Goal: Information Seeking & Learning: Learn about a topic

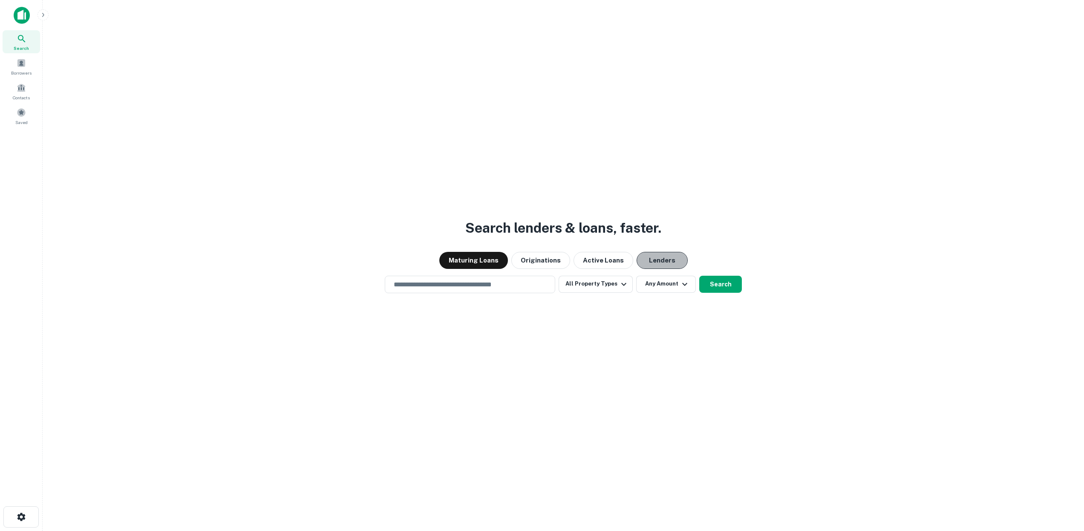
click at [653, 261] on button "Lenders" at bounding box center [662, 260] width 51 height 17
click at [623, 280] on icon "button" at bounding box center [624, 284] width 10 height 10
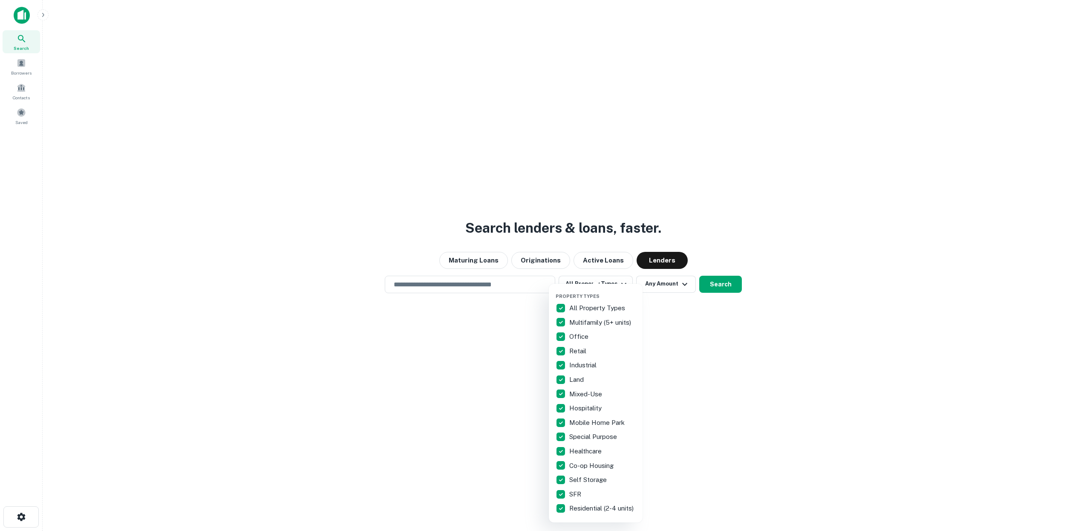
click at [594, 322] on p "Multifamily (5+ units)" at bounding box center [601, 323] width 64 height 10
click at [713, 285] on div at bounding box center [542, 265] width 1084 height 531
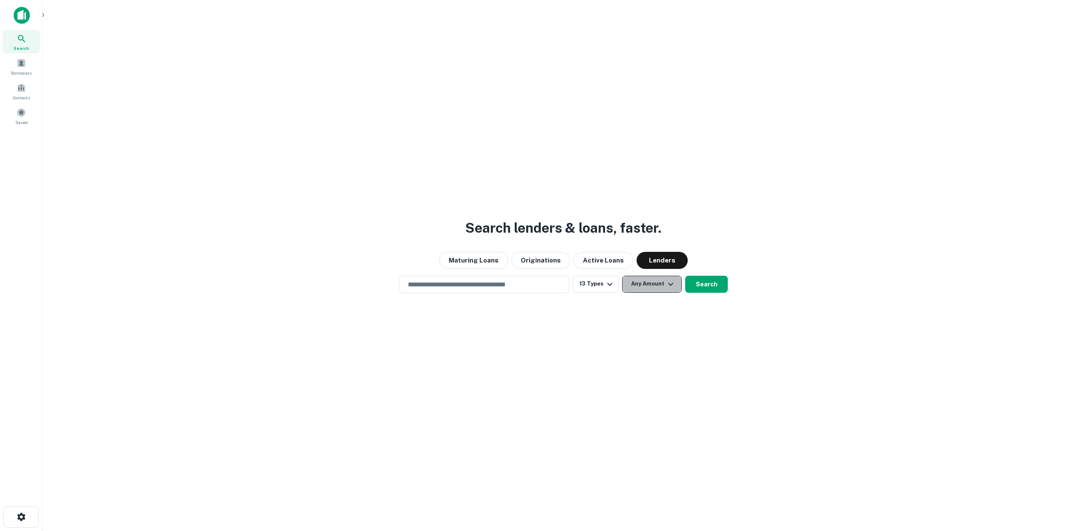
click at [668, 285] on icon "button" at bounding box center [671, 284] width 10 height 10
click at [605, 332] on input "number" at bounding box center [611, 334] width 59 height 17
type input "*"
click at [675, 335] on input "number" at bounding box center [685, 334] width 59 height 17
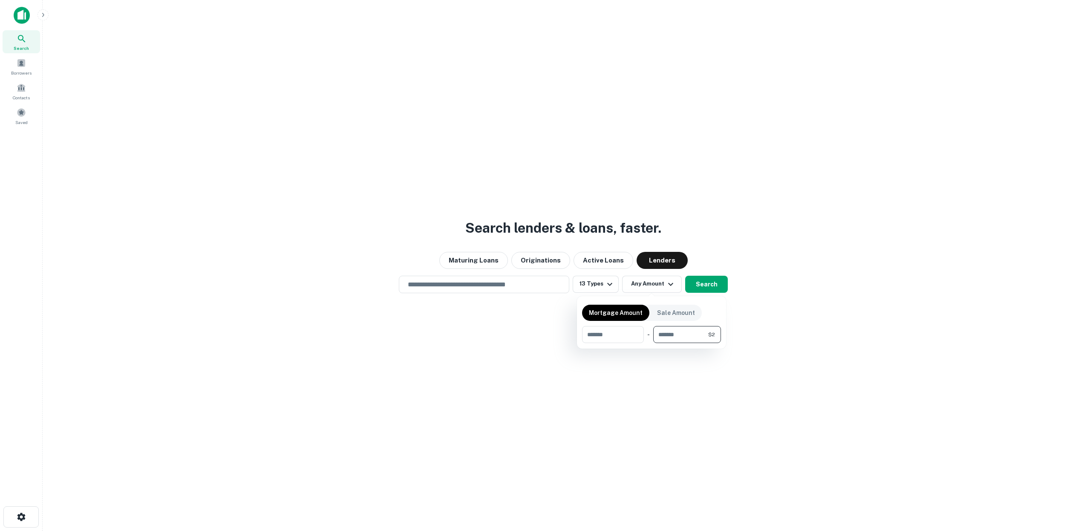
type input "**"
click at [714, 284] on div at bounding box center [542, 265] width 1084 height 531
click at [611, 285] on icon "button" at bounding box center [610, 284] width 10 height 10
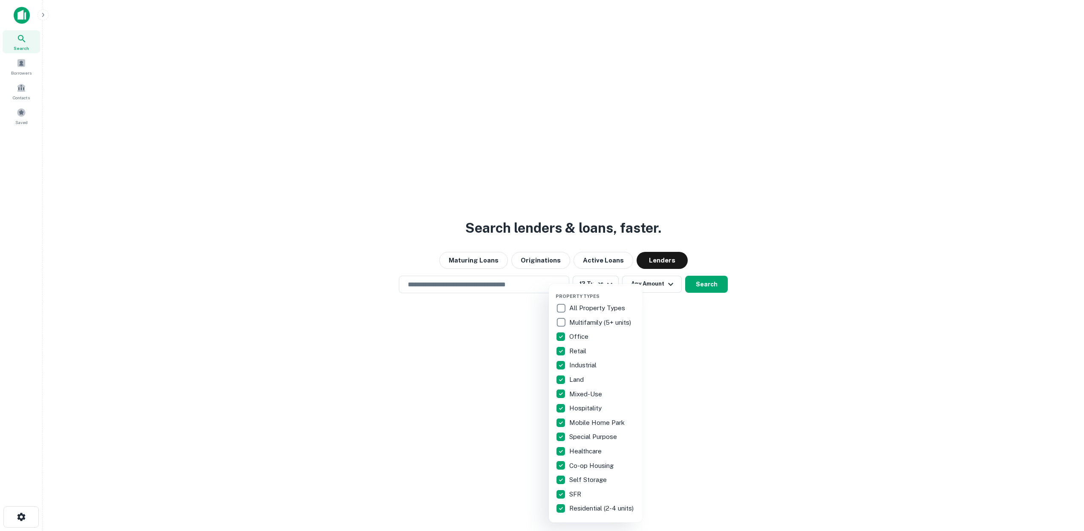
click at [589, 324] on p "Multifamily (5+ units)" at bounding box center [601, 323] width 64 height 10
click at [674, 285] on div at bounding box center [542, 265] width 1084 height 531
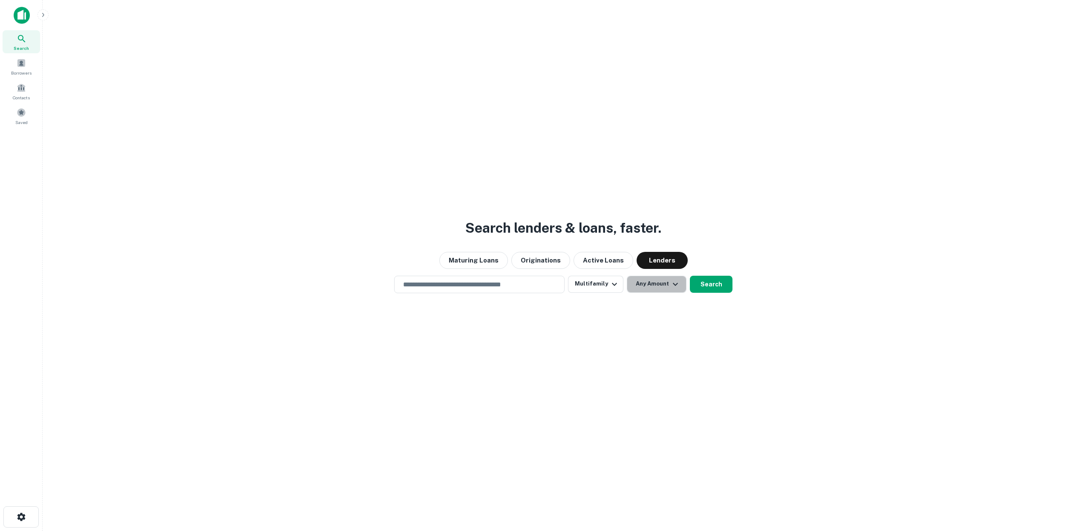
click at [674, 285] on icon "button" at bounding box center [675, 284] width 5 height 3
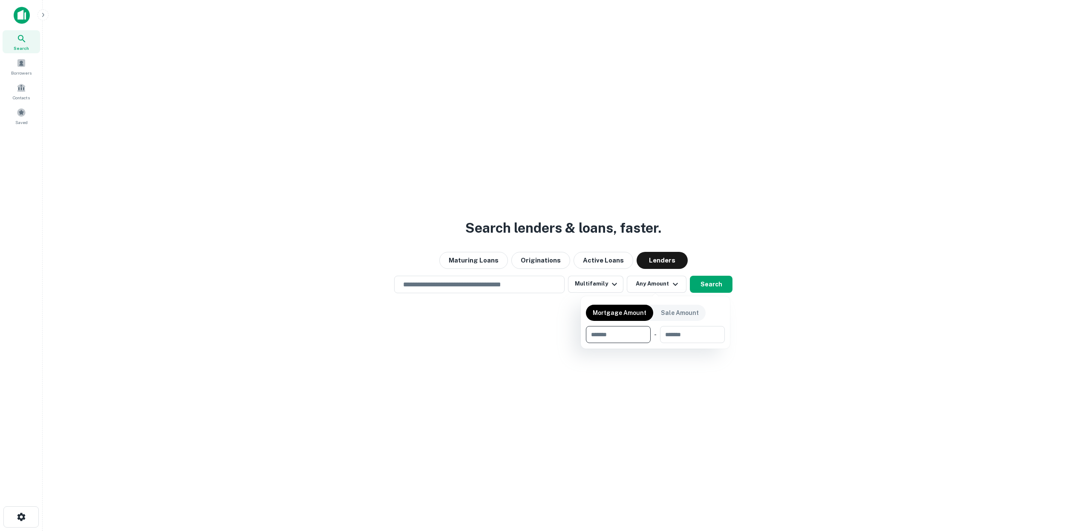
click at [610, 332] on input "number" at bounding box center [615, 334] width 59 height 17
type input "*"
click at [669, 335] on input "number" at bounding box center [689, 334] width 59 height 17
click at [461, 282] on div at bounding box center [542, 265] width 1084 height 531
click at [455, 285] on input "text" at bounding box center [479, 285] width 163 height 10
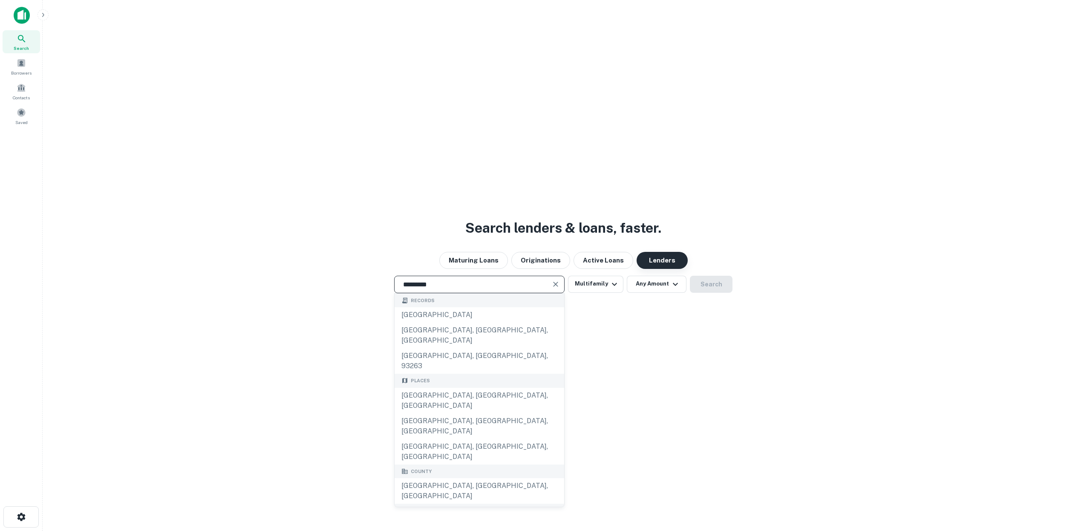
click at [660, 259] on button "Lenders" at bounding box center [662, 260] width 51 height 17
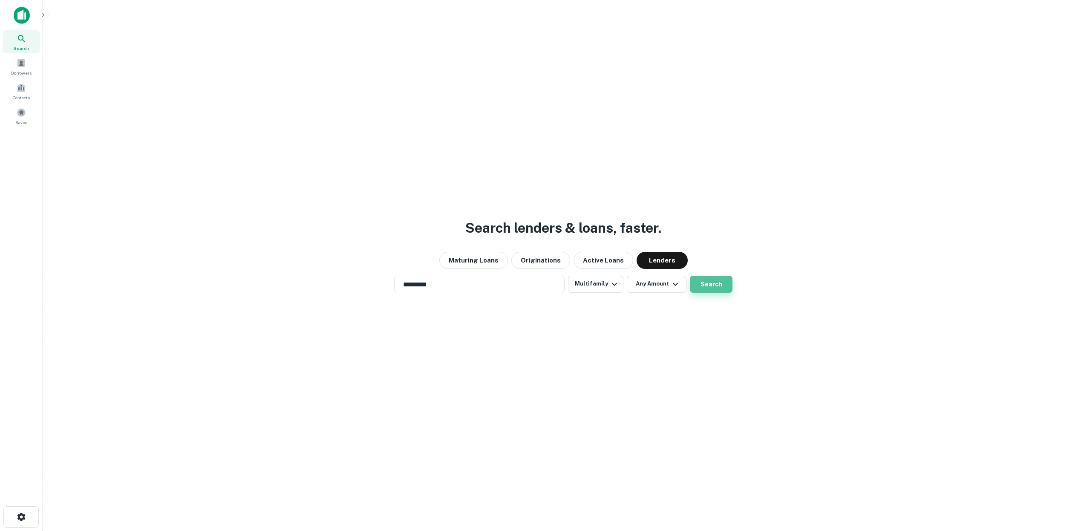
click at [705, 287] on button "Search" at bounding box center [711, 284] width 43 height 17
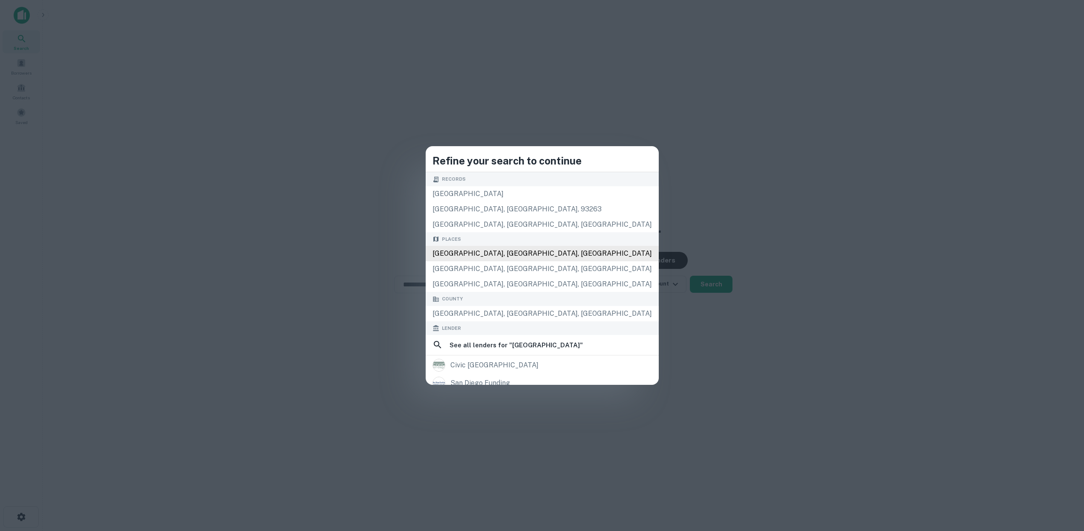
click at [510, 252] on div "[GEOGRAPHIC_DATA], [GEOGRAPHIC_DATA], [GEOGRAPHIC_DATA]" at bounding box center [542, 253] width 233 height 15
type input "**********"
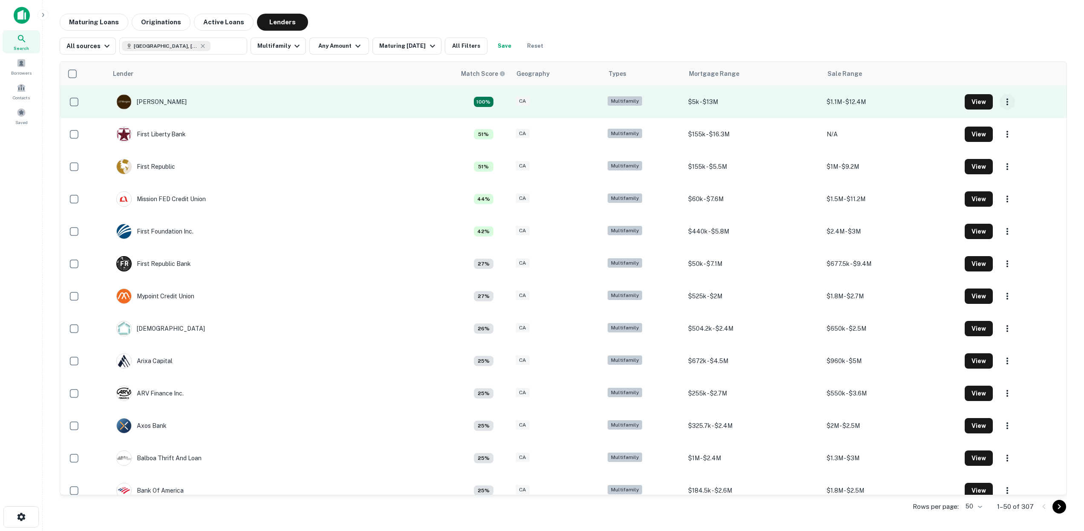
click at [1008, 103] on icon "button" at bounding box center [1008, 102] width 10 height 10
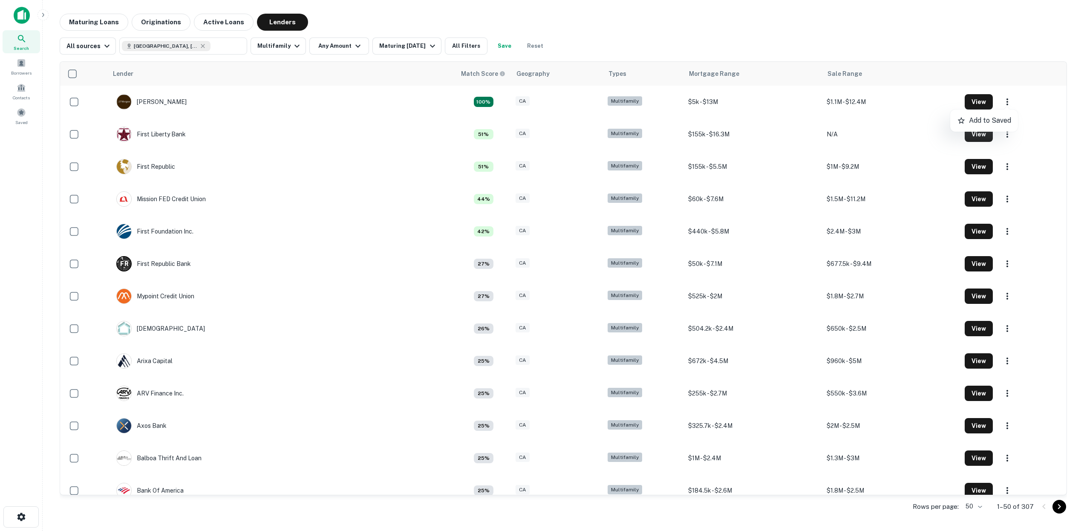
click at [978, 102] on div at bounding box center [542, 265] width 1084 height 531
click at [979, 102] on button "View" at bounding box center [979, 101] width 28 height 15
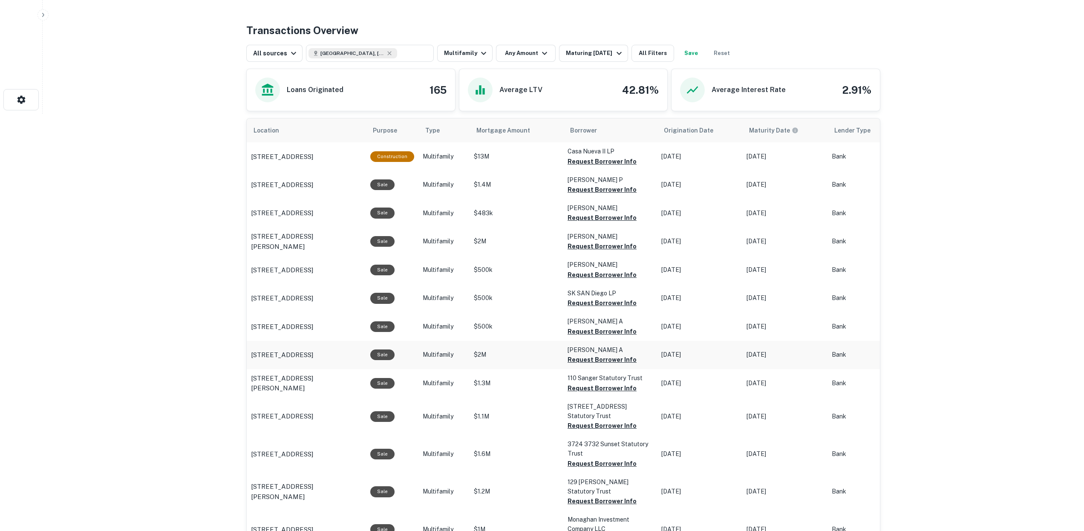
scroll to position [386, 0]
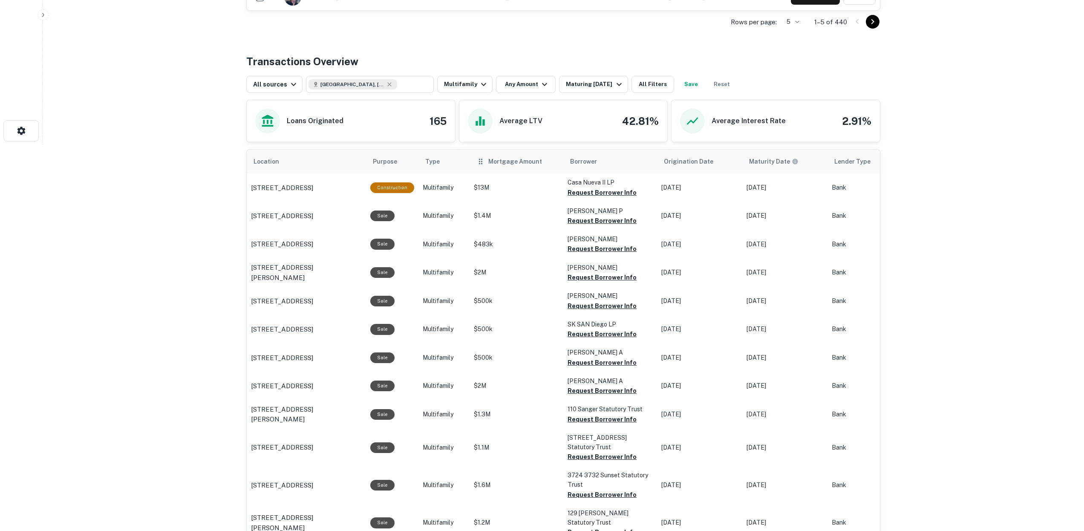
click at [499, 166] on th "Mortgage Amount" at bounding box center [517, 162] width 94 height 24
click at [480, 165] on icon "scrollable content" at bounding box center [481, 161] width 9 height 10
click at [489, 165] on span "Mortgage Amount" at bounding box center [520, 161] width 65 height 10
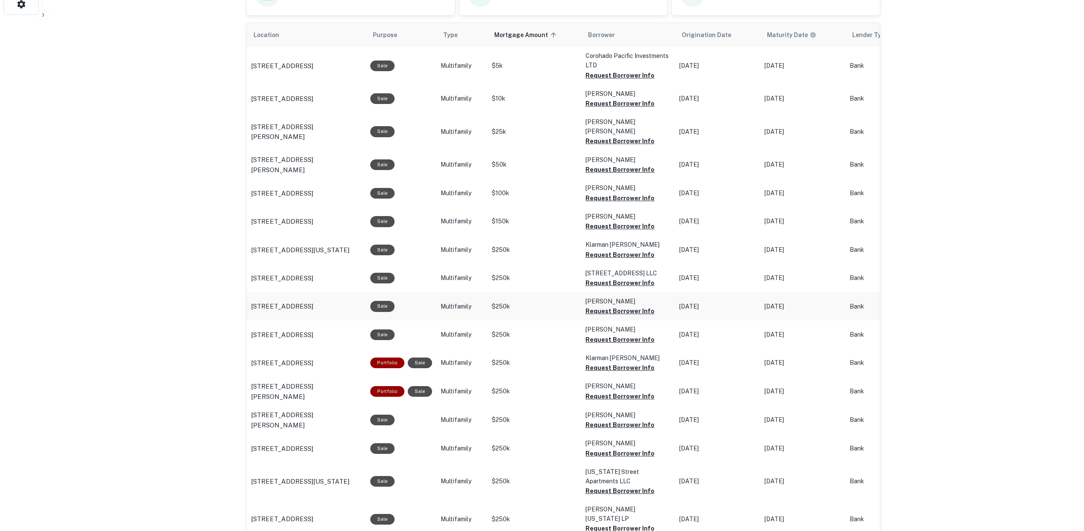
scroll to position [512, 0]
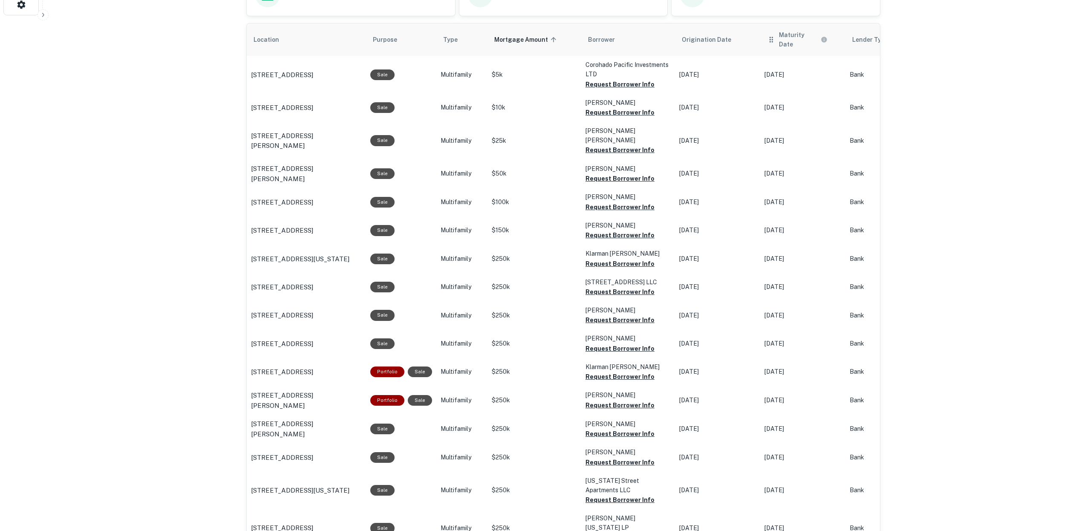
click at [769, 36] on icon "scrollable content" at bounding box center [771, 40] width 9 height 10
click at [771, 39] on icon "scrollable content" at bounding box center [771, 40] width 9 height 10
click at [821, 37] on icon "Maturity dates displayed may be estimated. Please contact the lender for the mo…" at bounding box center [824, 40] width 6 height 6
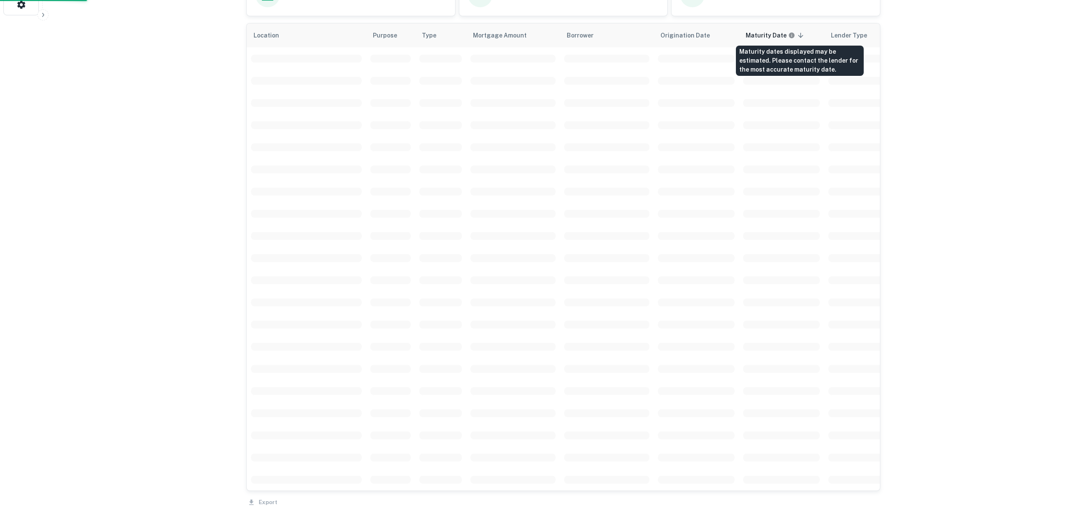
scroll to position [504, 0]
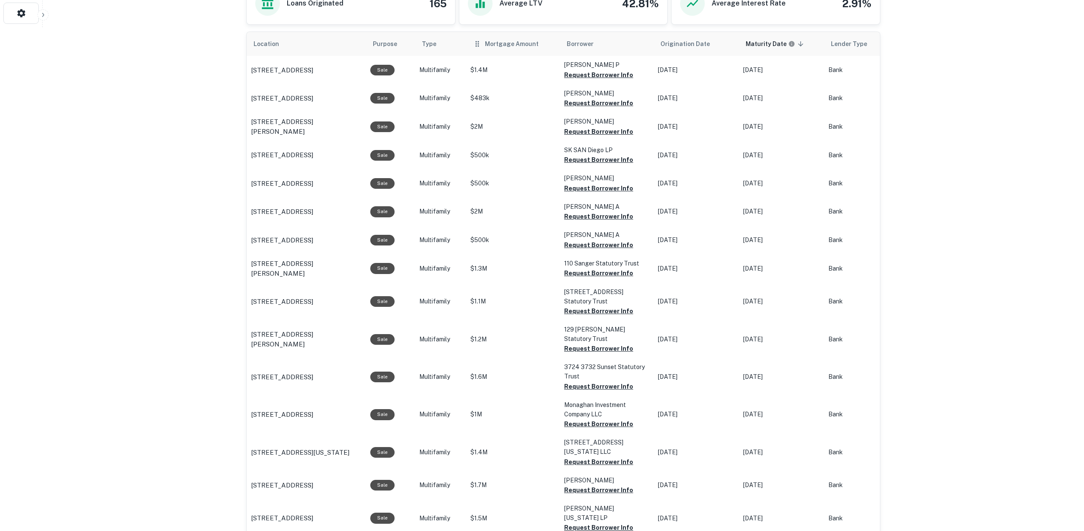
click at [478, 45] on icon "scrollable content" at bounding box center [477, 44] width 9 height 10
click at [545, 42] on span "Mortgage Amount" at bounding box center [517, 44] width 65 height 10
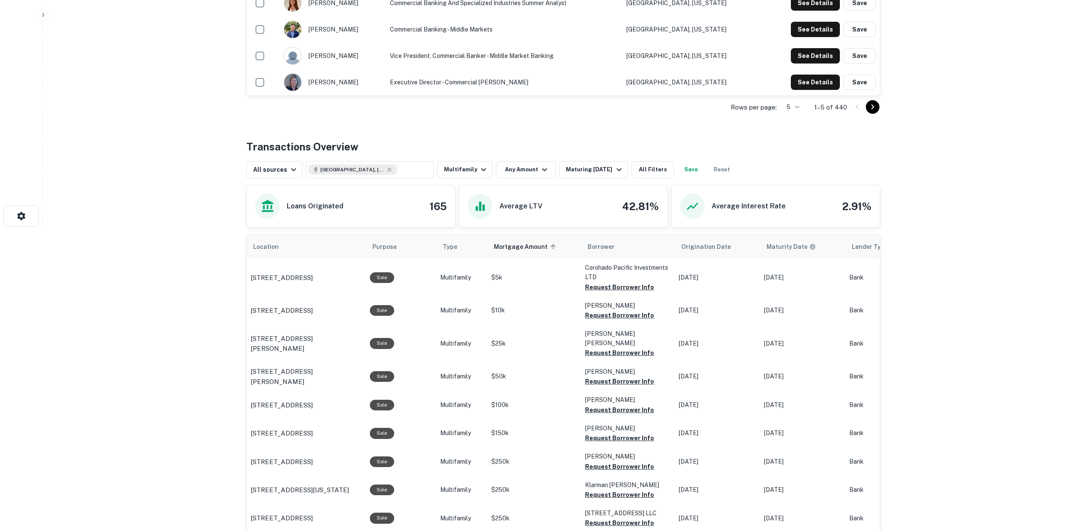
scroll to position [333, 0]
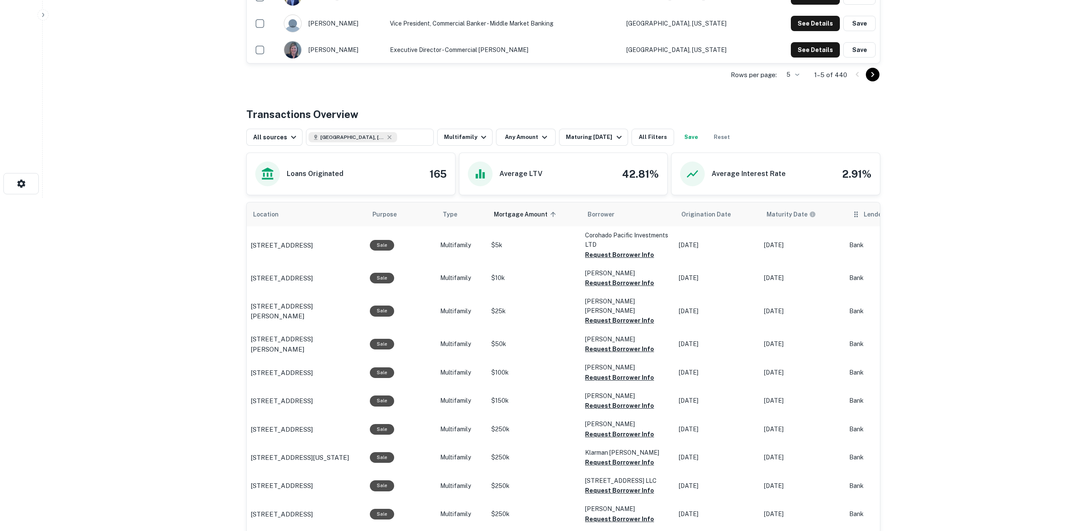
click at [865, 218] on span "Lender Type" at bounding box center [882, 214] width 36 height 10
click at [854, 216] on icon "scrollable content" at bounding box center [856, 214] width 9 height 10
click at [854, 219] on icon "scrollable content" at bounding box center [856, 214] width 9 height 10
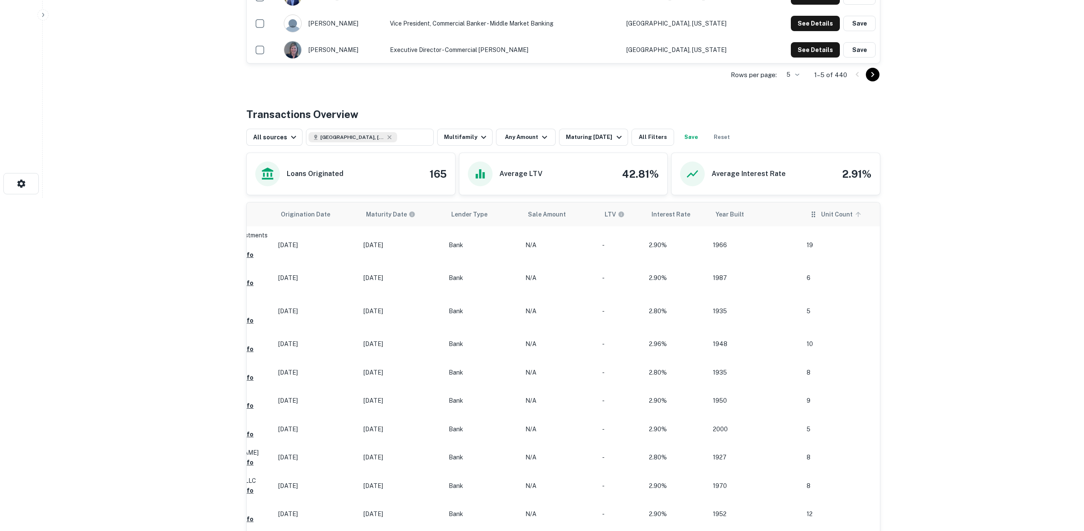
scroll to position [0, 402]
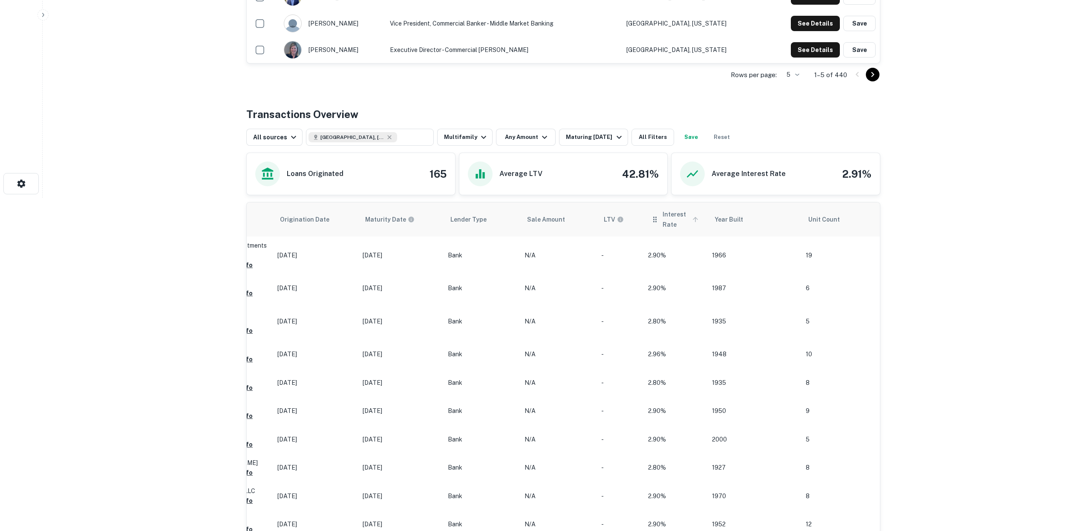
click at [692, 217] on icon "scrollable content" at bounding box center [696, 220] width 8 height 8
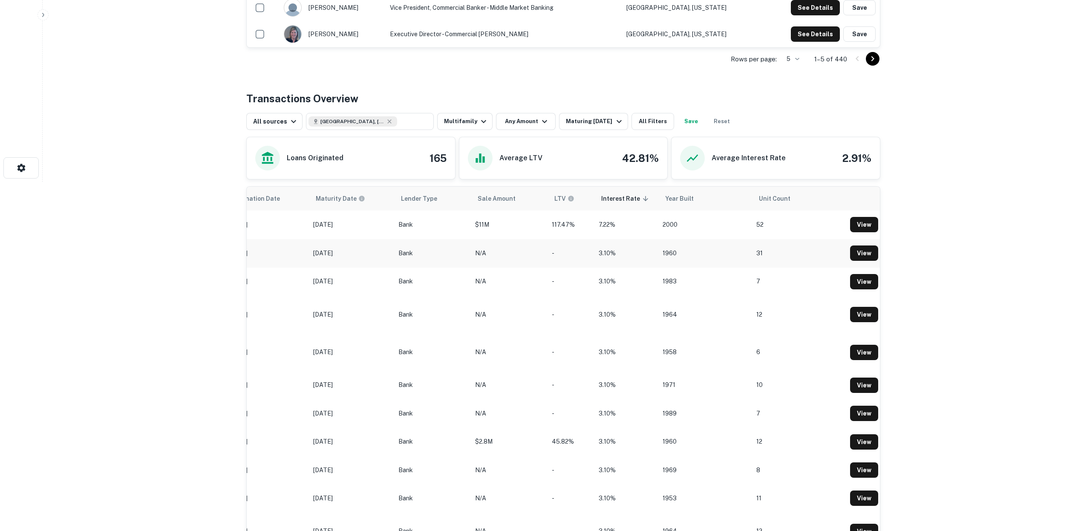
scroll to position [0, 433]
click at [862, 252] on link "View" at bounding box center [865, 253] width 28 height 15
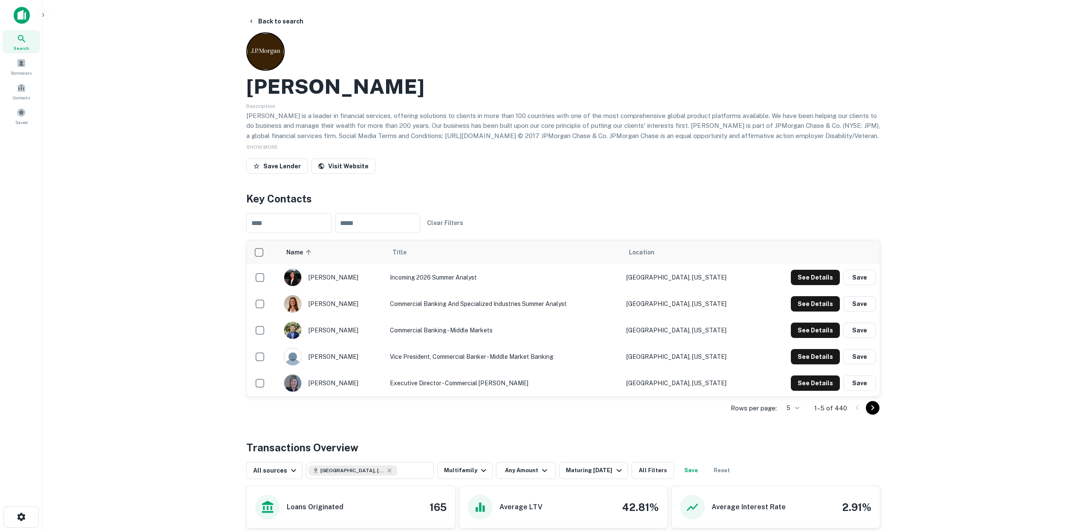
scroll to position [0, 0]
click at [43, 13] on icon "button" at bounding box center [43, 15] width 7 height 7
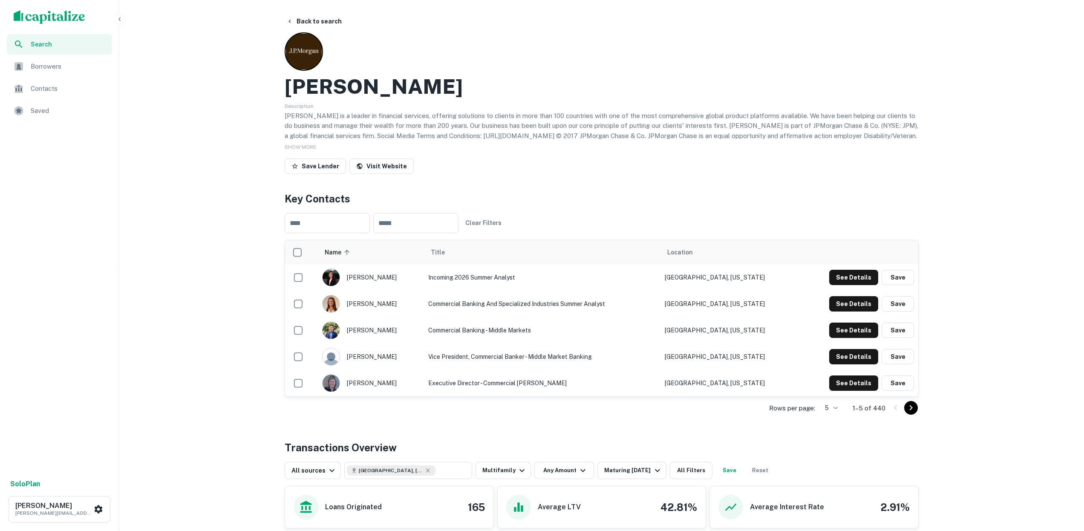
scroll to position [333, 0]
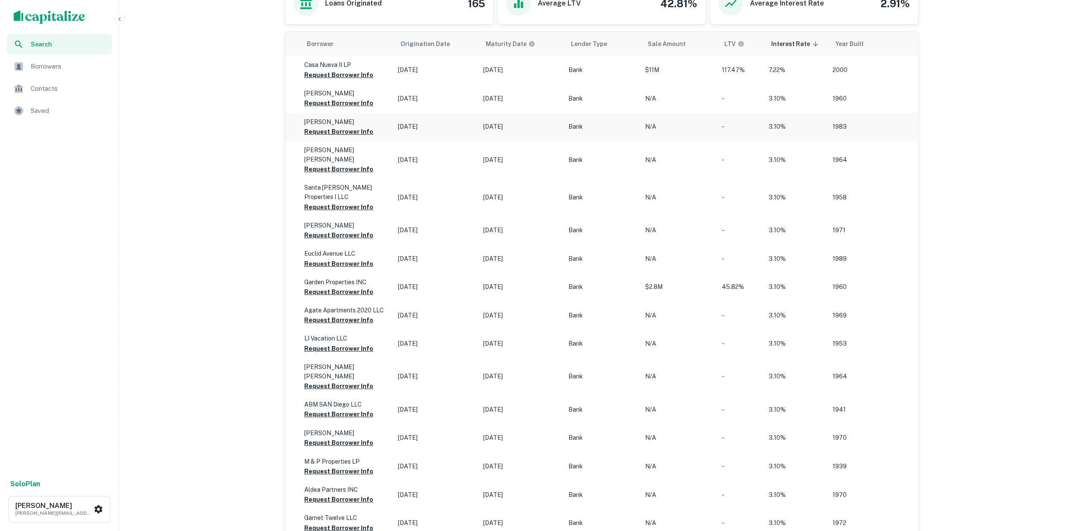
scroll to position [0, 260]
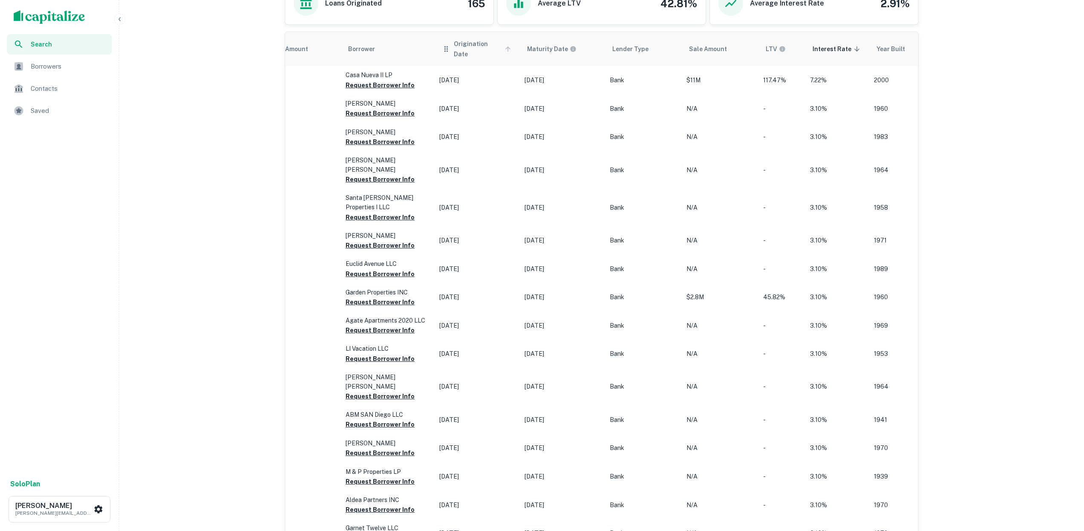
click at [506, 46] on icon "scrollable content" at bounding box center [508, 48] width 5 height 5
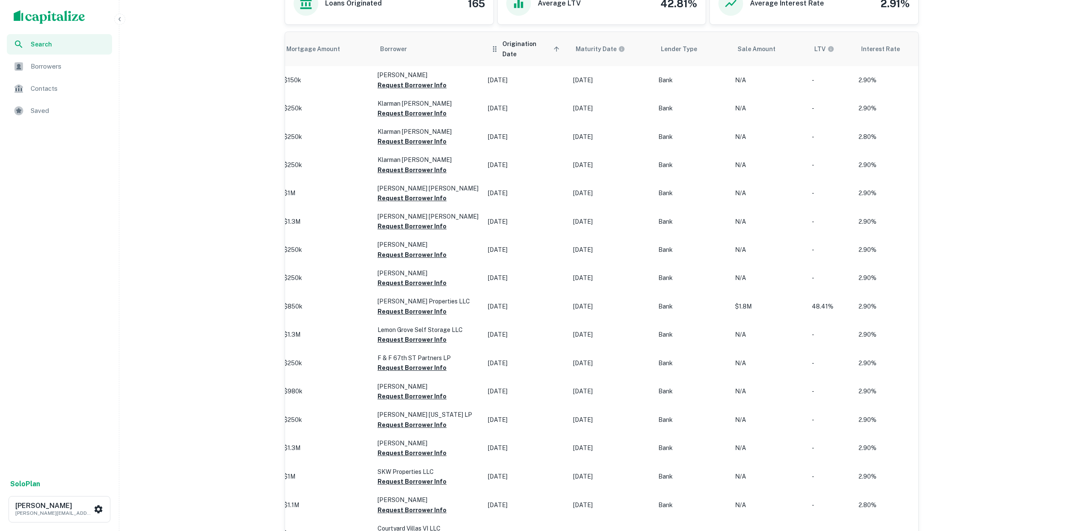
click at [554, 46] on icon "scrollable content" at bounding box center [556, 48] width 5 height 5
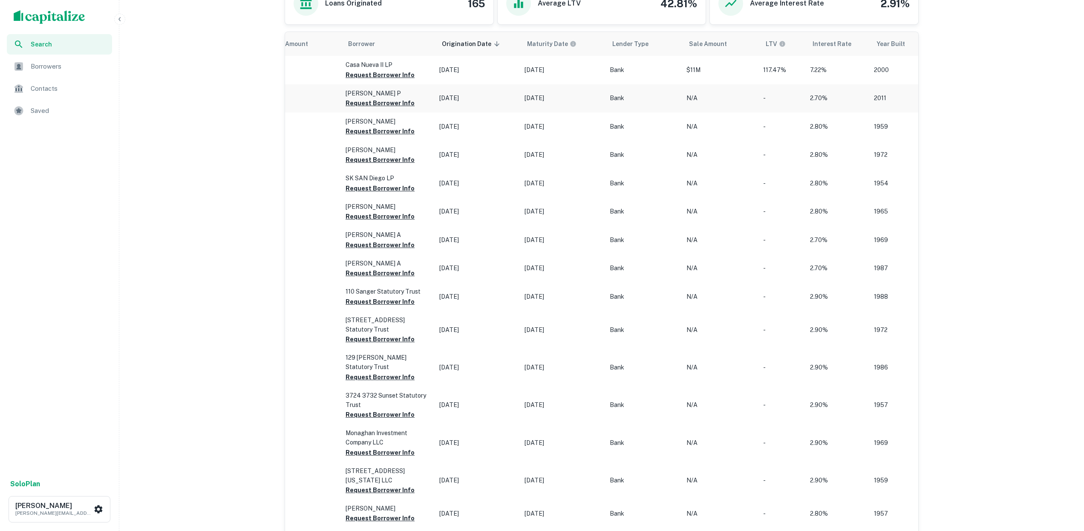
scroll to position [0, 261]
click at [50, 89] on span "Contacts" at bounding box center [69, 89] width 76 height 10
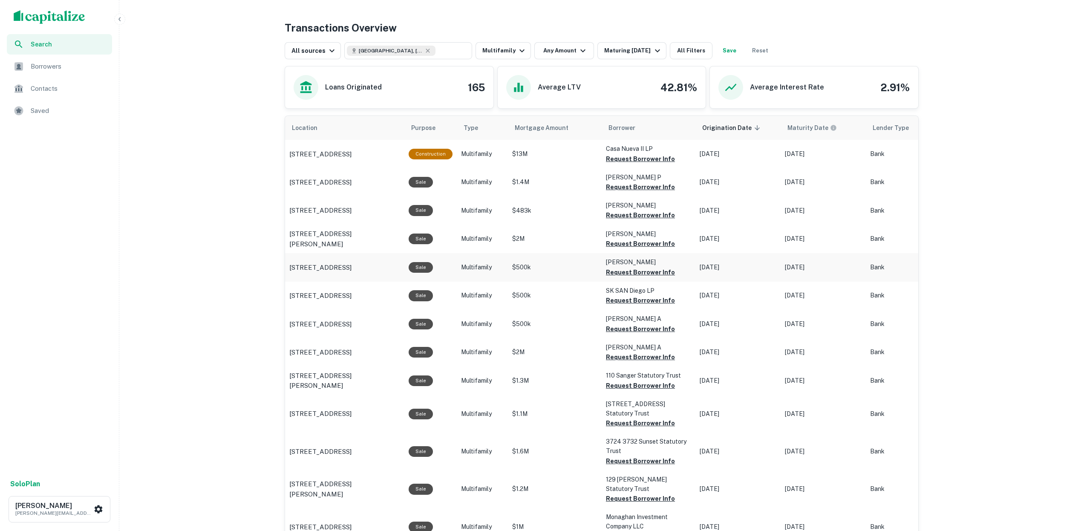
scroll to position [423, 0]
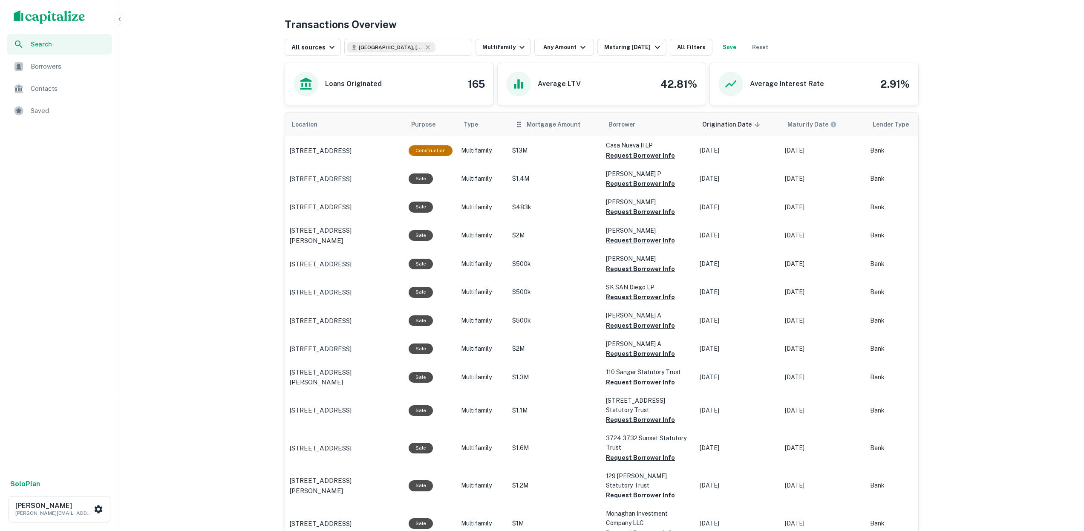
click at [519, 124] on icon "scrollable content" at bounding box center [519, 124] width 9 height 10
click at [584, 123] on icon "scrollable content" at bounding box center [586, 124] width 5 height 5
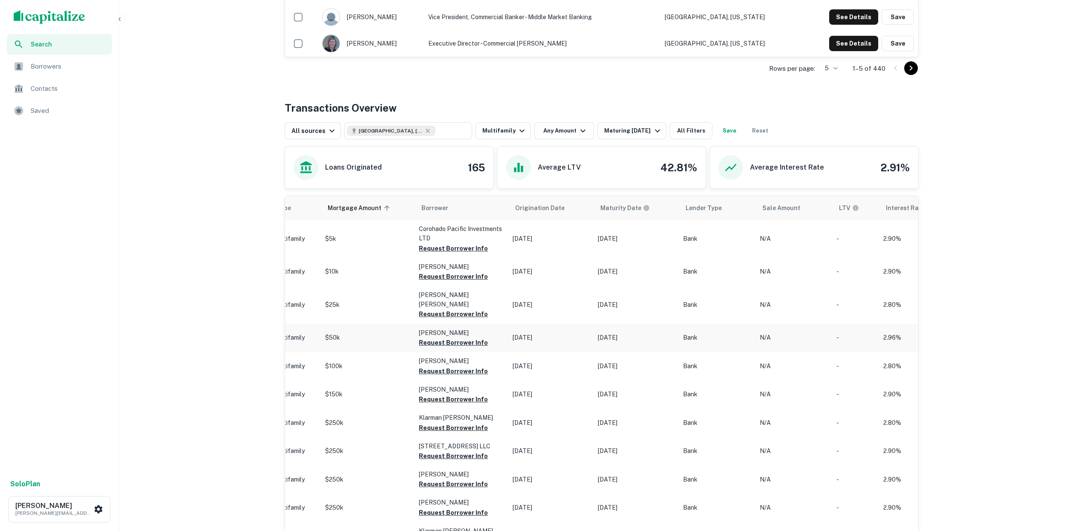
scroll to position [208, 0]
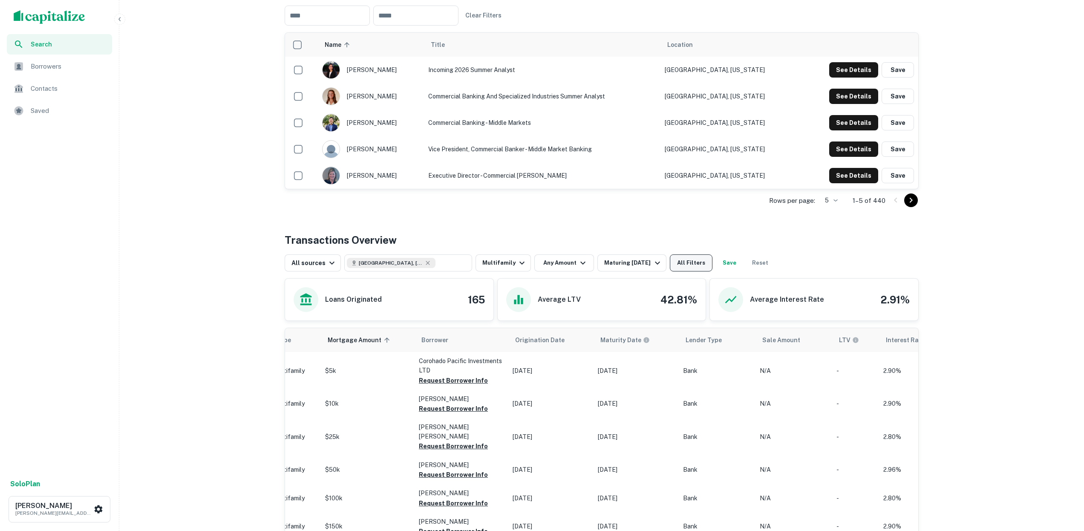
click at [682, 267] on button "All Filters" at bounding box center [691, 262] width 43 height 17
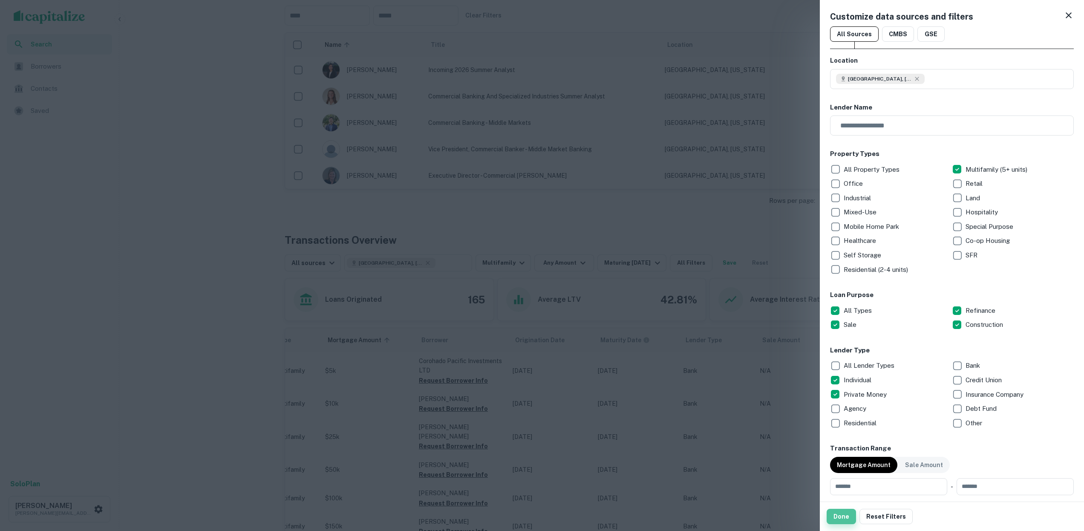
click at [833, 518] on button "Done" at bounding box center [841, 516] width 29 height 15
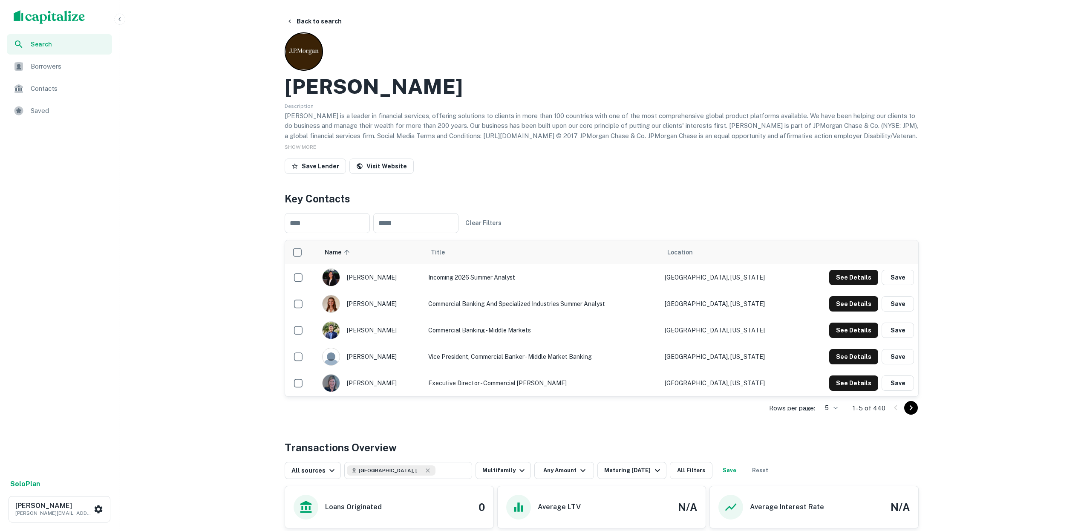
scroll to position [208, 0]
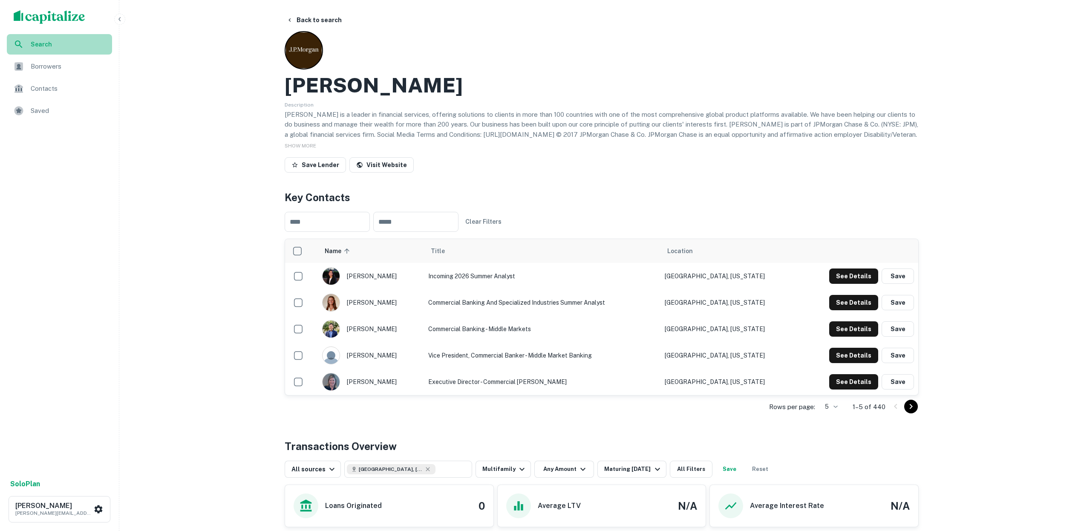
click at [45, 45] on span "Search" at bounding box center [69, 44] width 76 height 9
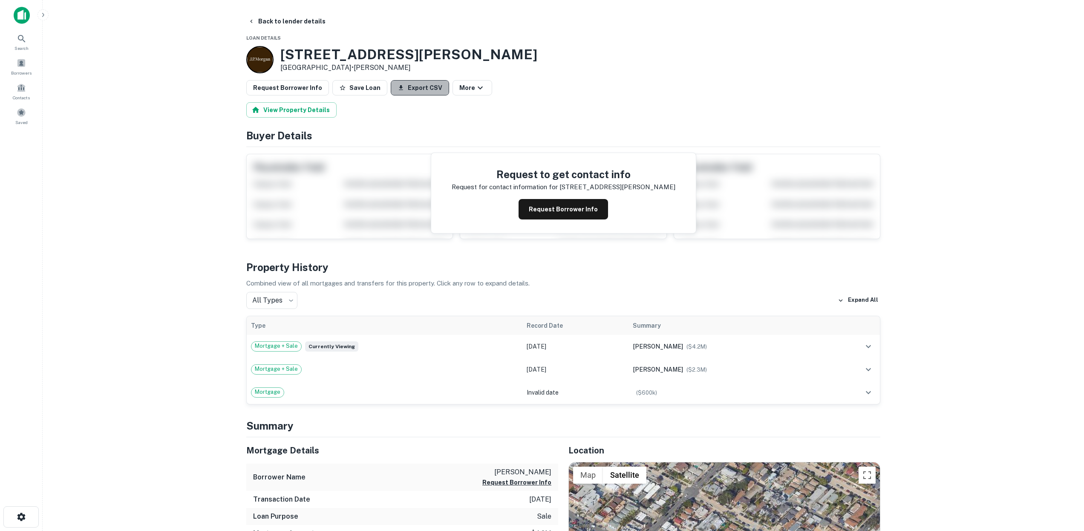
click at [420, 88] on button "Export CSV" at bounding box center [420, 87] width 58 height 15
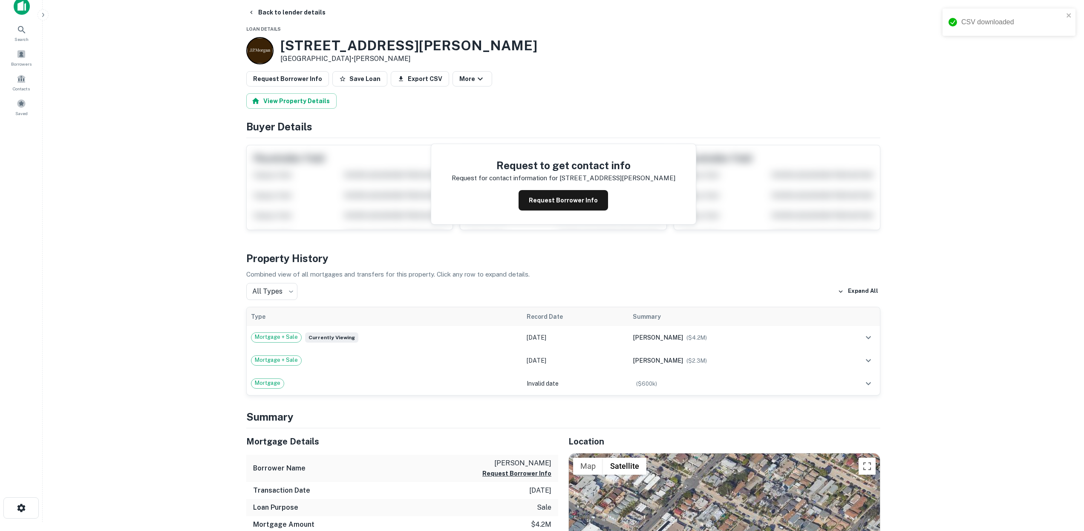
scroll to position [9, 0]
click at [478, 79] on icon "button" at bounding box center [480, 78] width 5 height 3
click at [578, 117] on div at bounding box center [542, 265] width 1084 height 531
click at [312, 101] on button "View Property Details" at bounding box center [291, 100] width 90 height 15
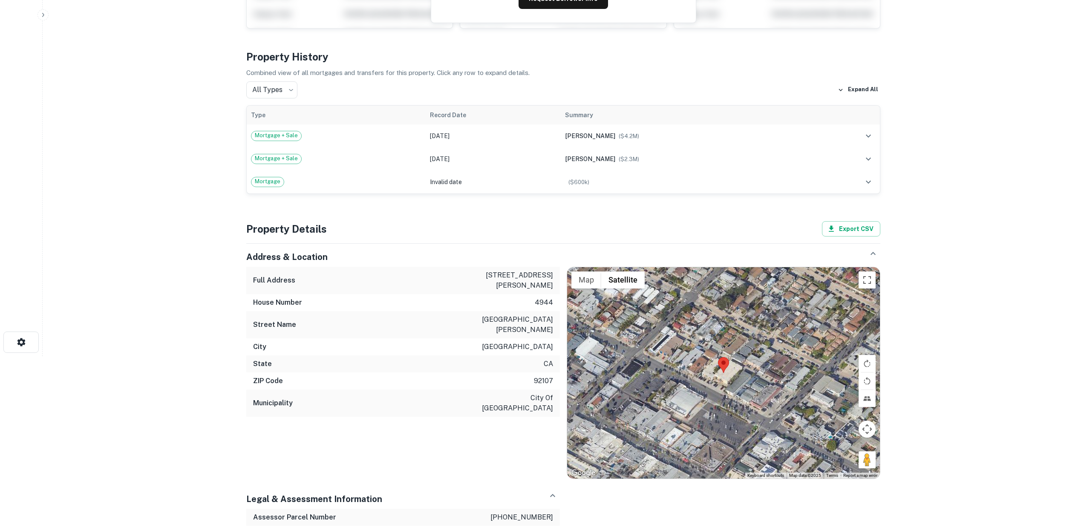
scroll to position [135, 0]
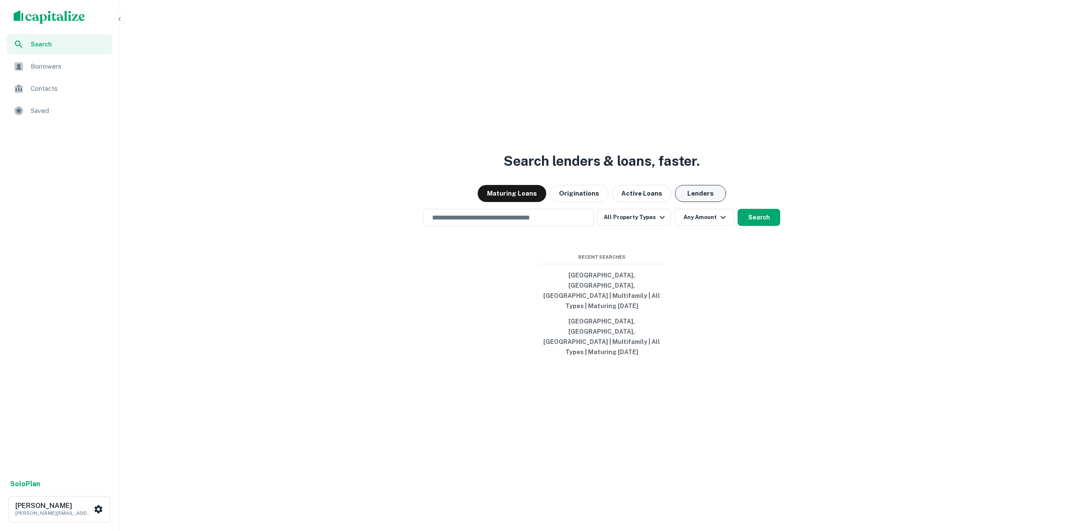
click at [709, 202] on button "Lenders" at bounding box center [700, 193] width 51 height 17
click at [477, 222] on input "text" at bounding box center [508, 218] width 163 height 10
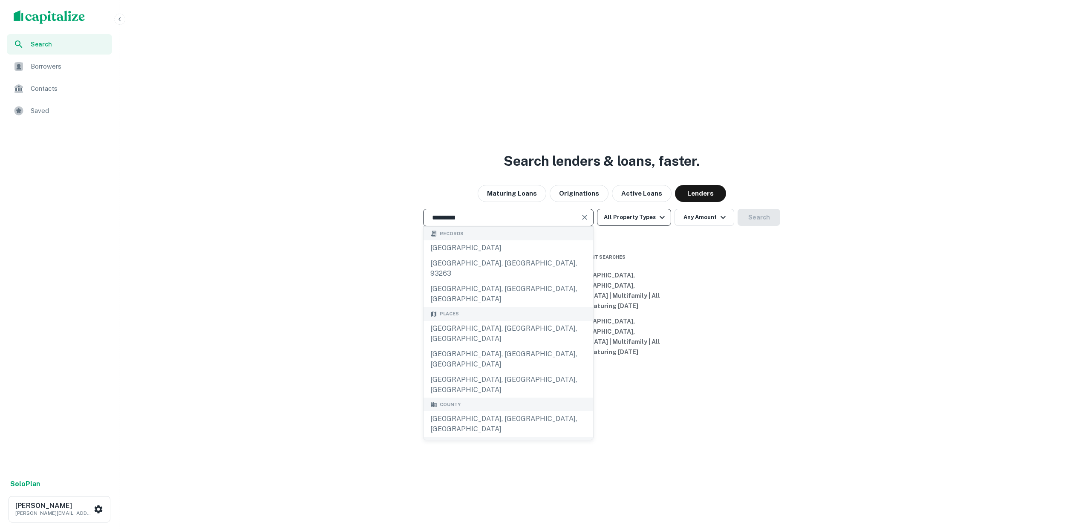
type input "*********"
click at [659, 222] on icon "button" at bounding box center [662, 217] width 10 height 10
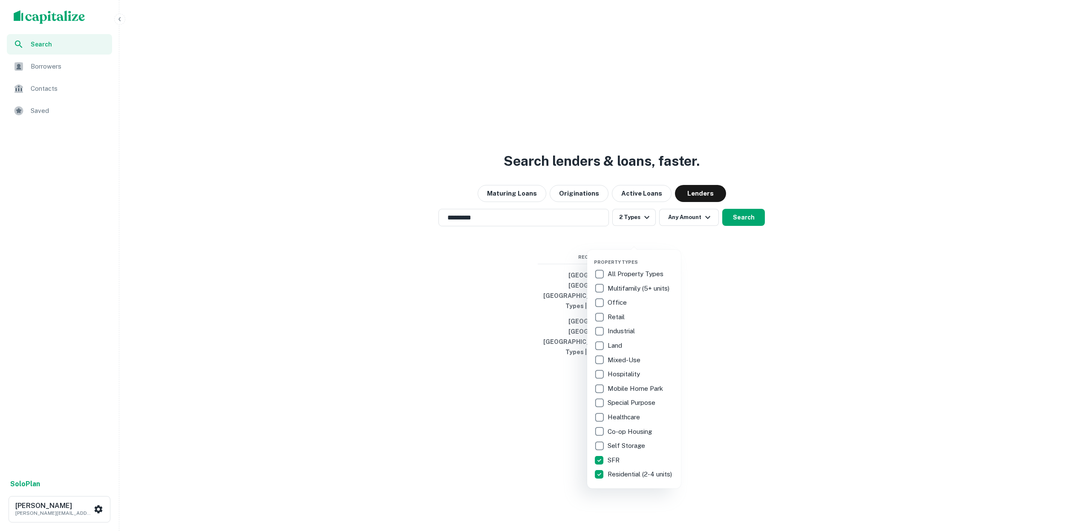
click at [708, 235] on div at bounding box center [542, 265] width 1084 height 531
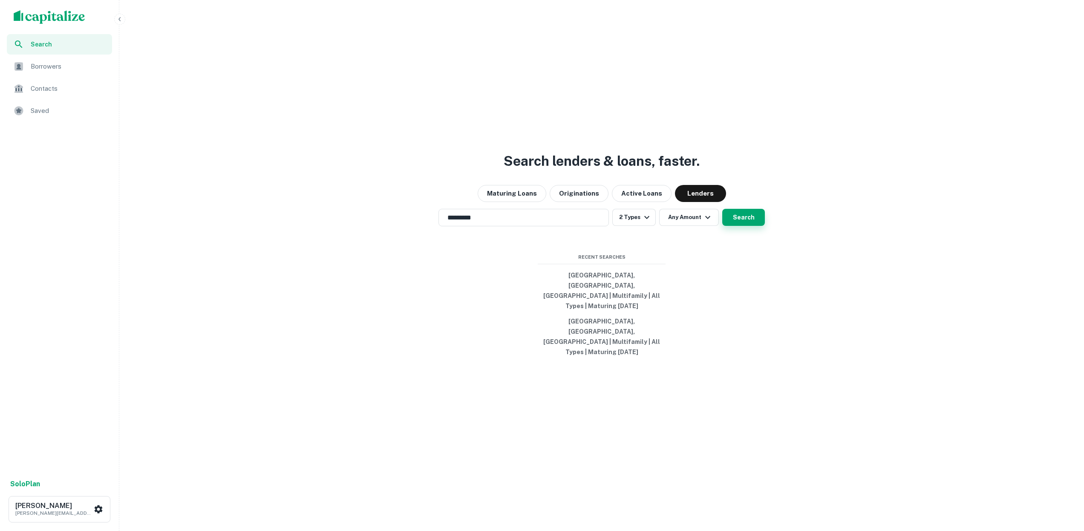
click at [737, 226] on button "Search" at bounding box center [743, 217] width 43 height 17
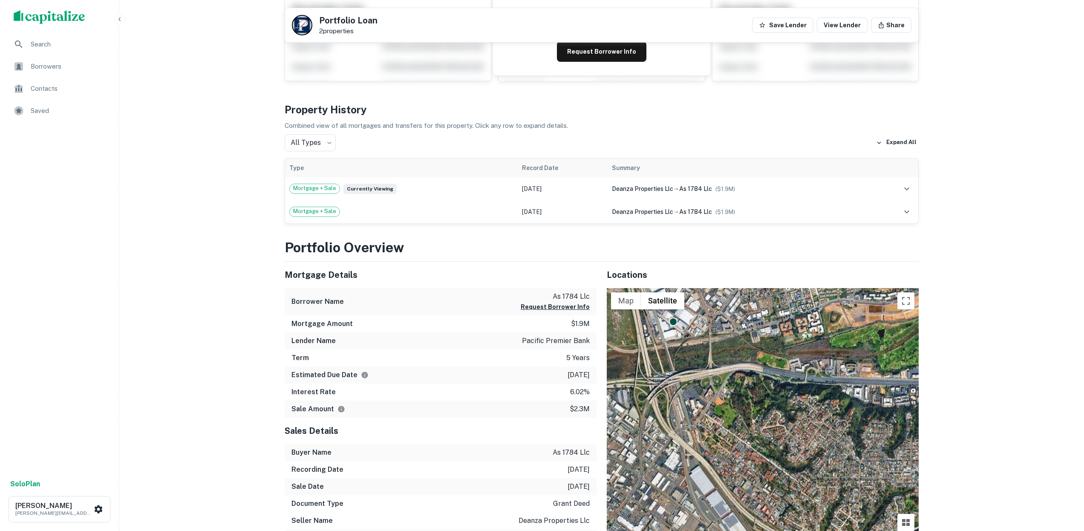
scroll to position [107, 0]
click at [328, 142] on body "Search Borrowers Contacts Saved Solo Plan Ashley Robotti ashley.robotti@anchorw…" at bounding box center [542, 158] width 1084 height 531
click at [315, 180] on li "Mortgages" at bounding box center [310, 177] width 51 height 15
type input "********"
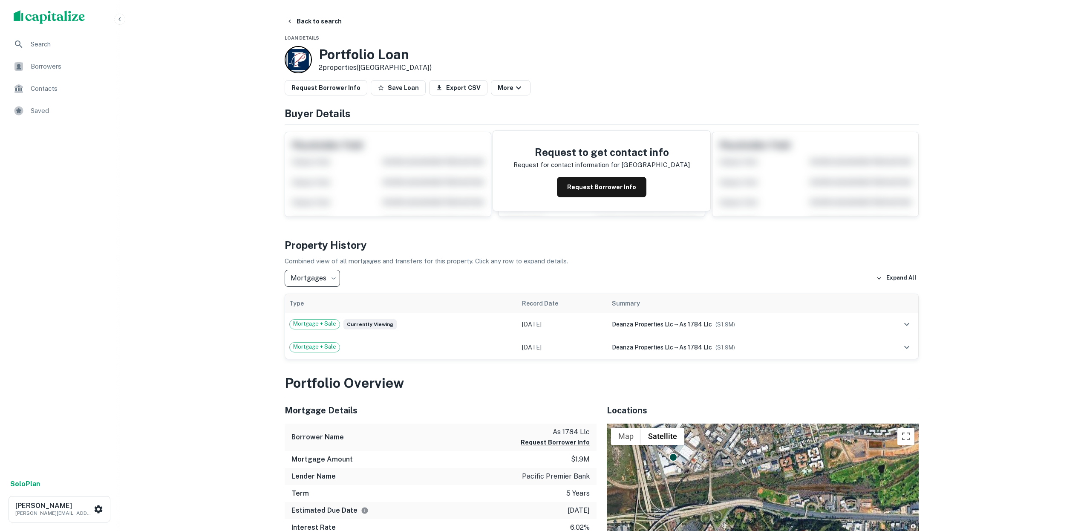
scroll to position [0, 0]
click at [303, 19] on button "Back to search" at bounding box center [314, 21] width 62 height 15
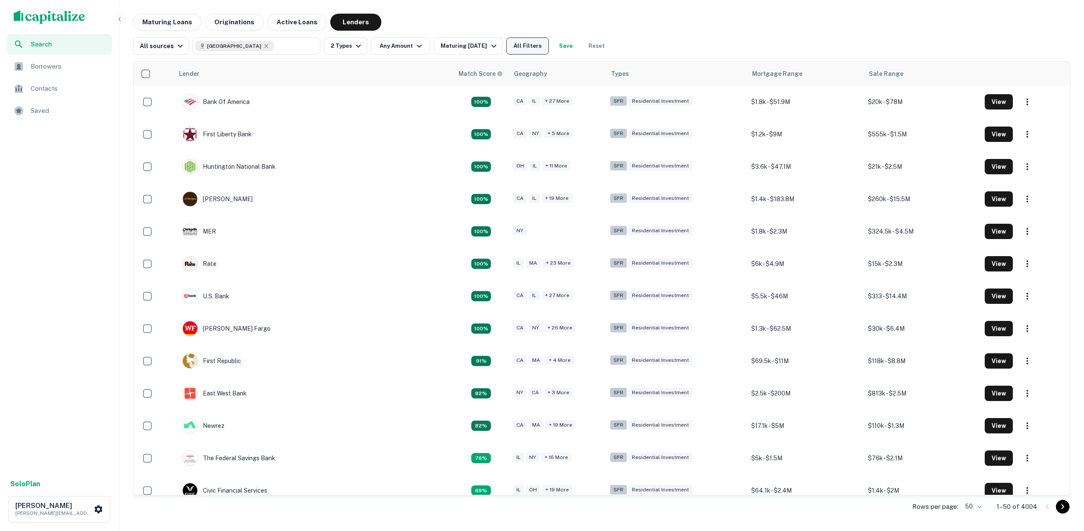
click at [532, 47] on button "All Filters" at bounding box center [527, 46] width 43 height 17
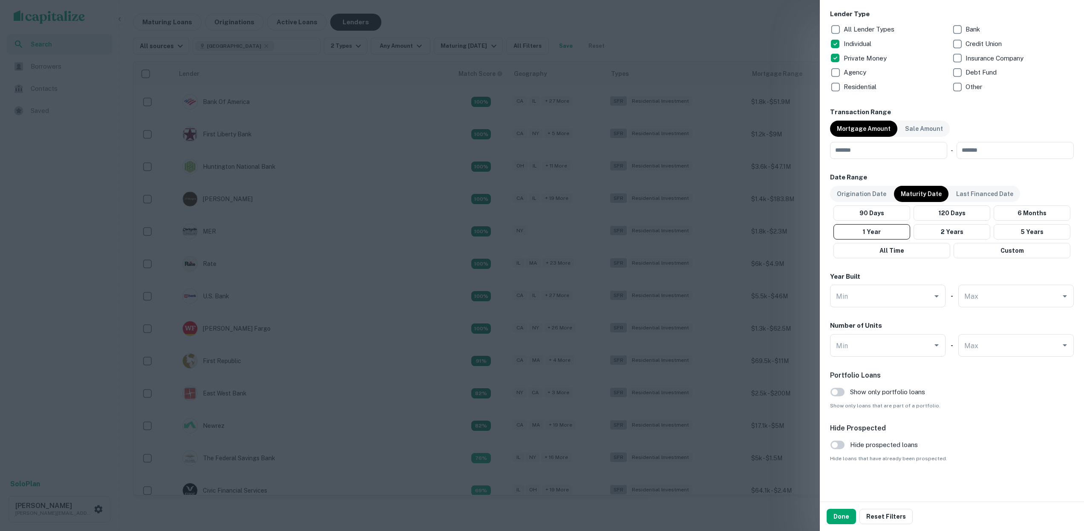
scroll to position [336, 0]
click at [861, 130] on p "Mortgage Amount" at bounding box center [864, 128] width 54 height 9
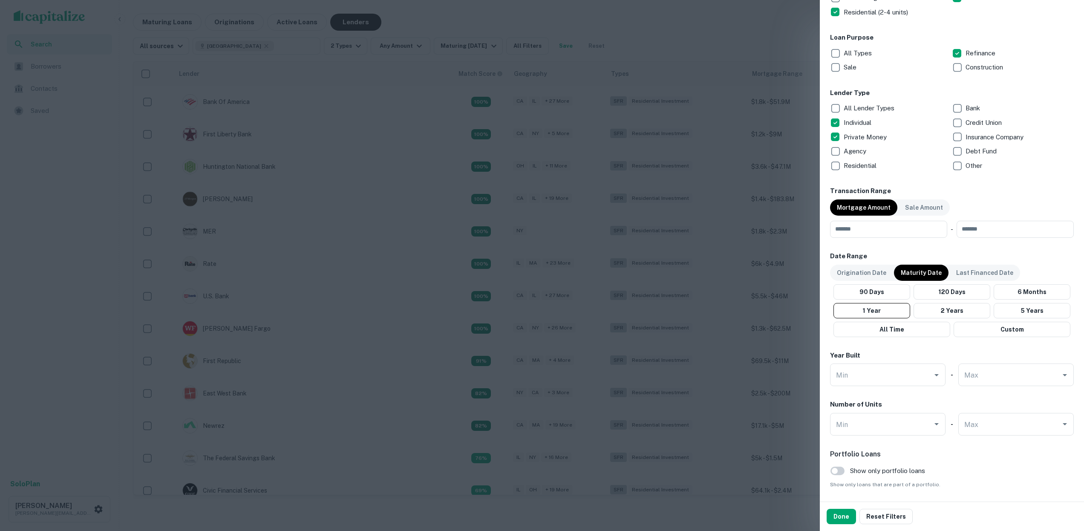
scroll to position [258, 0]
click at [841, 517] on button "Done" at bounding box center [841, 516] width 29 height 15
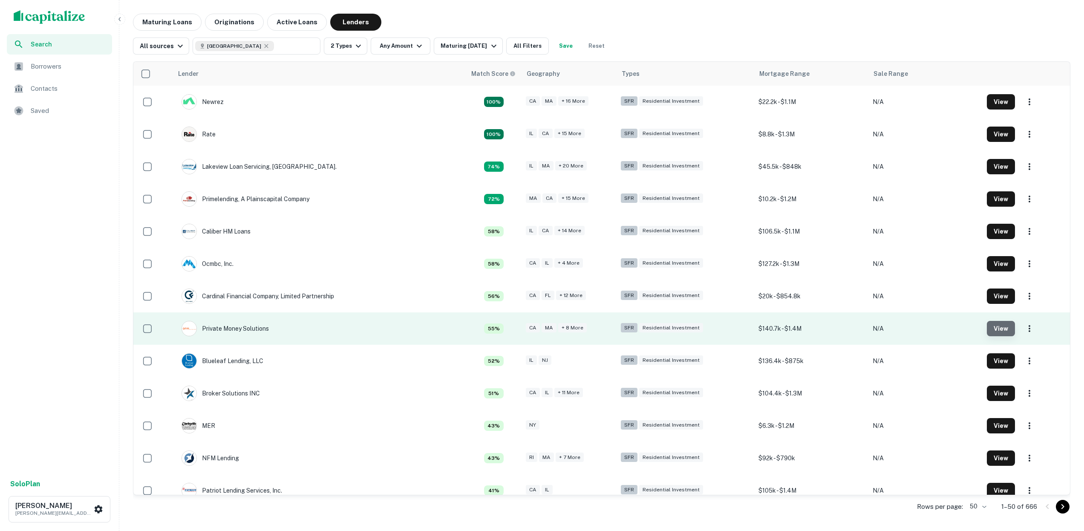
click at [1000, 328] on button "View" at bounding box center [1001, 328] width 28 height 15
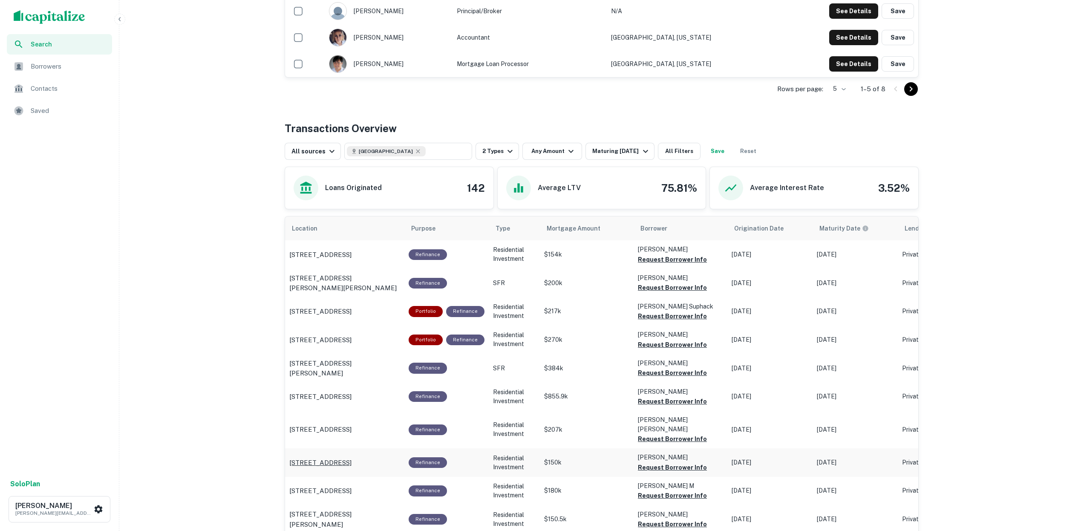
scroll to position [308, 0]
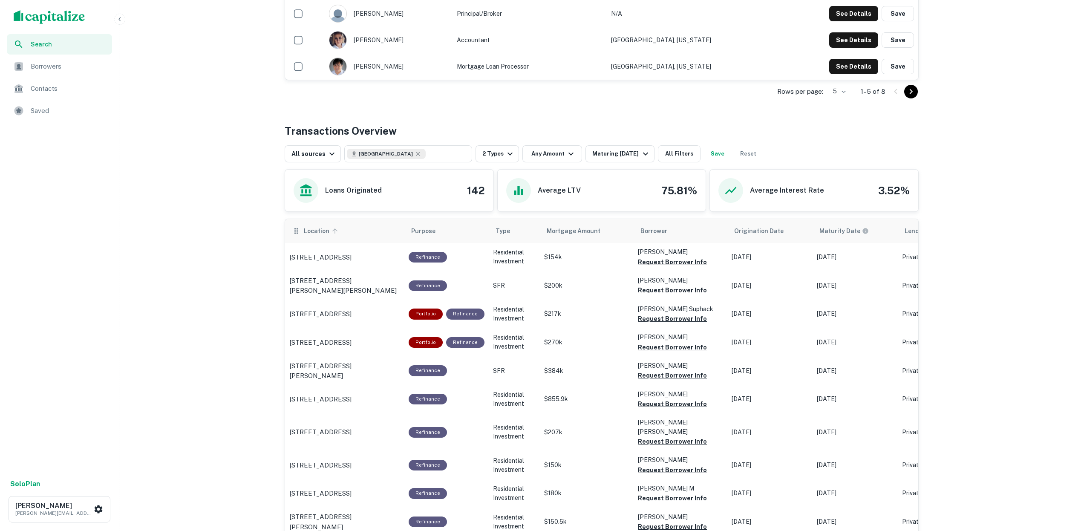
click at [332, 231] on icon "scrollable content" at bounding box center [335, 231] width 8 height 8
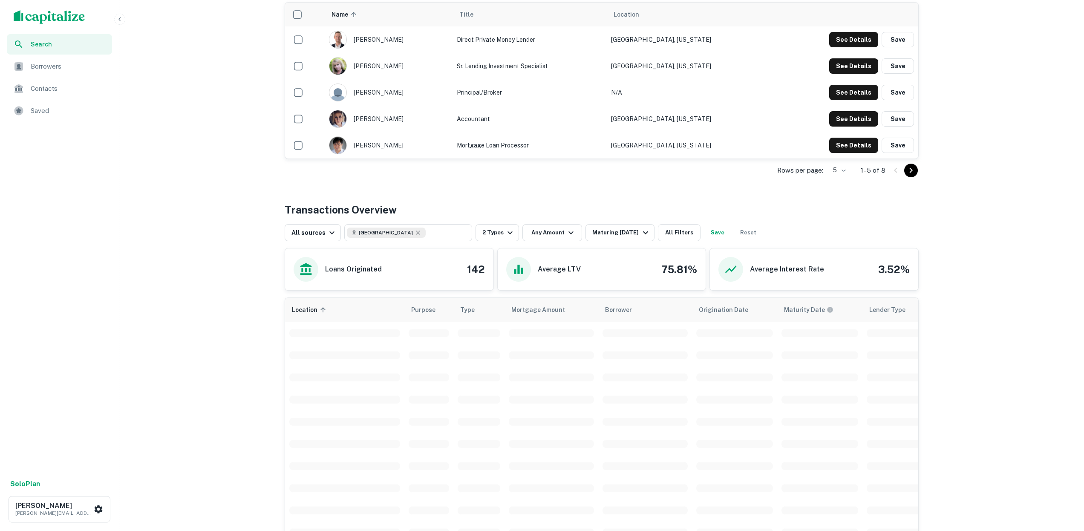
scroll to position [228, 0]
click at [329, 232] on icon "button" at bounding box center [332, 233] width 10 height 10
click at [750, 232] on div at bounding box center [542, 265] width 1084 height 531
click at [889, 312] on span "Lender Type" at bounding box center [899, 311] width 36 height 10
click at [876, 311] on icon "scrollable content" at bounding box center [874, 311] width 9 height 10
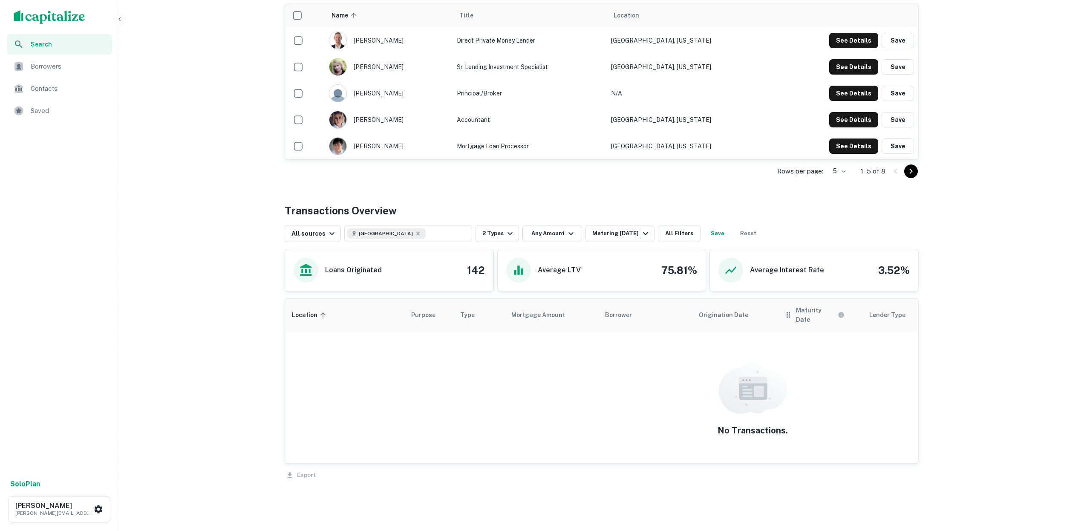
click at [789, 312] on icon "scrollable content" at bounding box center [788, 315] width 9 height 10
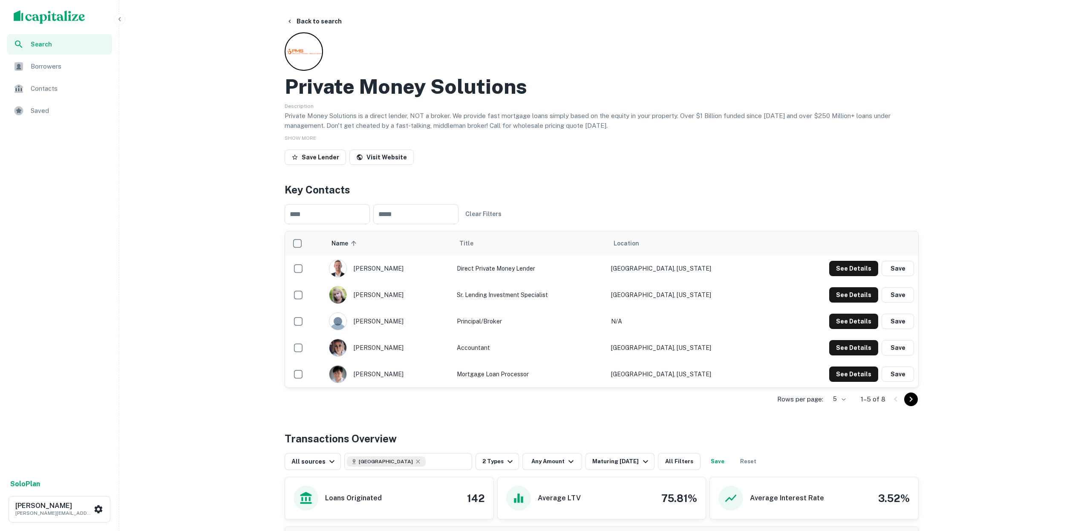
scroll to position [0, 0]
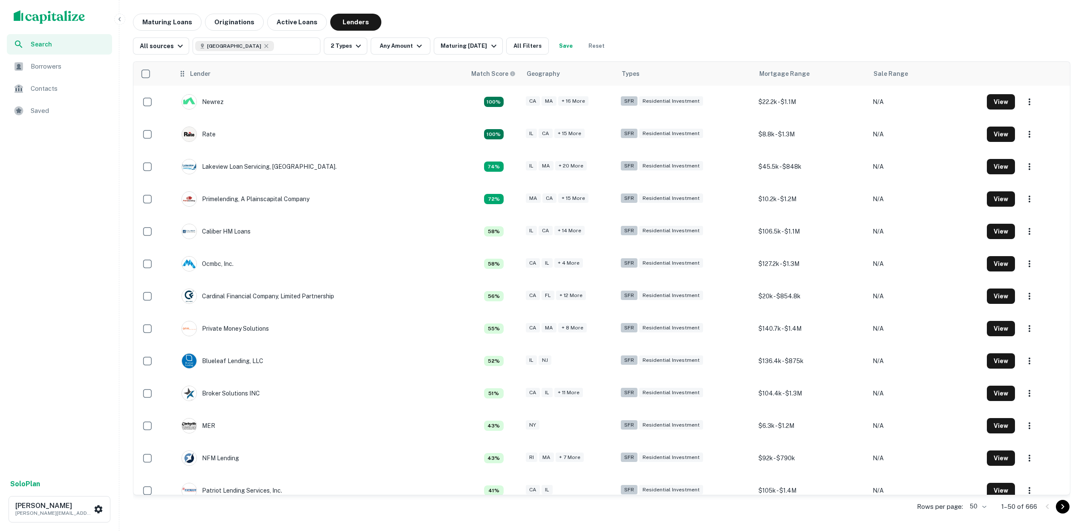
click at [187, 77] on icon at bounding box center [182, 74] width 9 height 10
click at [184, 76] on icon at bounding box center [182, 74] width 3 height 6
click at [204, 77] on div "Lender" at bounding box center [200, 74] width 20 height 10
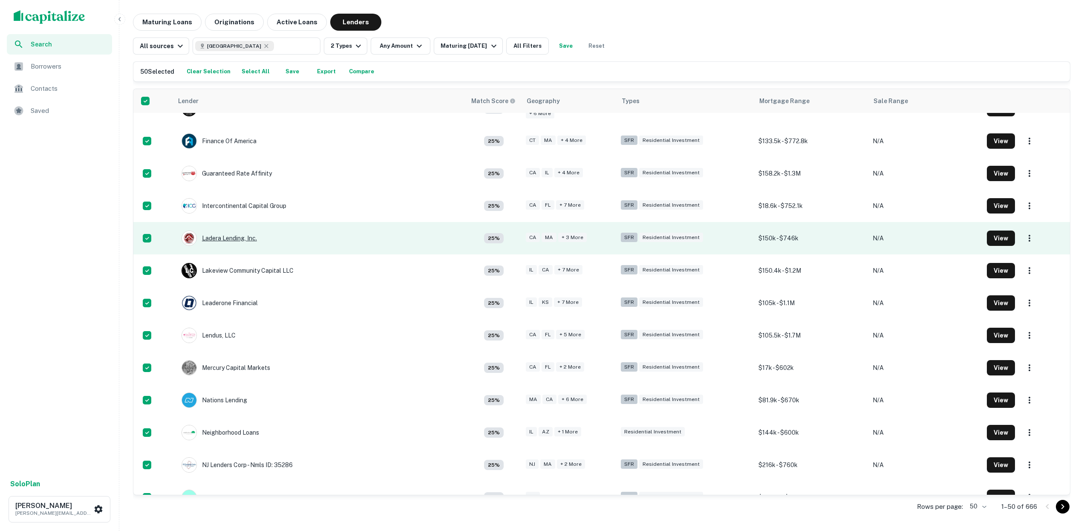
scroll to position [828, 0]
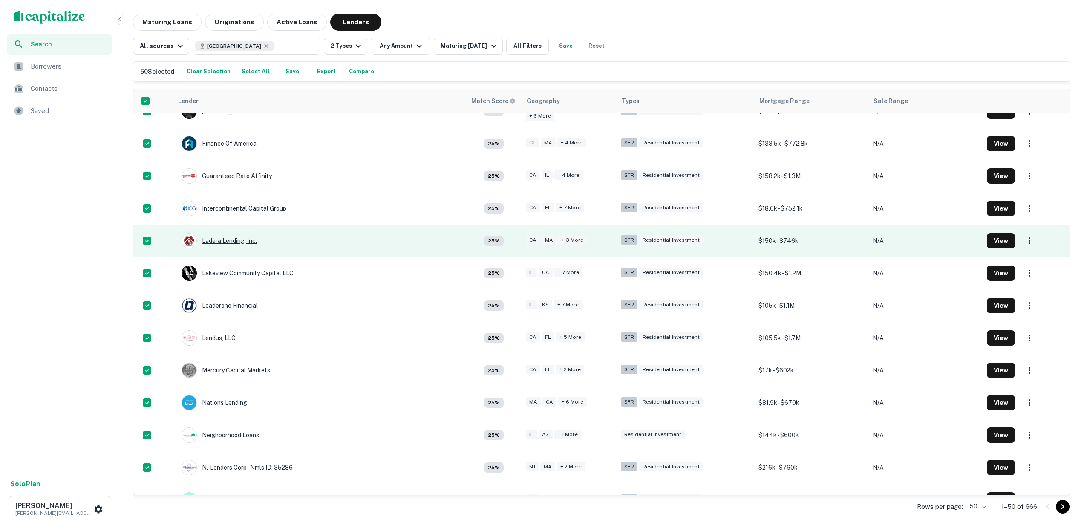
click at [214, 240] on div "Ladera Lending, Inc." at bounding box center [219, 240] width 75 height 15
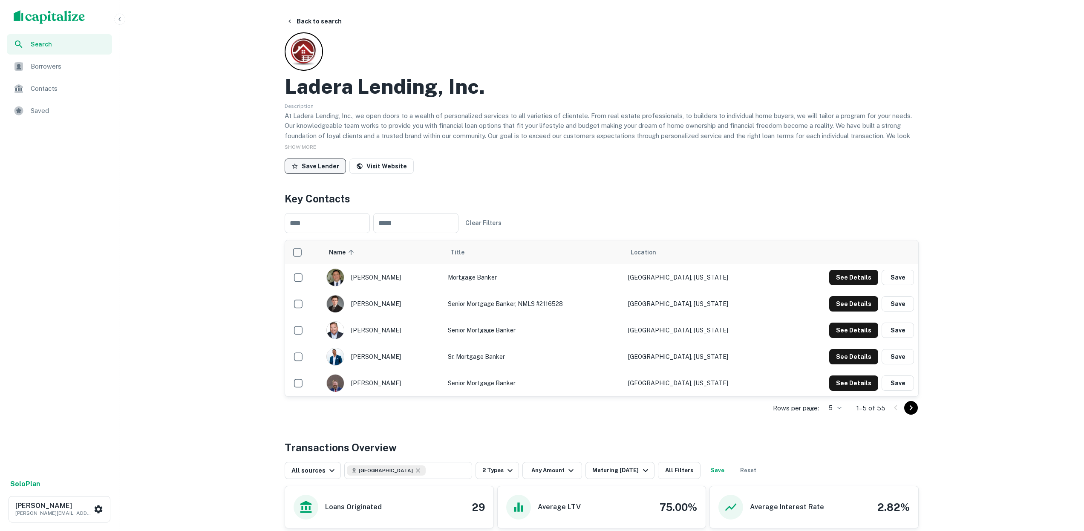
click at [295, 165] on icon "button" at bounding box center [295, 166] width 6 height 6
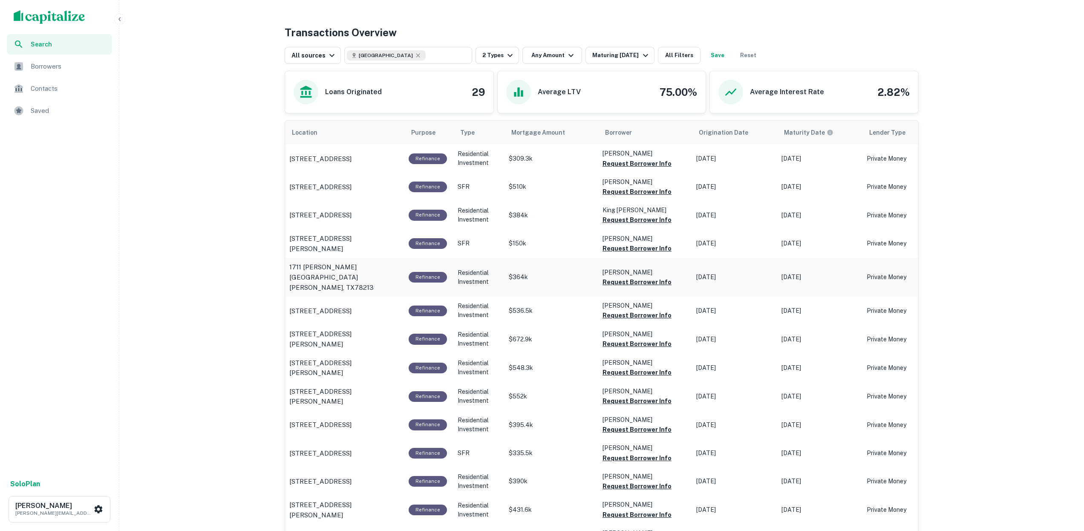
scroll to position [412, 0]
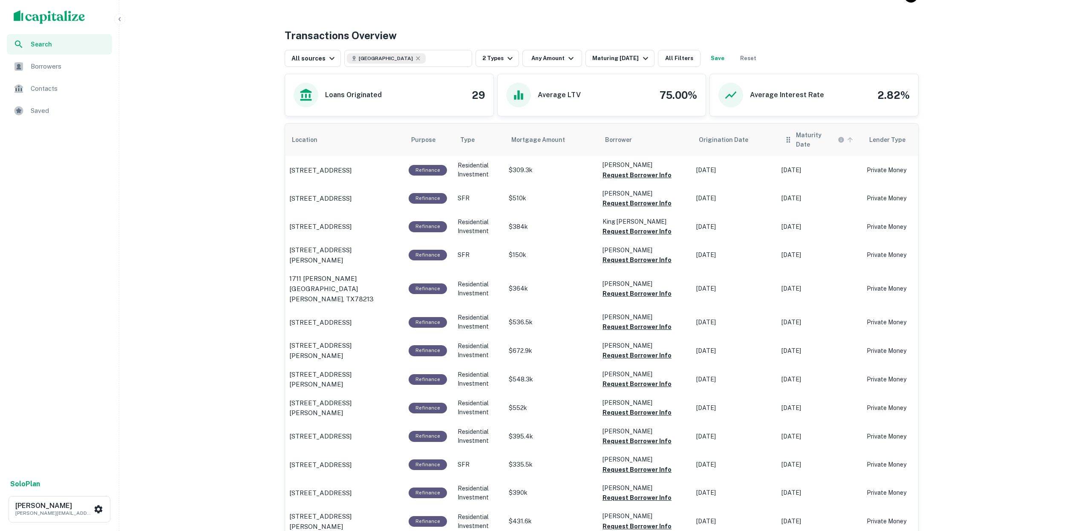
click at [844, 135] on span "Maturity Date" at bounding box center [826, 139] width 60 height 19
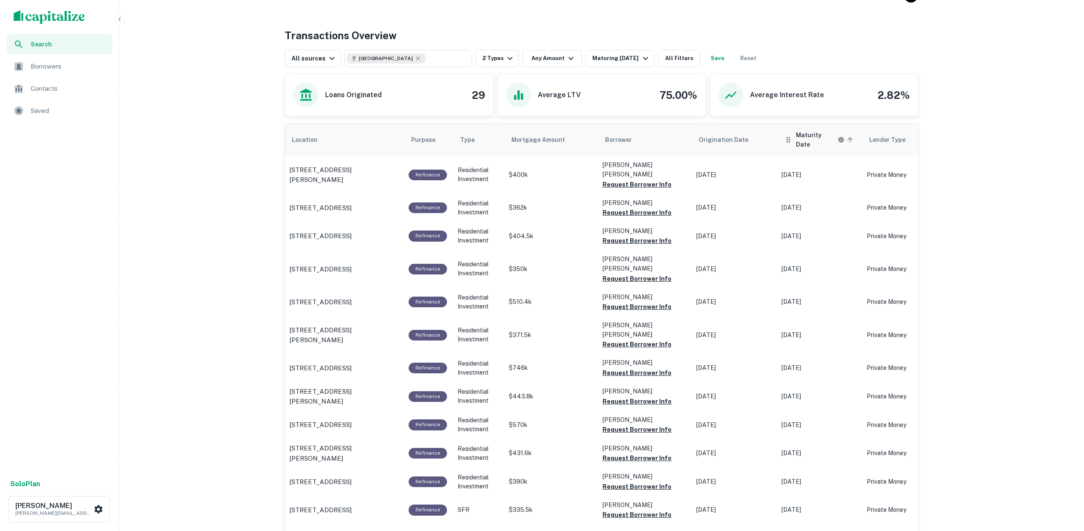
click at [848, 137] on icon "scrollable content" at bounding box center [850, 139] width 5 height 5
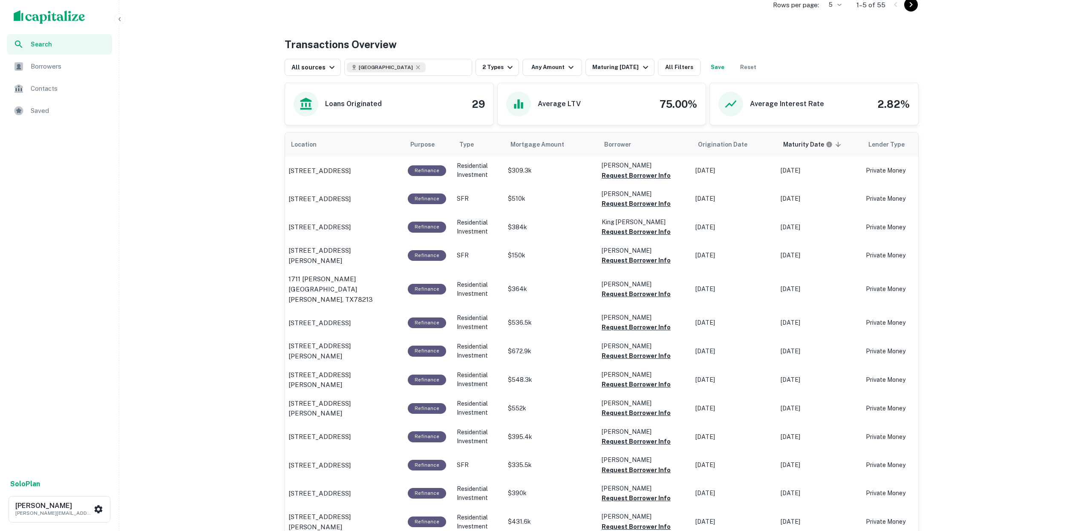
scroll to position [125, 0]
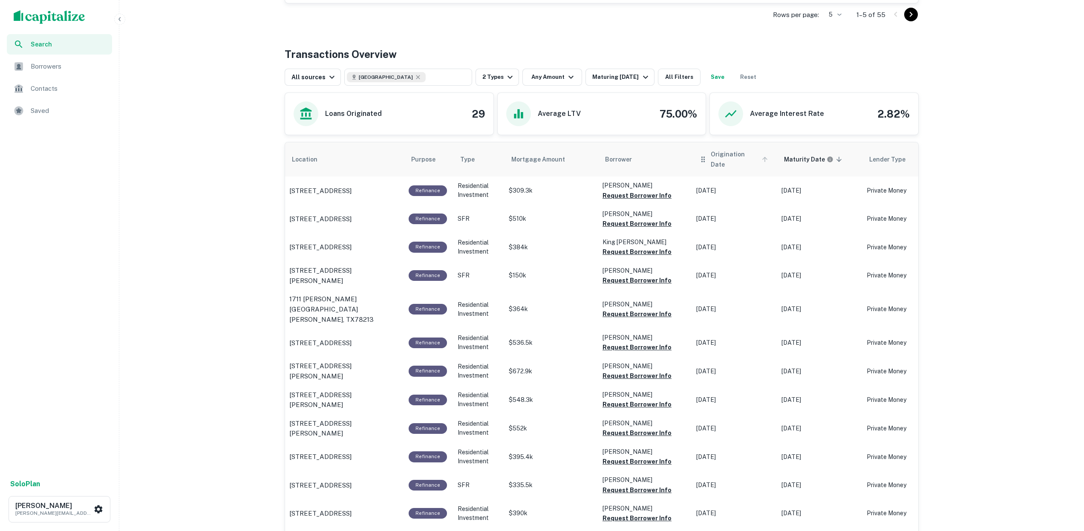
click at [763, 156] on icon "scrollable content" at bounding box center [765, 160] width 8 height 8
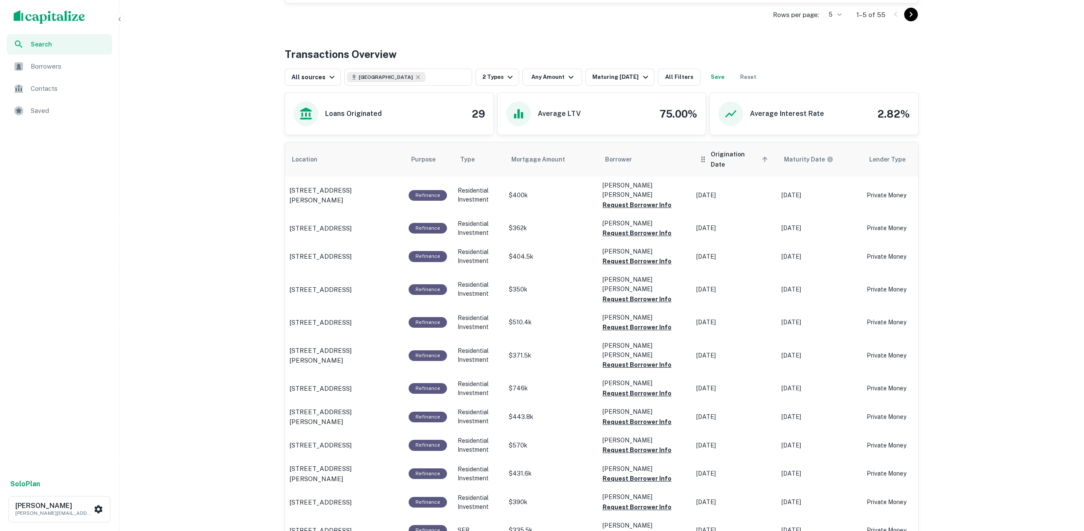
click at [751, 152] on span "Origination Date sorted ascending" at bounding box center [741, 159] width 60 height 20
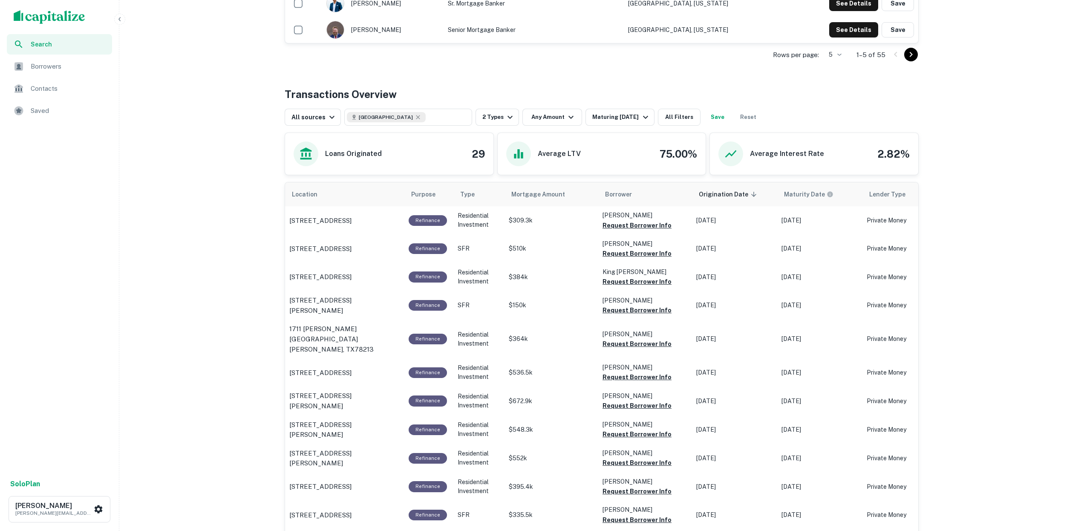
scroll to position [373, 0]
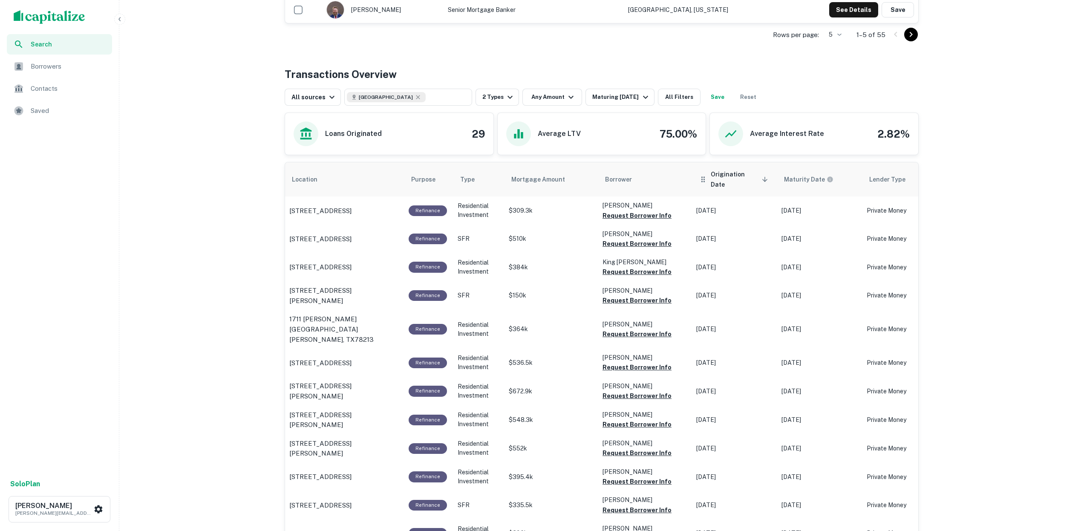
click at [762, 176] on icon "scrollable content" at bounding box center [765, 180] width 8 height 8
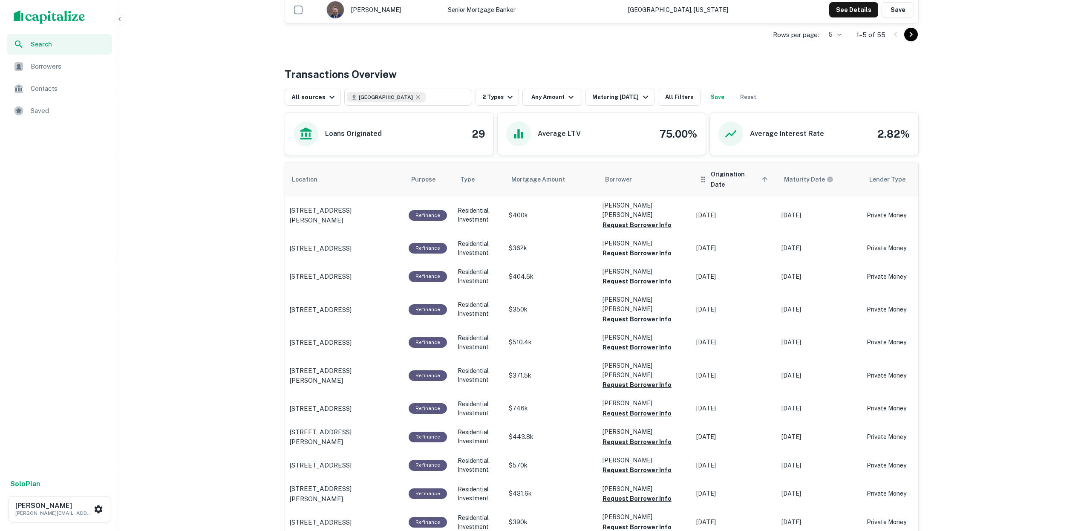
click at [763, 177] on icon "scrollable content" at bounding box center [765, 179] width 5 height 5
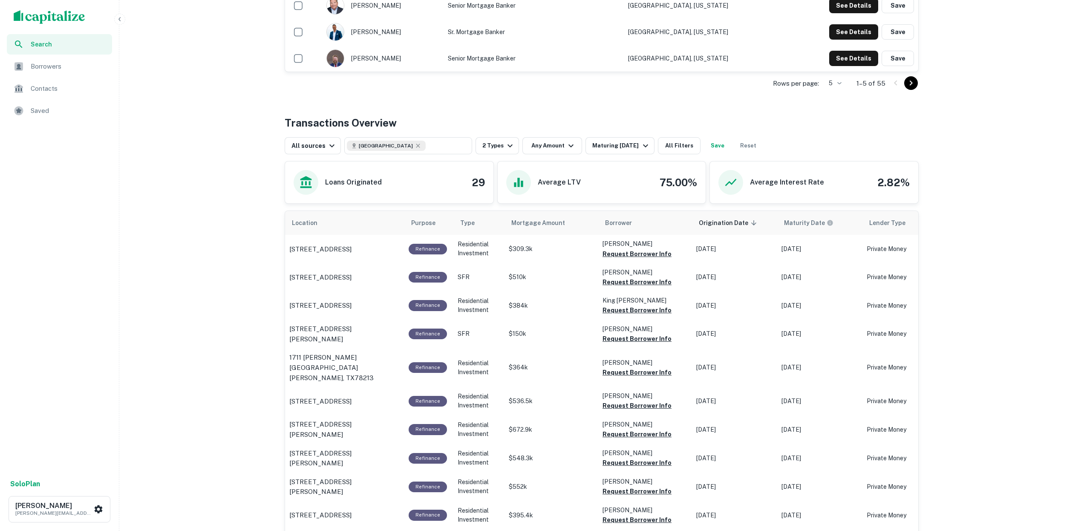
scroll to position [320, 0]
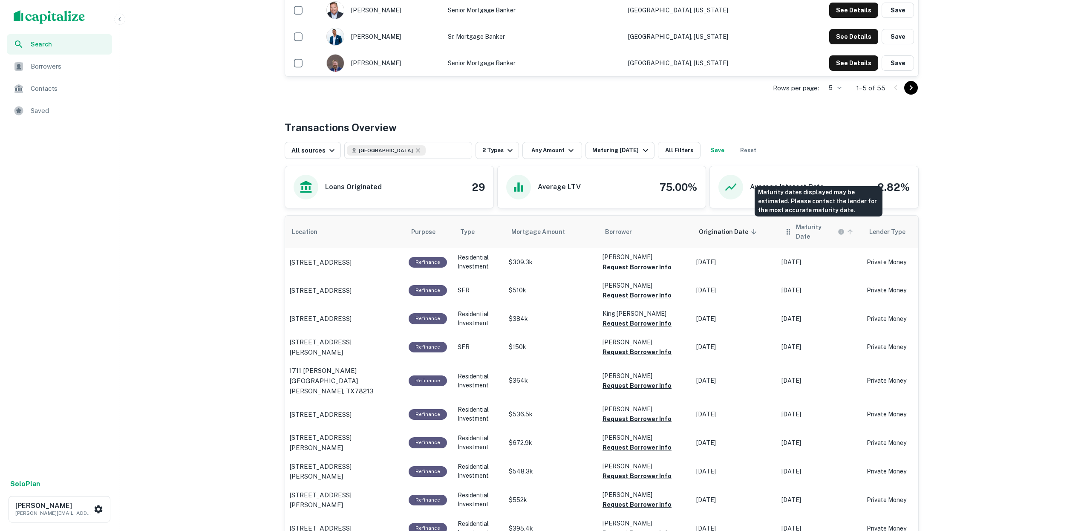
click at [838, 229] on icon "Maturity dates displayed may be estimated. Please contact the lender for the mo…" at bounding box center [841, 232] width 6 height 6
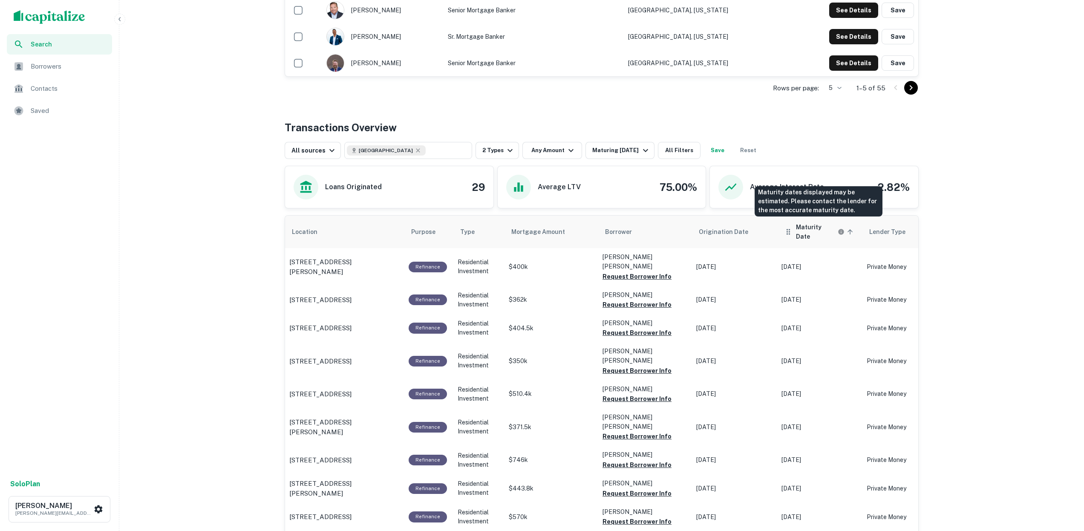
click at [838, 229] on icon "Maturity dates displayed may be estimated. Please contact the lender for the mo…" at bounding box center [841, 232] width 6 height 6
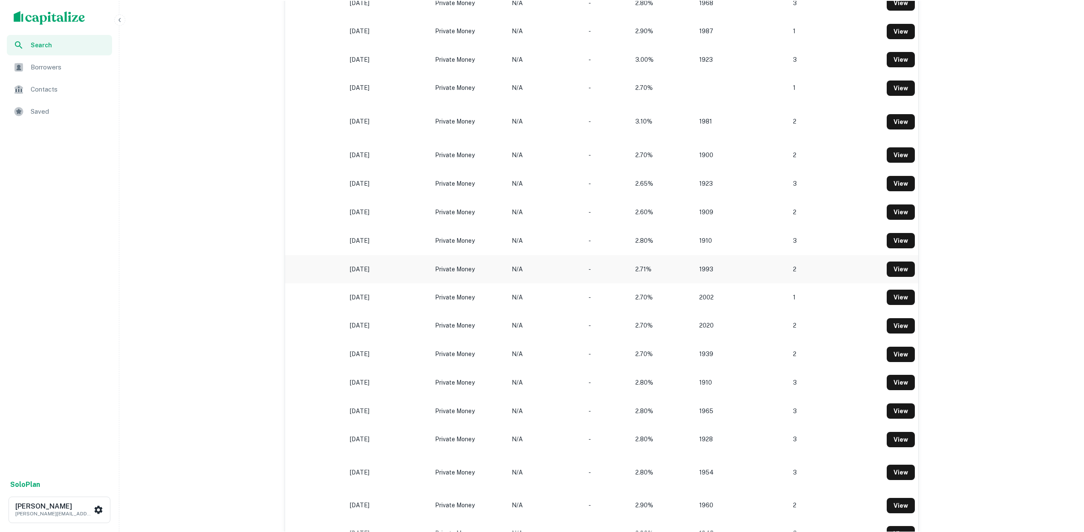
scroll to position [0, 431]
click at [901, 261] on link "View" at bounding box center [902, 268] width 28 height 15
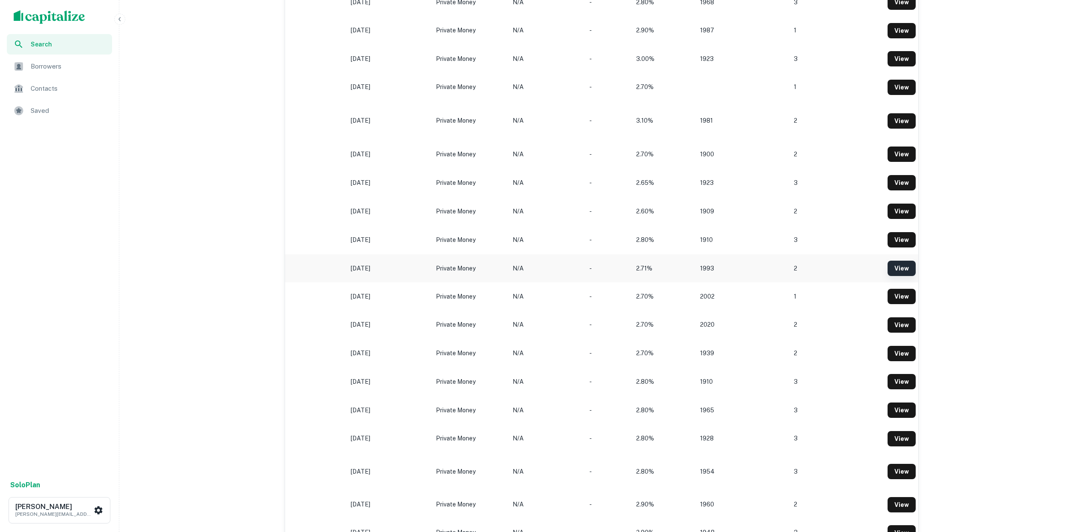
scroll to position [320, 0]
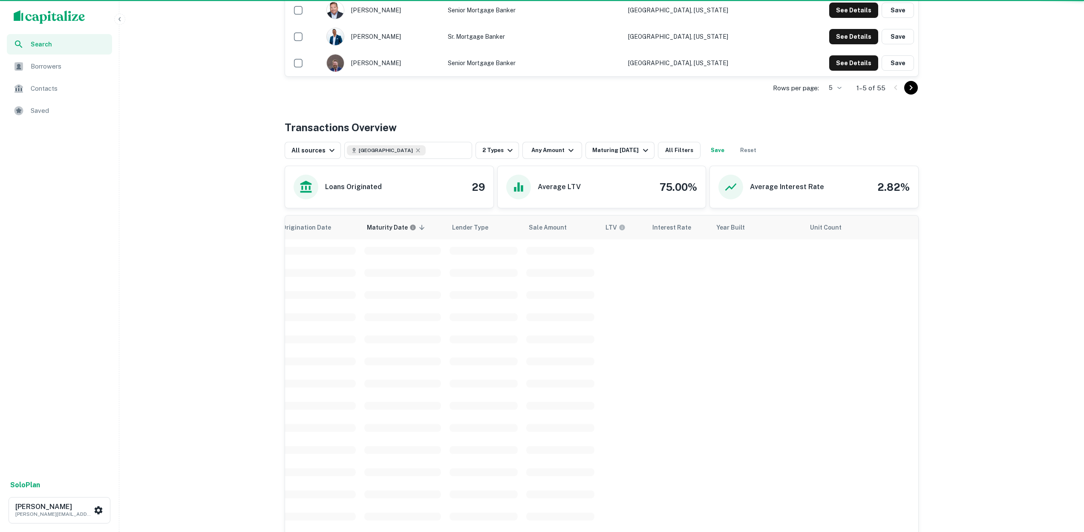
scroll to position [0, 416]
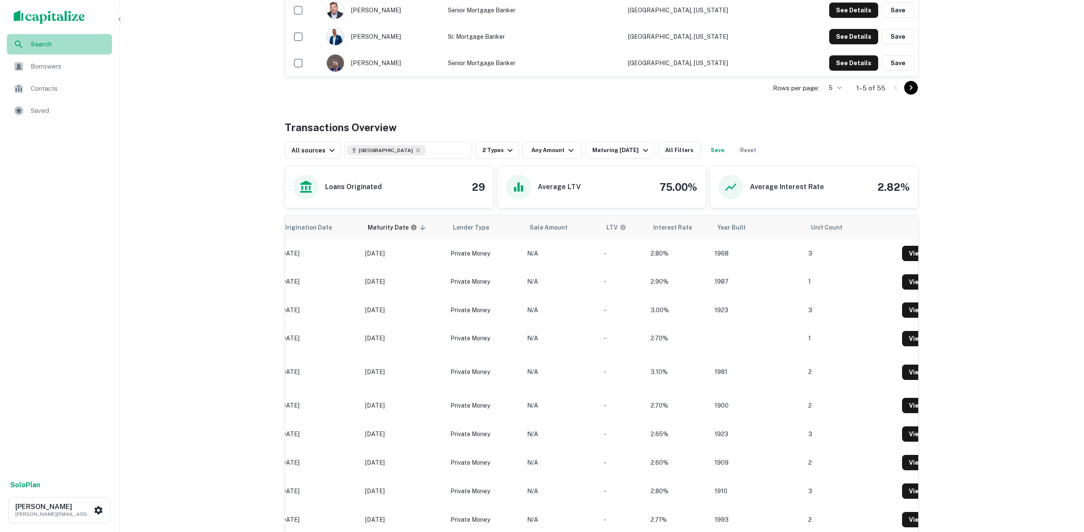
click at [49, 42] on span "Search" at bounding box center [69, 44] width 76 height 9
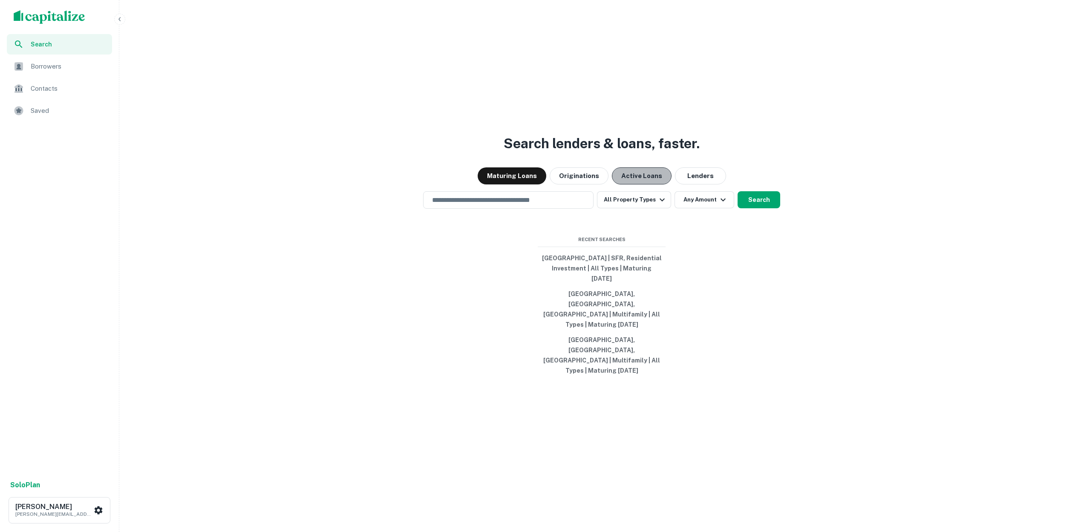
click at [650, 185] on button "Active Loans" at bounding box center [642, 176] width 60 height 17
click at [661, 205] on icon "button" at bounding box center [662, 200] width 10 height 10
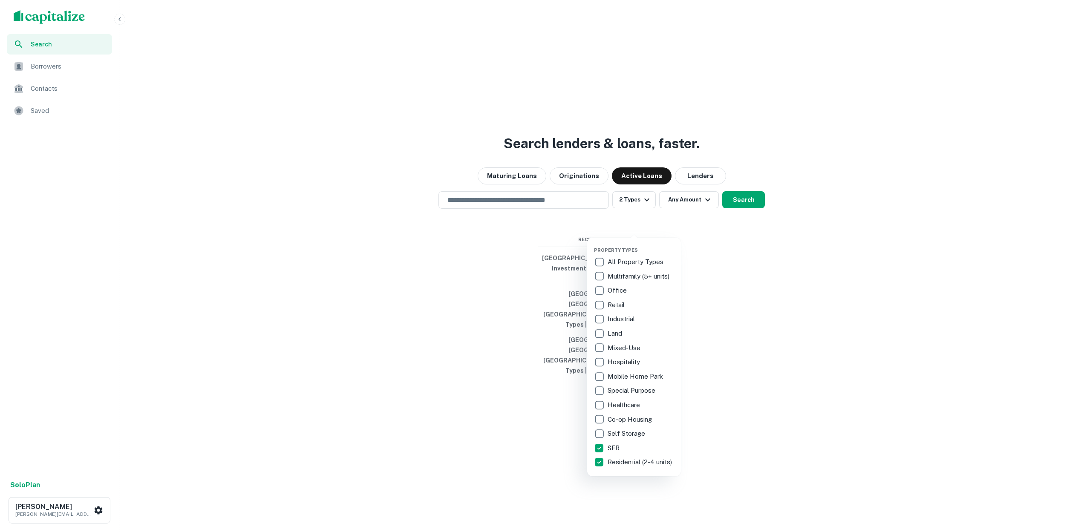
click at [570, 226] on div at bounding box center [542, 266] width 1084 height 532
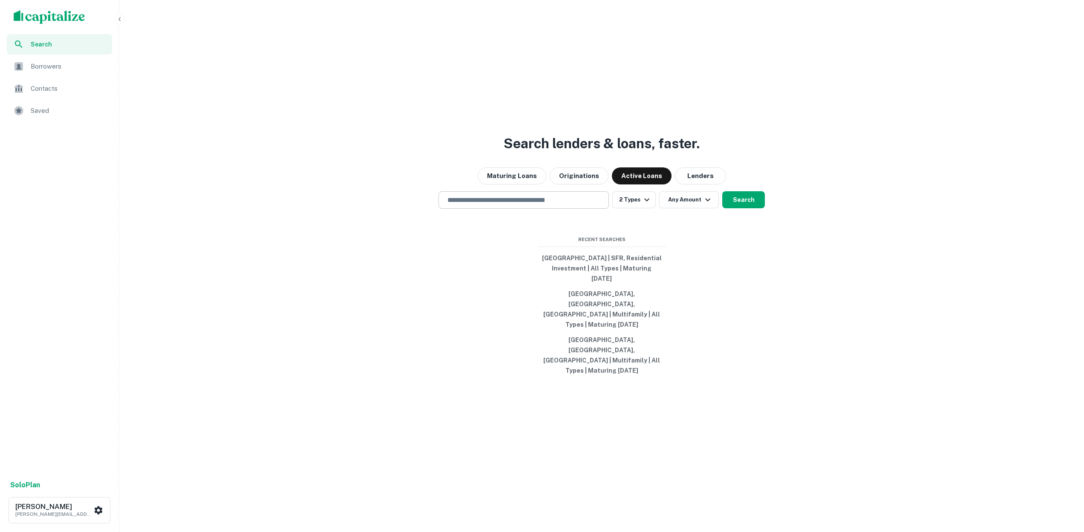
click at [534, 205] on input "text" at bounding box center [523, 200] width 163 height 10
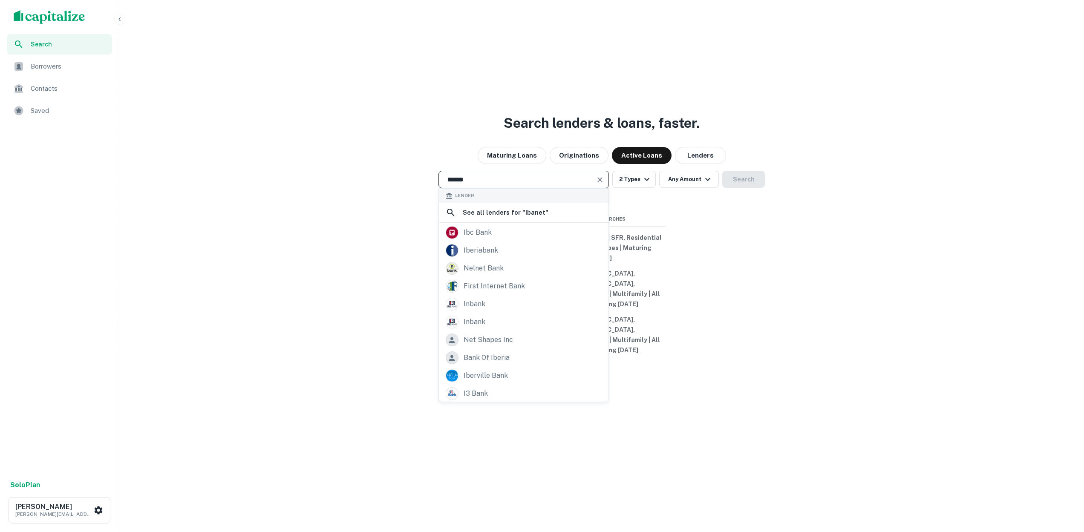
drag, startPoint x: 479, startPoint y: 205, endPoint x: 431, endPoint y: 205, distance: 47.7
click at [431, 188] on div "****** ​ Lender See all lenders for " Ibanet " ibc bank iberiabank nelnet bank …" at bounding box center [602, 179] width 958 height 17
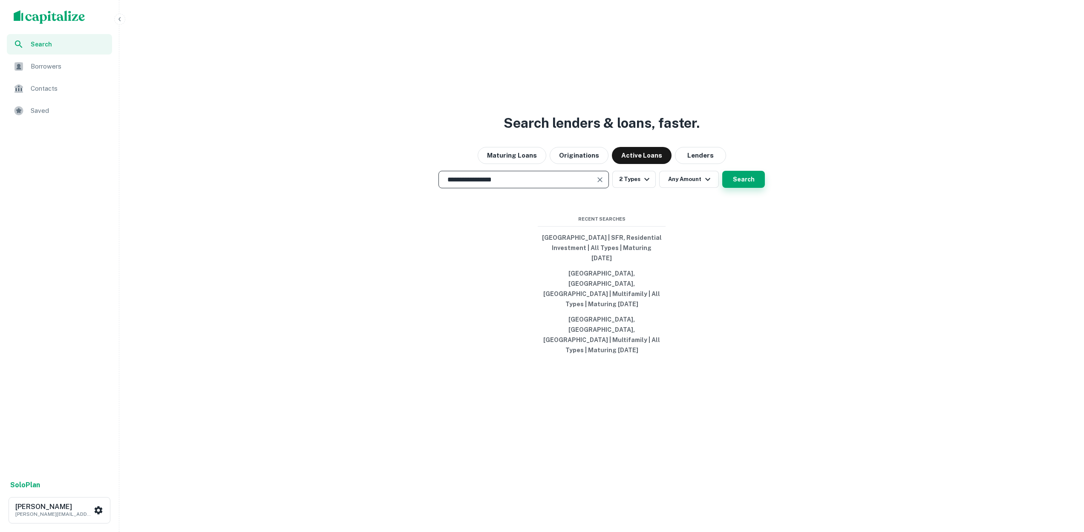
type input "**********"
click at [740, 188] on button "Search" at bounding box center [743, 179] width 43 height 17
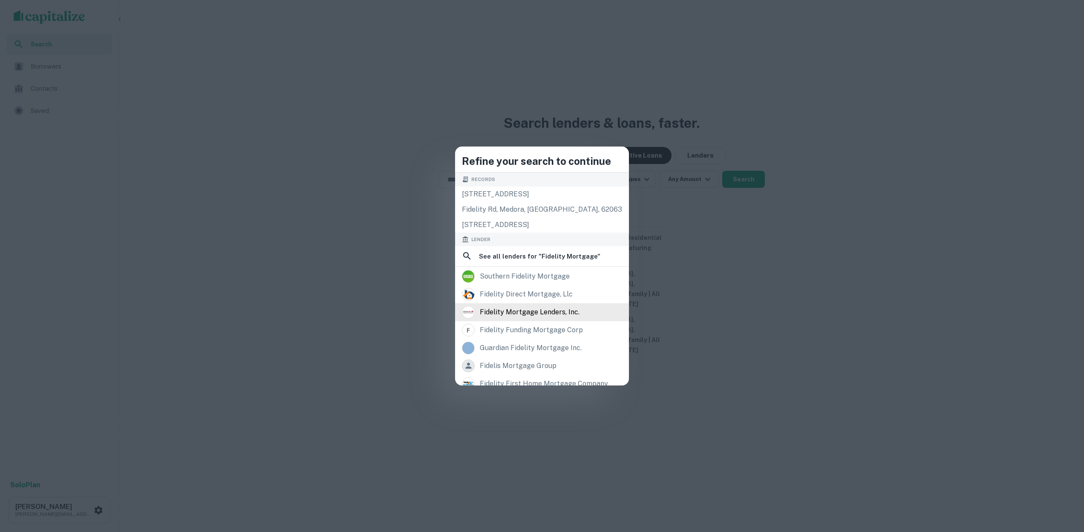
click at [555, 312] on div "fidelity mortgage lenders, inc." at bounding box center [530, 312] width 100 height 13
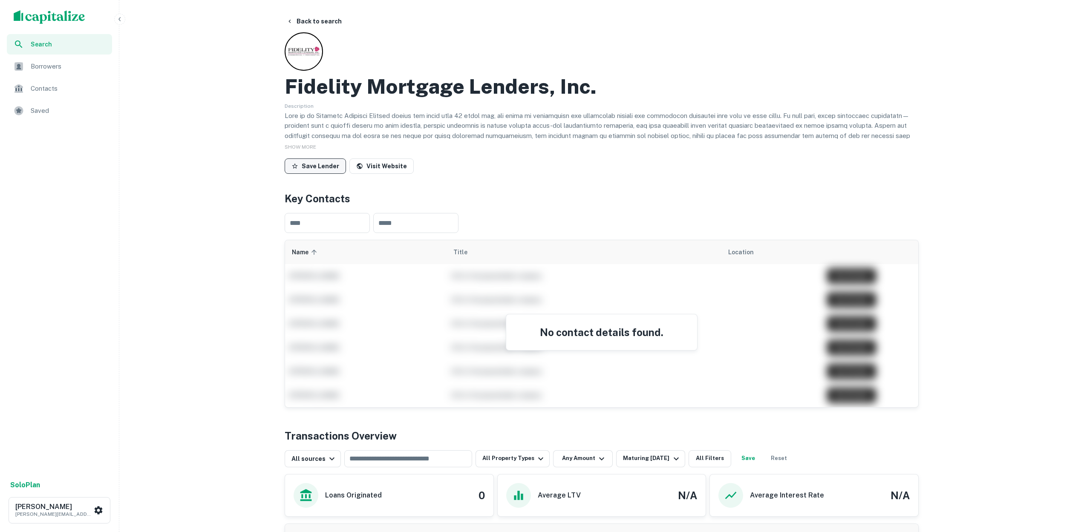
click at [293, 165] on icon "button" at bounding box center [295, 166] width 6 height 6
click at [294, 165] on icon "button" at bounding box center [295, 166] width 7 height 7
click at [295, 165] on icon "button" at bounding box center [295, 166] width 7 height 7
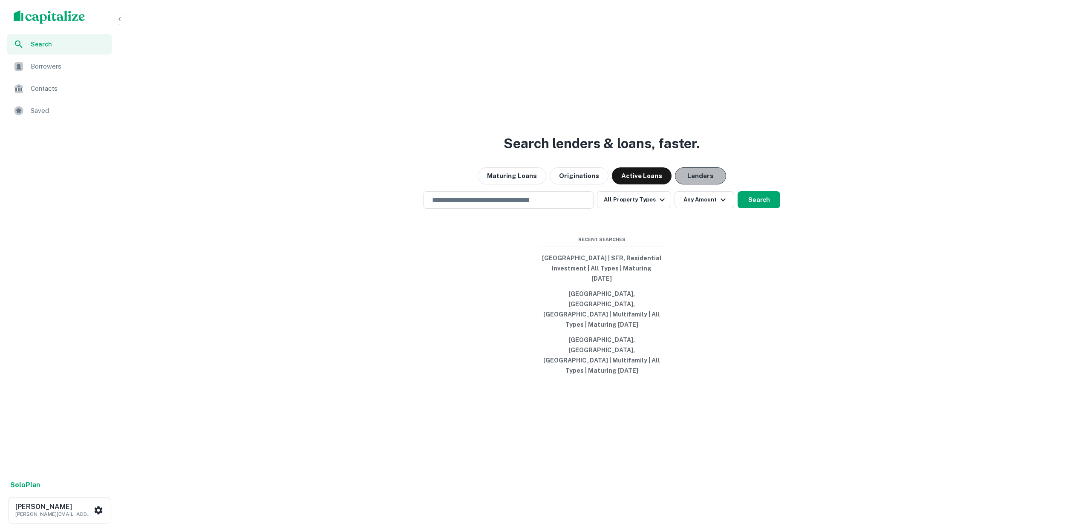
click at [695, 185] on button "Lenders" at bounding box center [700, 176] width 51 height 17
click at [504, 205] on input "text" at bounding box center [508, 200] width 163 height 10
type input "**********"
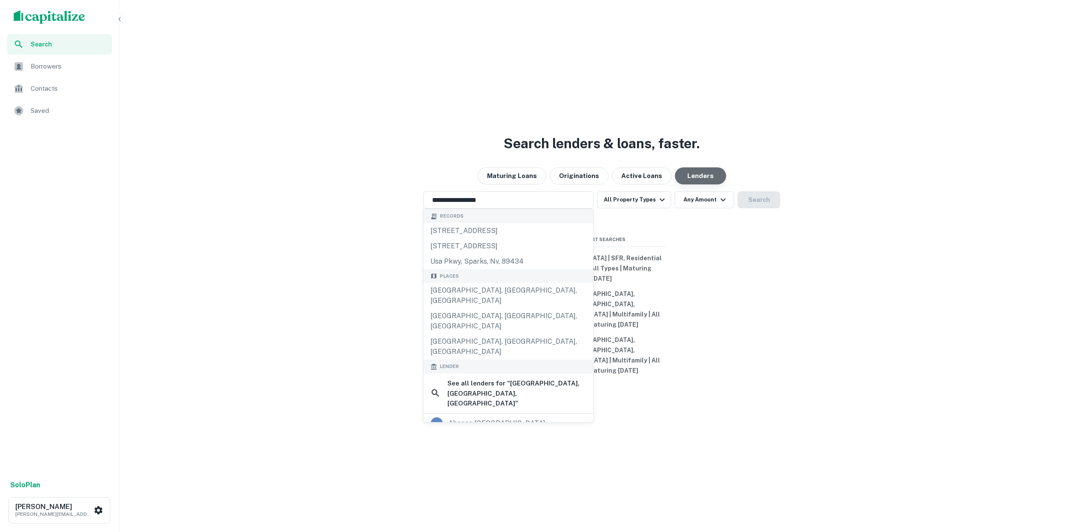
click at [694, 185] on button "Lenders" at bounding box center [700, 176] width 51 height 17
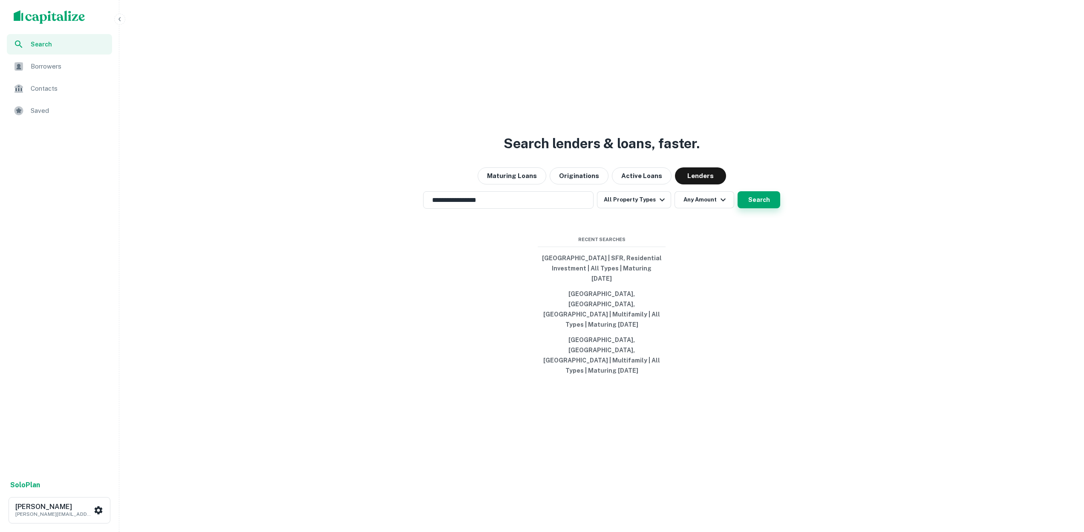
click at [763, 208] on button "Search" at bounding box center [759, 199] width 43 height 17
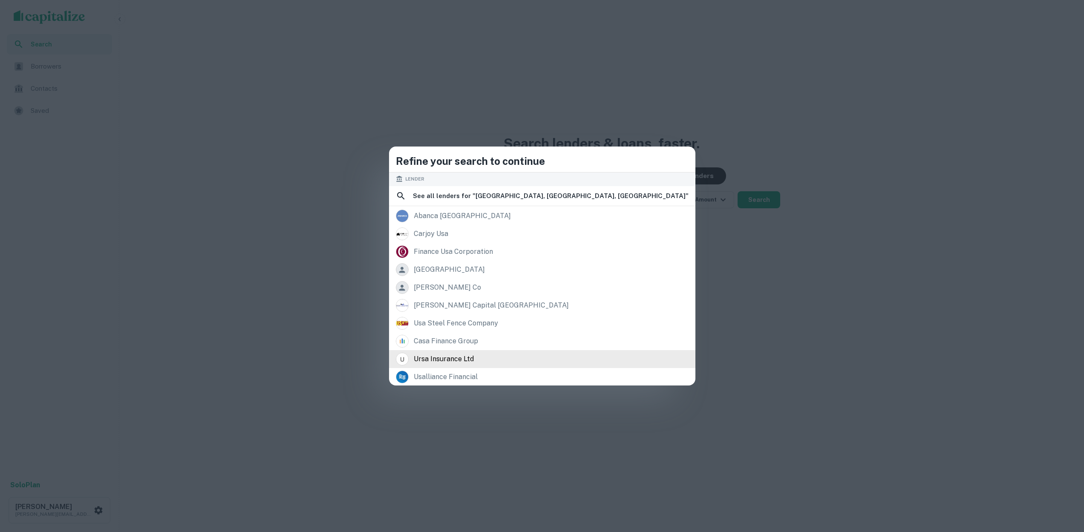
scroll to position [120, 0]
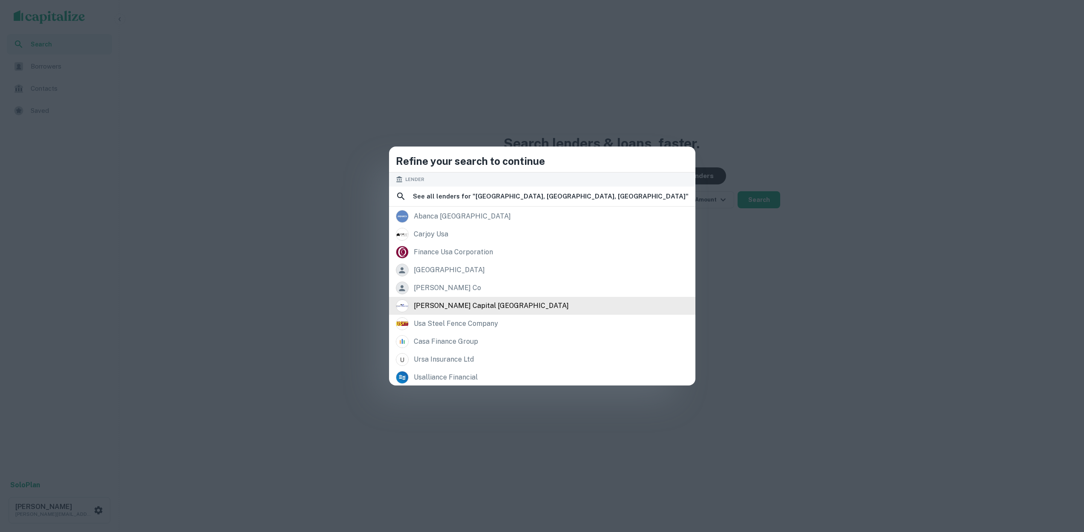
click at [529, 305] on div "crosby capital usa" at bounding box center [491, 306] width 155 height 13
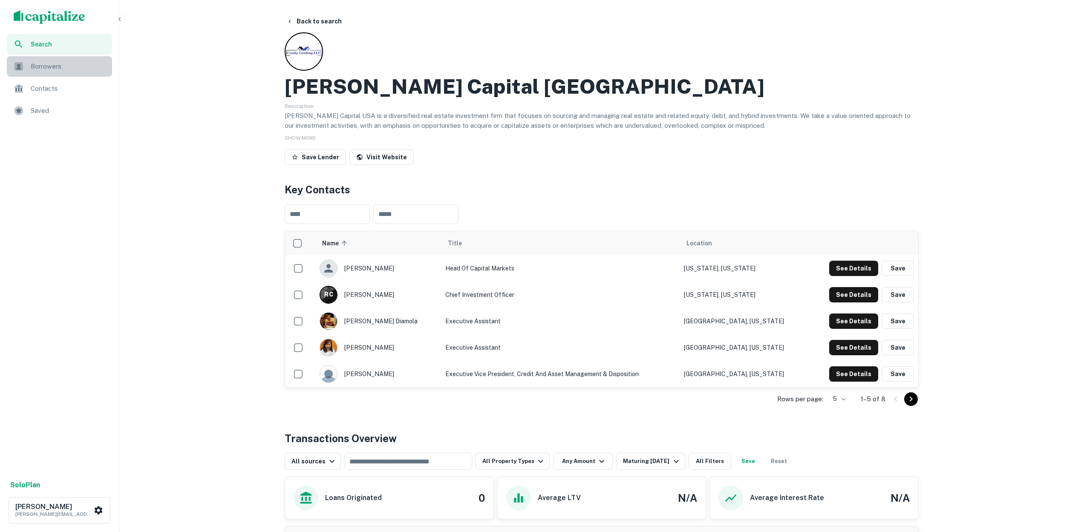
click at [53, 66] on span "Borrowers" at bounding box center [69, 66] width 76 height 10
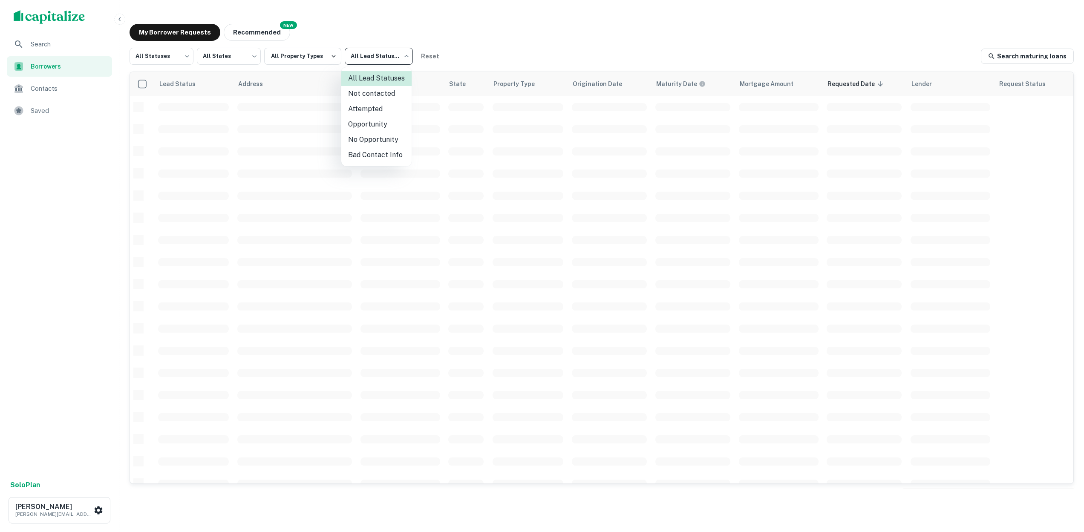
click at [404, 55] on body "Search Borrowers Contacts Saved Solo Plan [PERSON_NAME] [PERSON_NAME][EMAIL_ADD…" at bounding box center [542, 266] width 1084 height 532
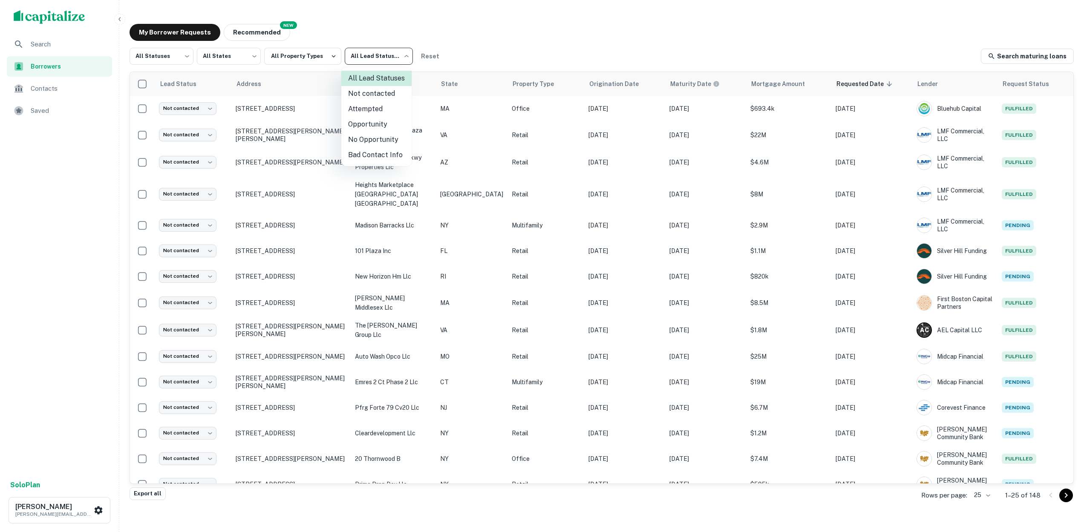
click at [252, 56] on div at bounding box center [542, 266] width 1084 height 532
click at [253, 55] on body "Search Borrowers Contacts Saved Solo Plan Ashley Robotti ashley.robotti@anchorw…" at bounding box center [542, 266] width 1084 height 532
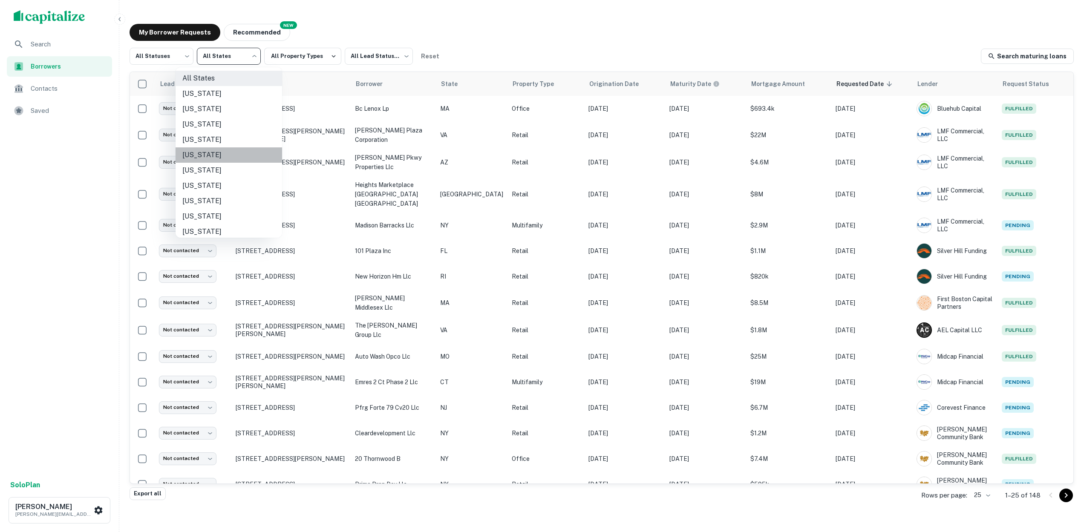
click at [198, 156] on li "California" at bounding box center [229, 154] width 107 height 15
type input "**"
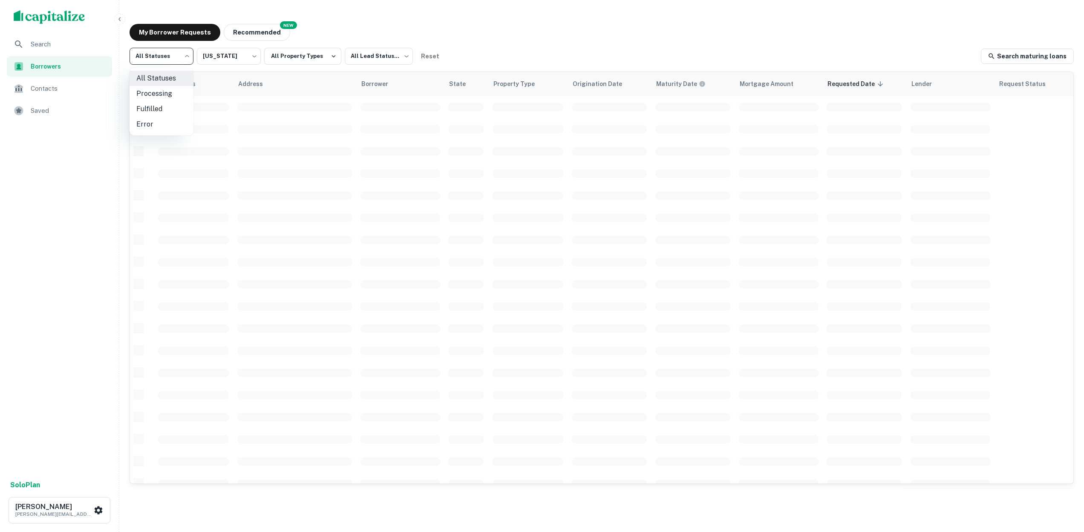
click at [187, 54] on body "Search Borrowers Contacts Saved Solo Plan Ashley Robotti ashley.robotti@anchorw…" at bounding box center [542, 266] width 1084 height 532
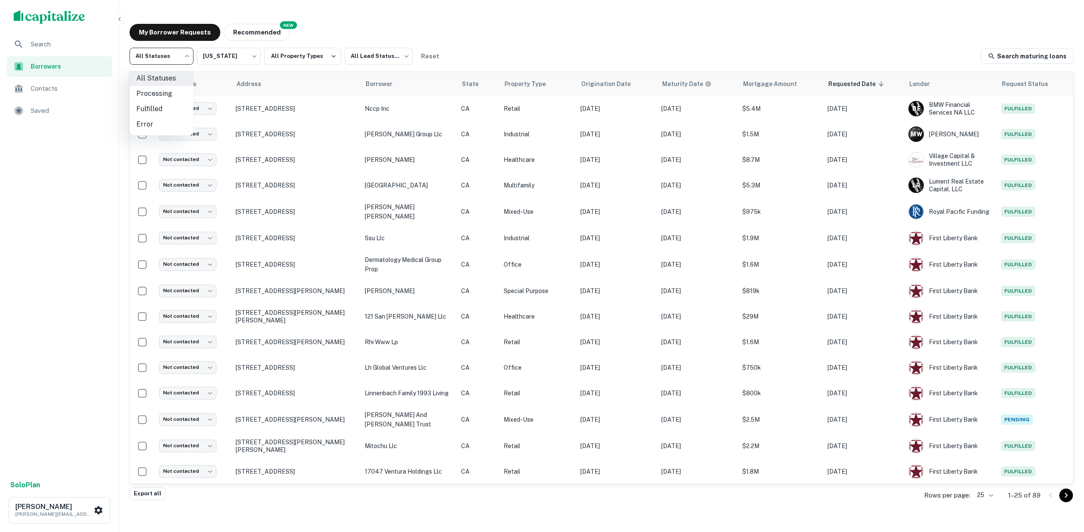
click at [186, 55] on div at bounding box center [542, 266] width 1084 height 532
click at [186, 55] on body "Search Borrowers Contacts Saved Solo Plan Ashley Robotti ashley.robotti@anchorw…" at bounding box center [542, 266] width 1084 height 532
click at [331, 55] on div at bounding box center [542, 266] width 1084 height 532
click at [331, 55] on icon "button" at bounding box center [334, 56] width 8 height 8
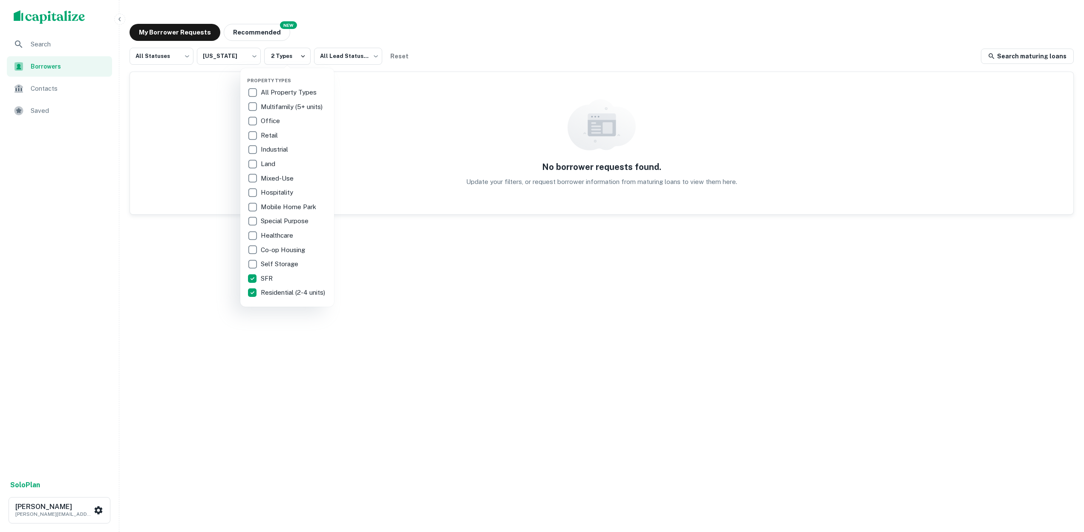
click at [375, 55] on div at bounding box center [542, 266] width 1084 height 532
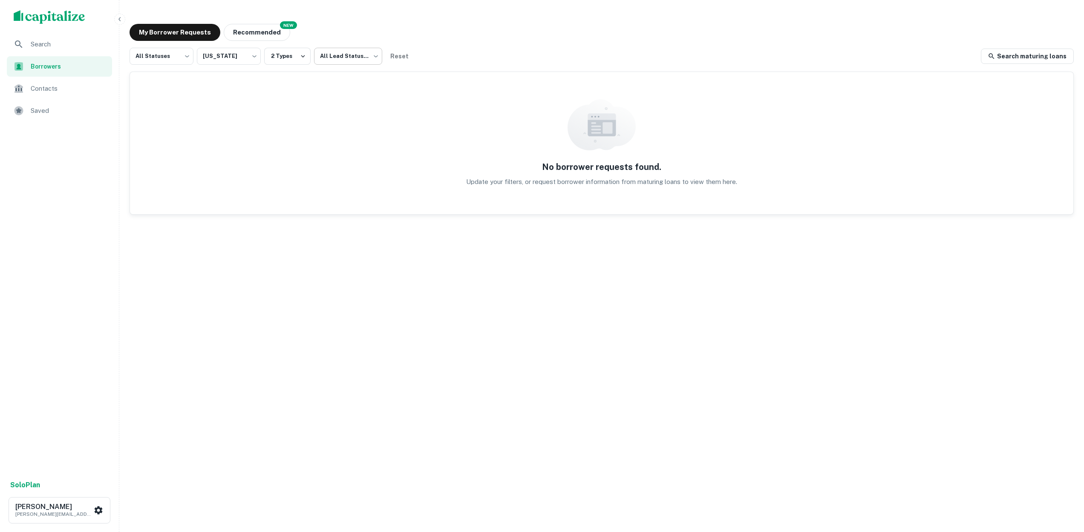
click at [375, 58] on body "Search Borrowers Contacts Saved Solo Plan Ashley Robotti ashley.robotti@anchorw…" at bounding box center [542, 266] width 1084 height 532
click at [251, 55] on div at bounding box center [542, 266] width 1084 height 532
click at [45, 44] on span "Search" at bounding box center [69, 44] width 76 height 10
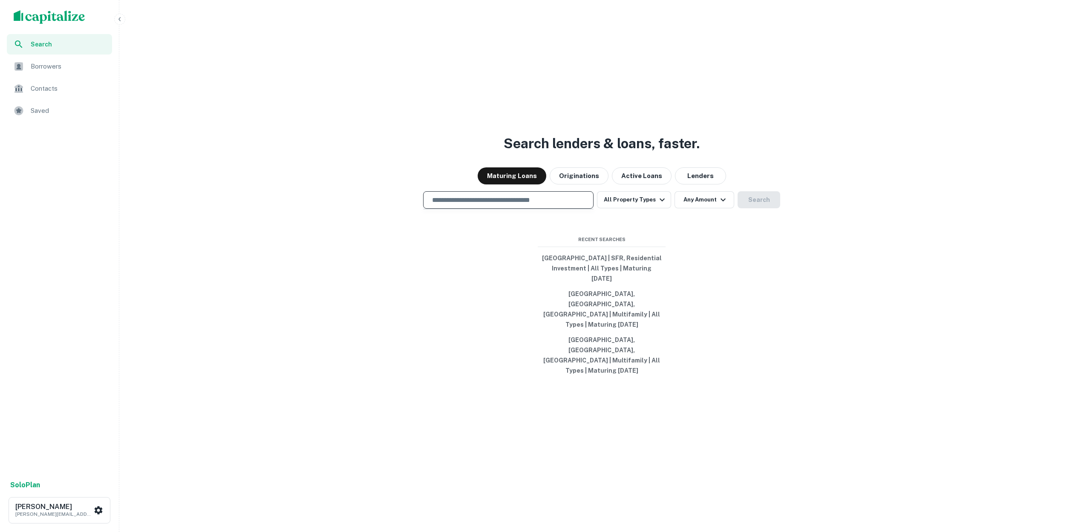
click at [494, 205] on input "text" at bounding box center [508, 200] width 163 height 10
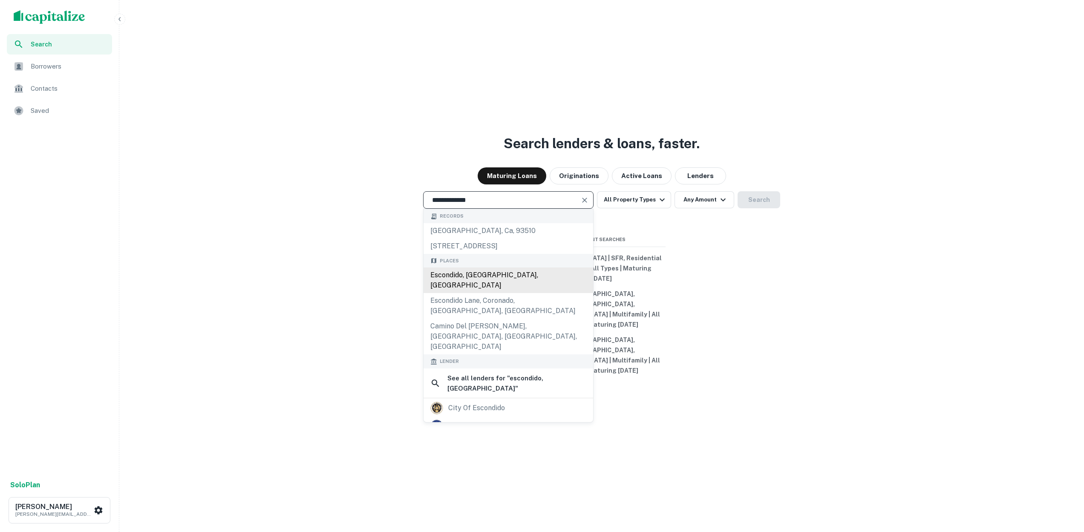
click at [499, 293] on div "Escondido, [GEOGRAPHIC_DATA], [GEOGRAPHIC_DATA]" at bounding box center [509, 281] width 170 height 26
type input "**********"
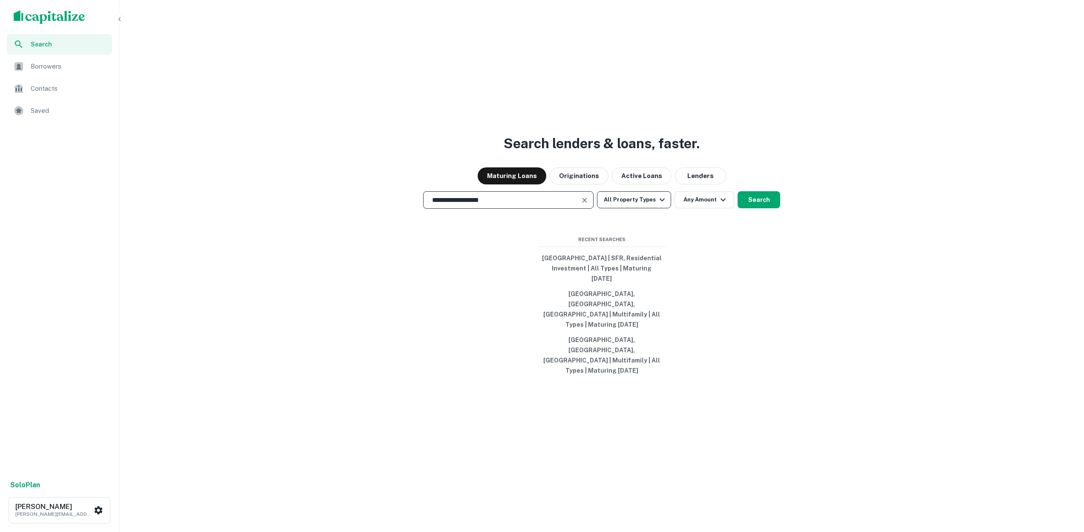
click at [660, 205] on icon "button" at bounding box center [662, 200] width 10 height 10
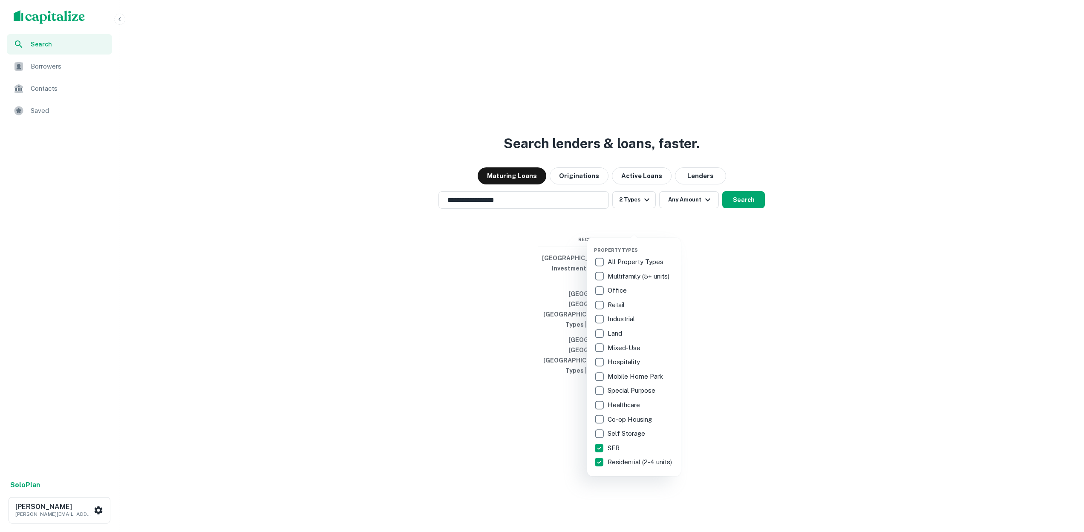
click at [740, 227] on div at bounding box center [542, 266] width 1084 height 532
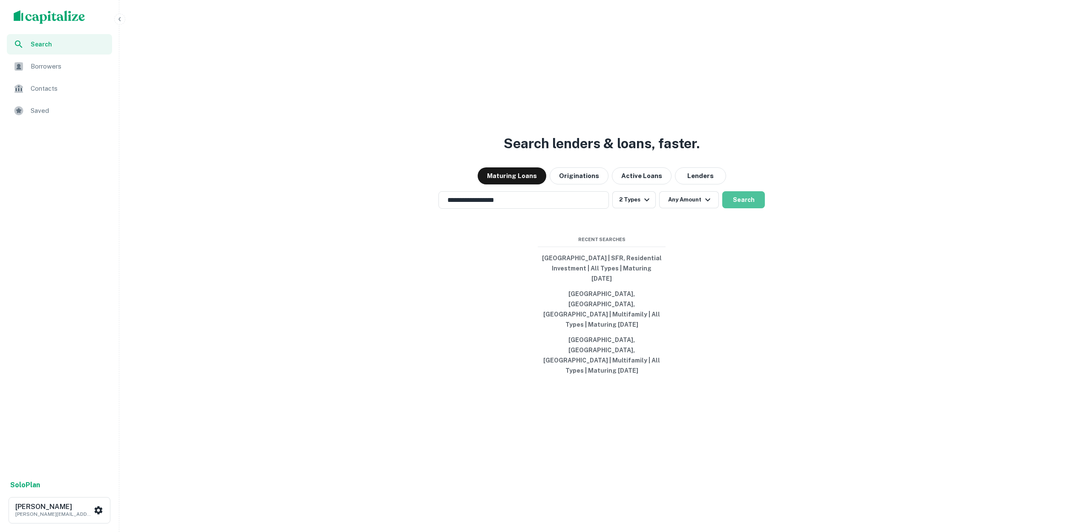
click at [740, 208] on button "Search" at bounding box center [743, 199] width 43 height 17
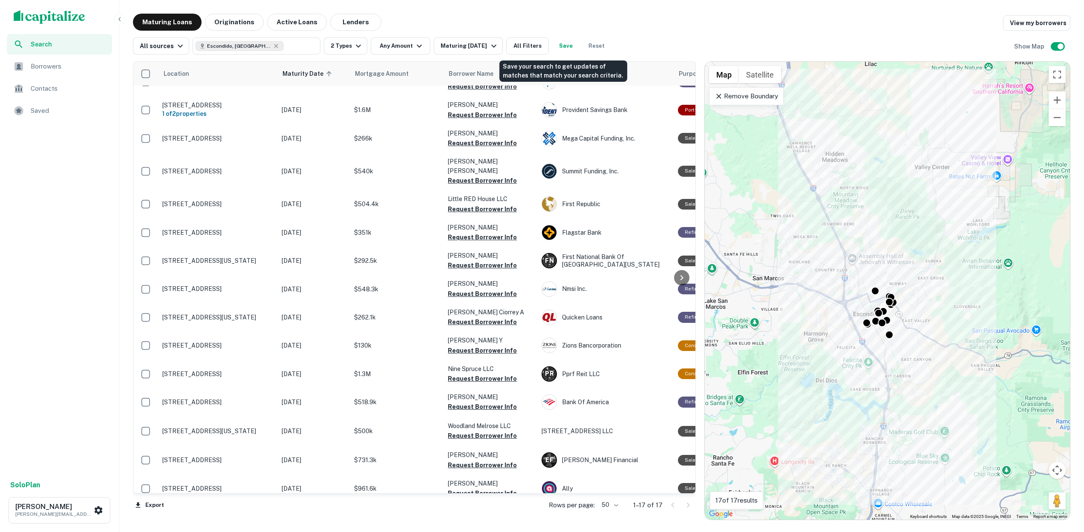
click at [566, 46] on button "Save" at bounding box center [565, 46] width 27 height 17
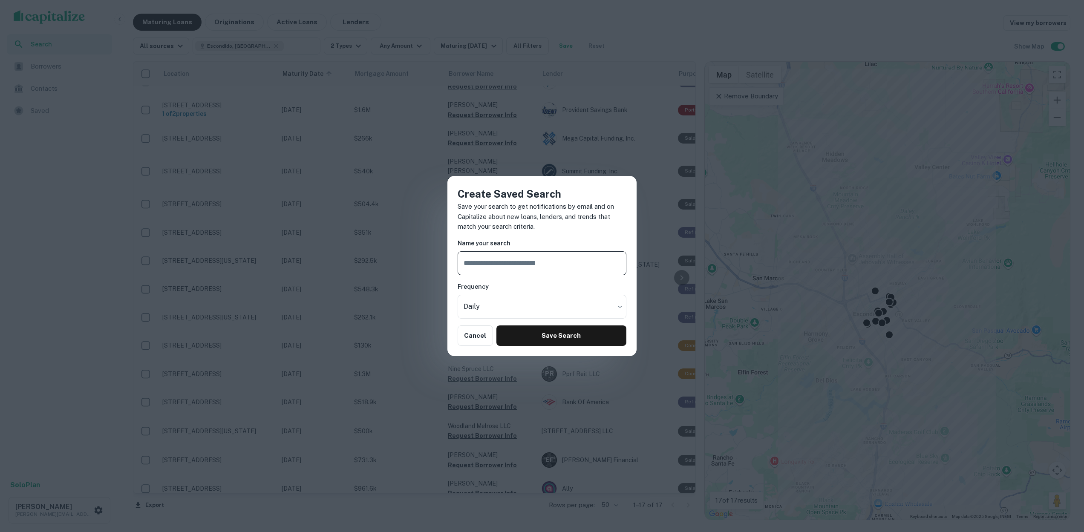
click at [502, 264] on input "text" at bounding box center [542, 263] width 169 height 24
type input "**********"
click at [567, 338] on button "Save Search" at bounding box center [562, 336] width 130 height 20
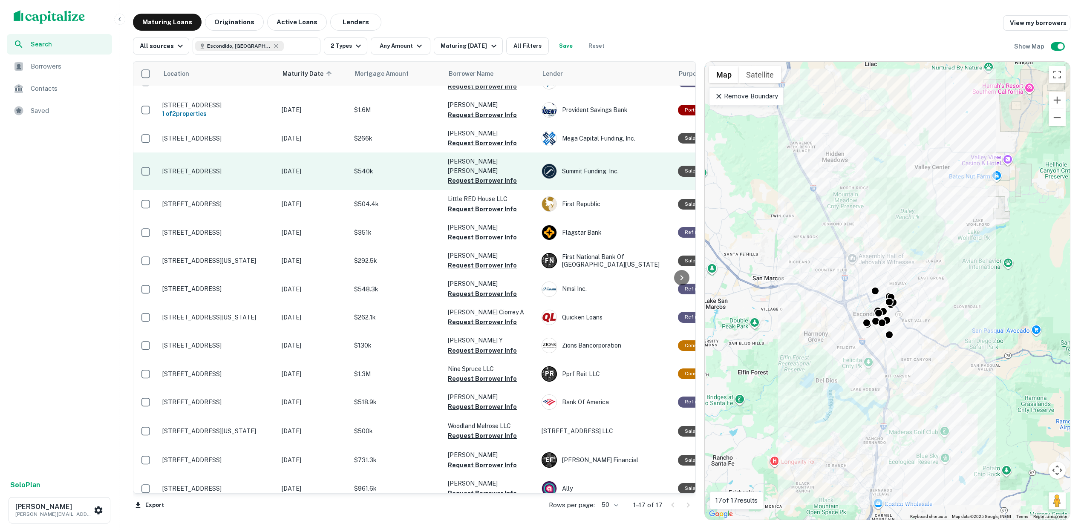
click at [589, 168] on div "Summit Funding, Inc." at bounding box center [606, 171] width 128 height 15
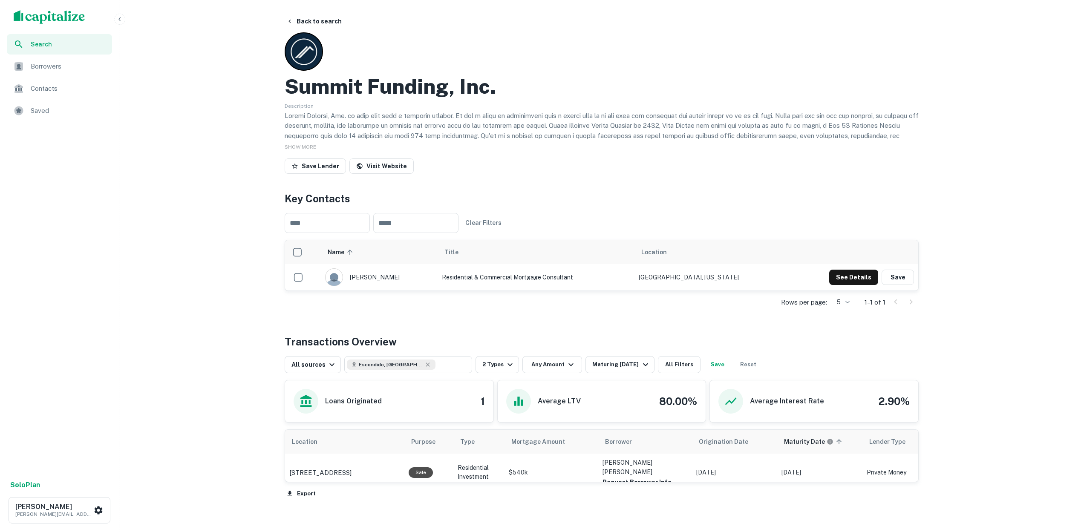
drag, startPoint x: 140, startPoint y: 80, endPoint x: 95, endPoint y: 17, distance: 77.9
click at [112, 41] on div "Search Borrowers Contacts Saved Solo Plan [PERSON_NAME] [PERSON_NAME][EMAIL_ADD…" at bounding box center [542, 294] width 1084 height 589
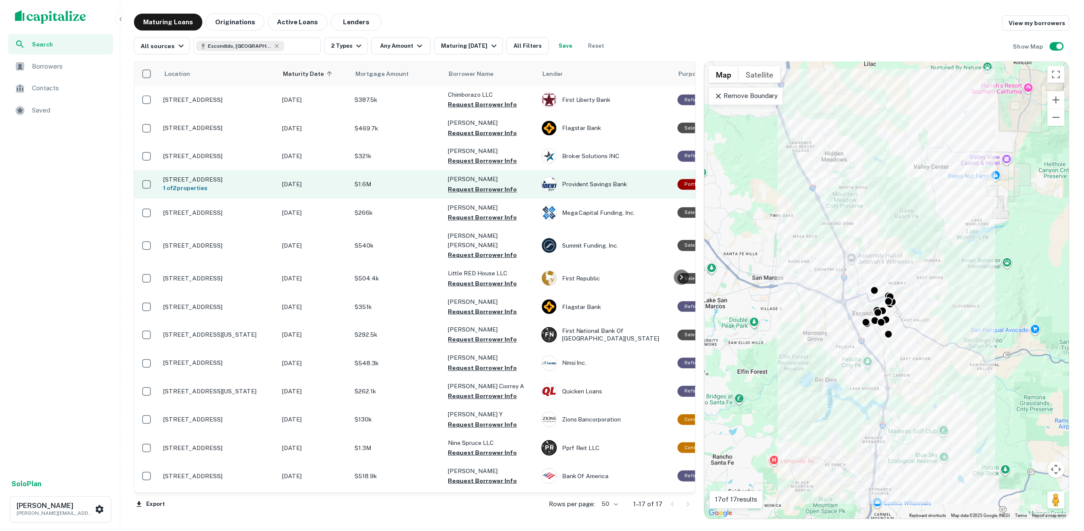
scroll to position [0, 7]
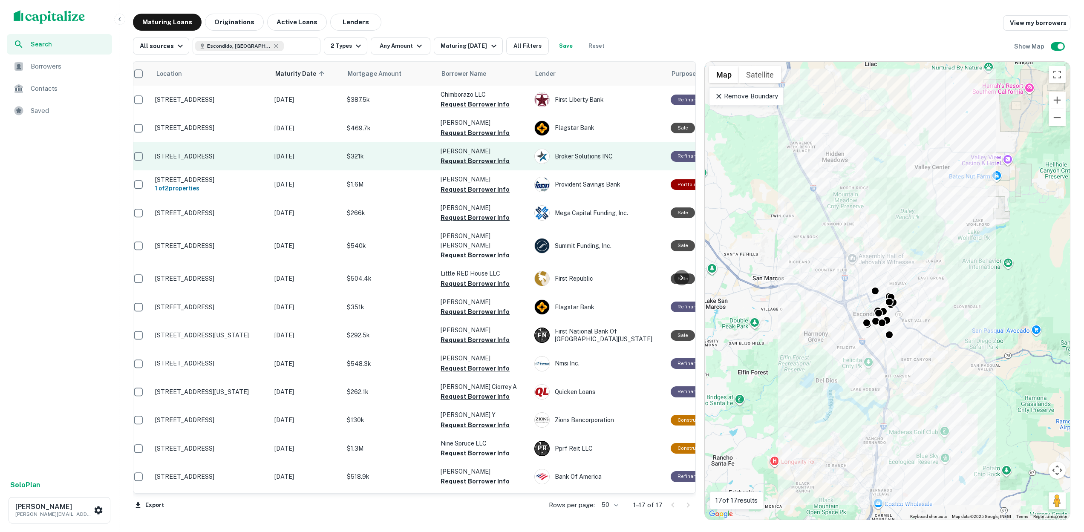
click at [594, 156] on div "Broker Solutions INC" at bounding box center [599, 156] width 128 height 15
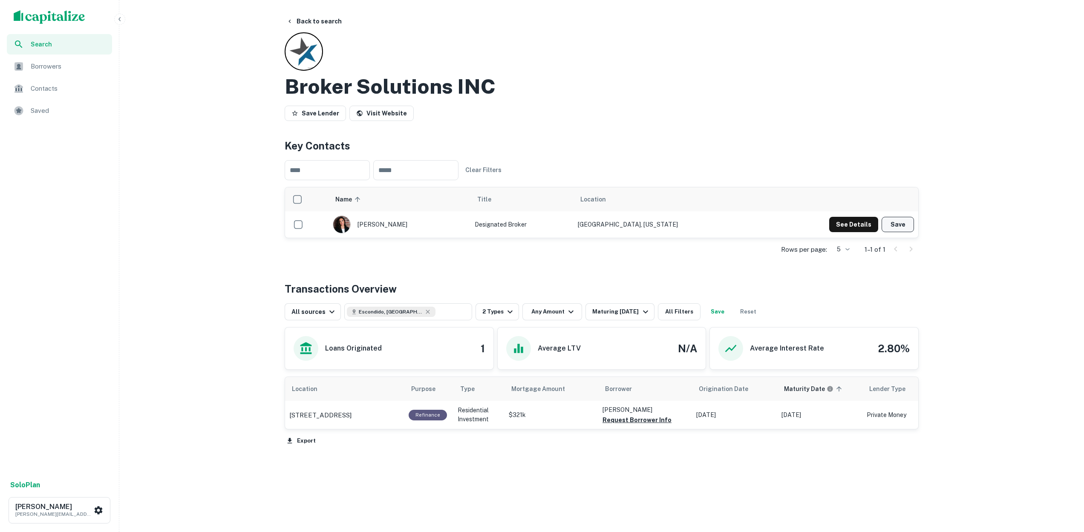
click at [899, 226] on button "Save" at bounding box center [898, 224] width 32 height 15
click at [290, 439] on icon "button" at bounding box center [290, 441] width 5 height 6
click at [302, 457] on li "Export as CSV" at bounding box center [333, 458] width 96 height 15
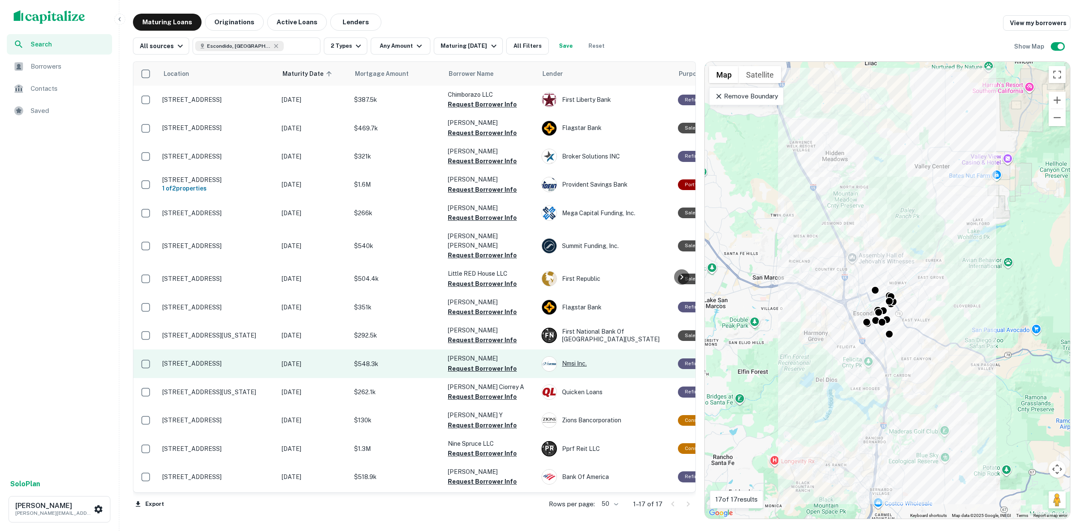
click at [571, 356] on div "Nmsi Inc." at bounding box center [606, 363] width 128 height 15
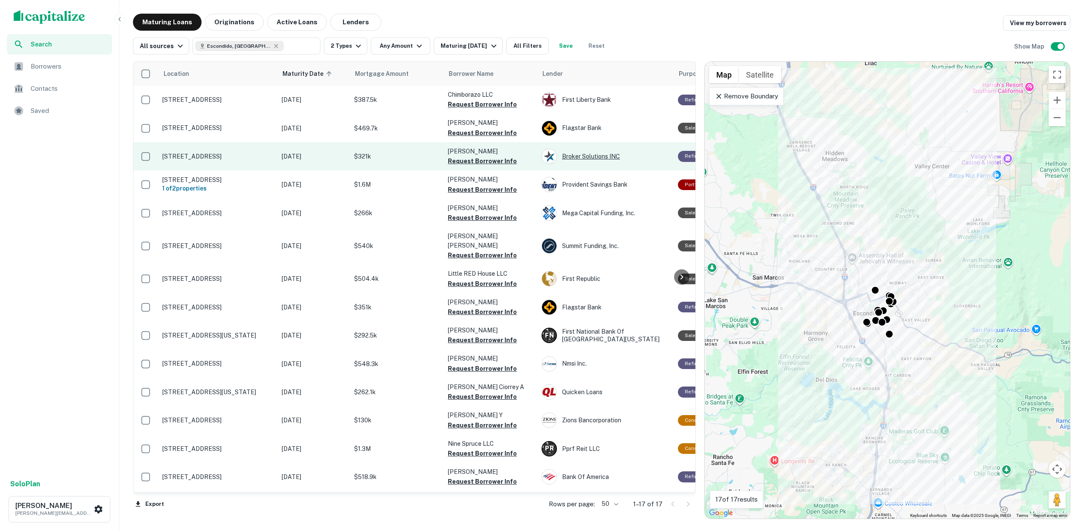
click at [582, 156] on div "Broker Solutions INC" at bounding box center [606, 156] width 128 height 15
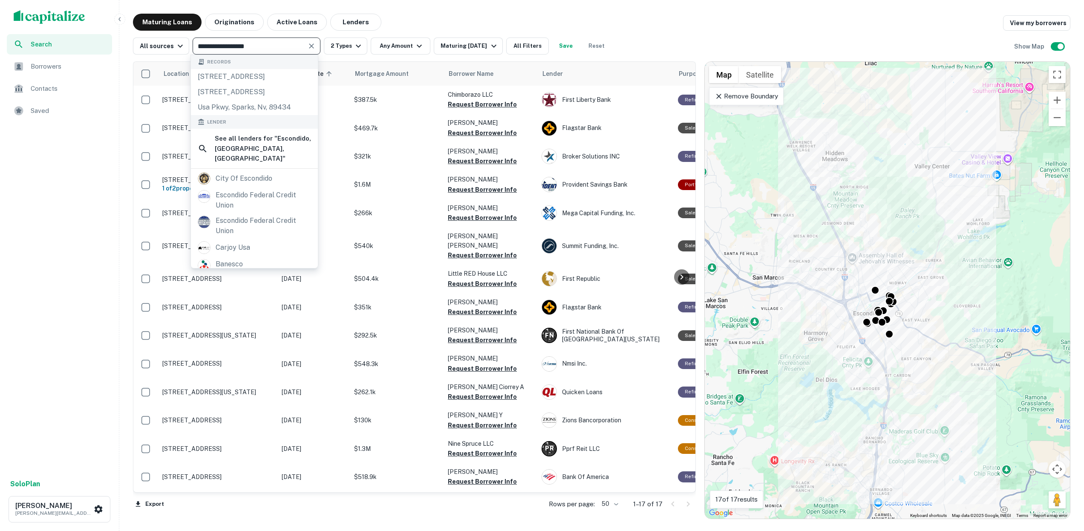
click at [283, 47] on input "**********" at bounding box center [249, 46] width 109 height 12
type input "**********"
click at [311, 46] on icon "Clear" at bounding box center [311, 46] width 9 height 9
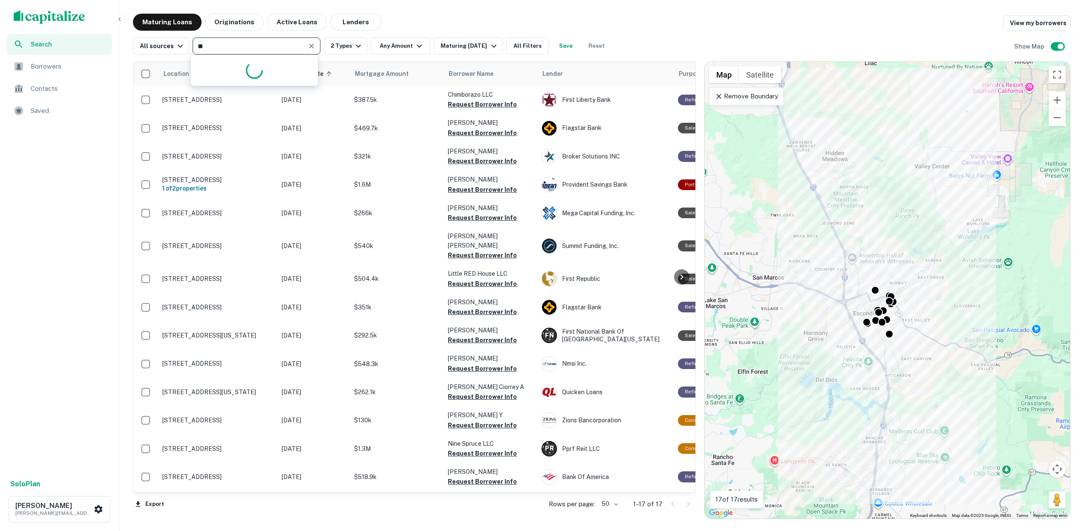
type input "*"
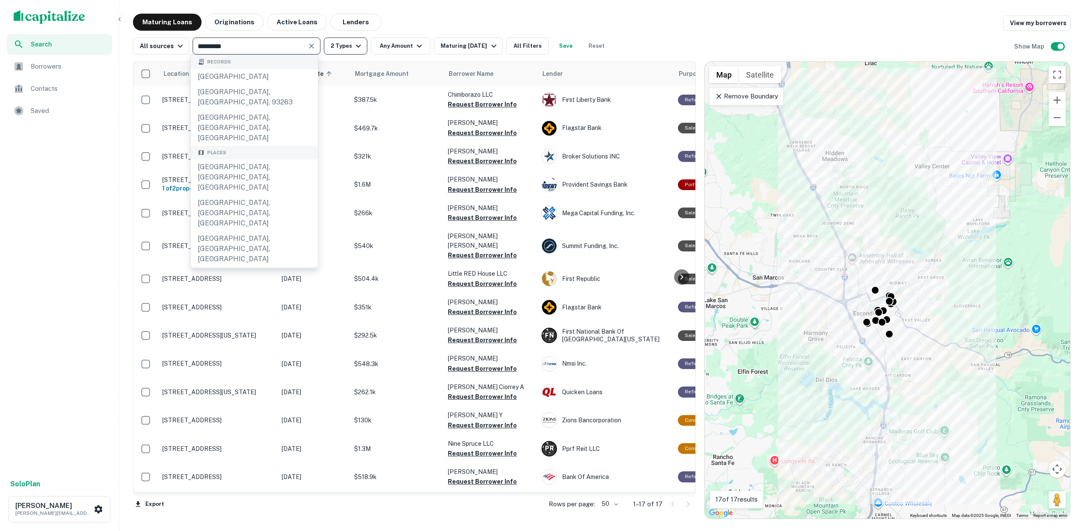
type input "*********"
click at [356, 44] on icon "button" at bounding box center [358, 46] width 10 height 10
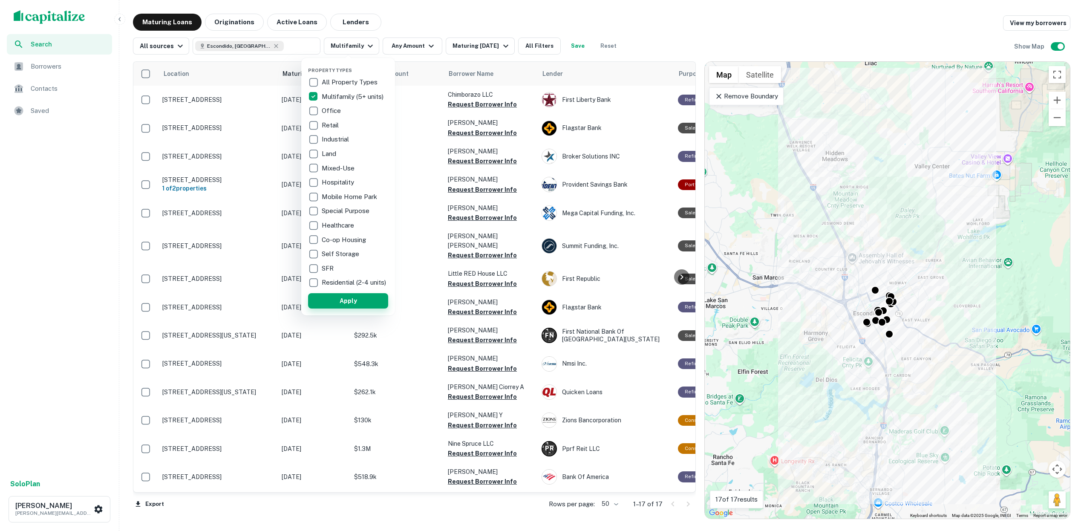
click at [334, 308] on button "Apply" at bounding box center [348, 300] width 80 height 15
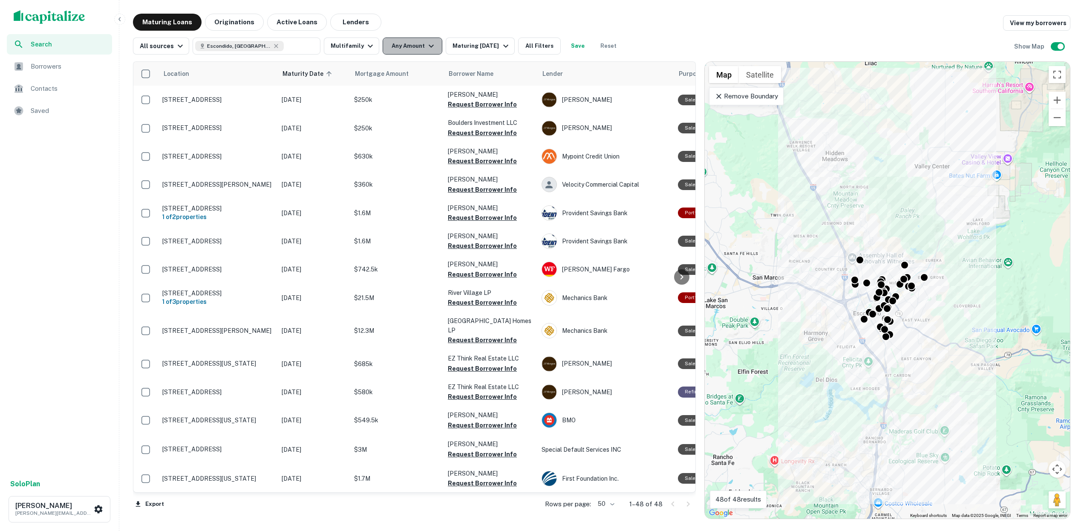
click at [429, 46] on icon "button" at bounding box center [431, 46] width 5 height 3
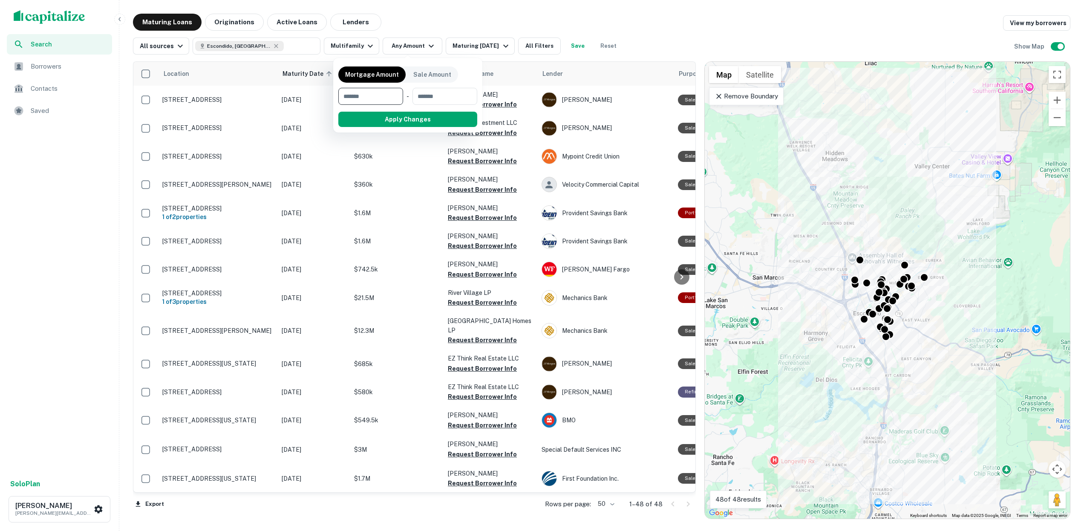
click at [369, 98] on input "number" at bounding box center [367, 96] width 59 height 17
click at [428, 93] on input "number" at bounding box center [442, 96] width 59 height 17
click at [531, 46] on div at bounding box center [542, 265] width 1084 height 531
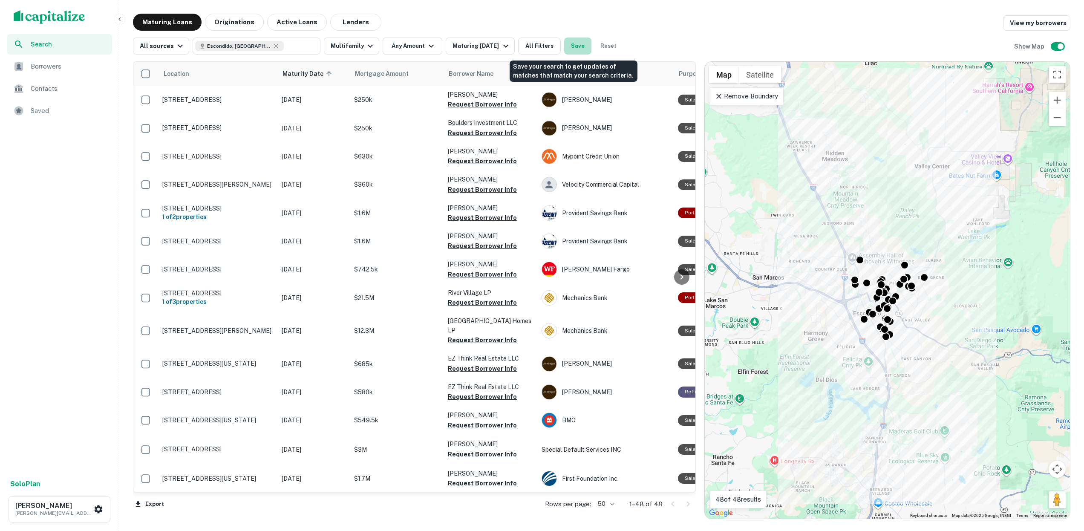
click at [571, 46] on button "Save" at bounding box center [577, 46] width 27 height 17
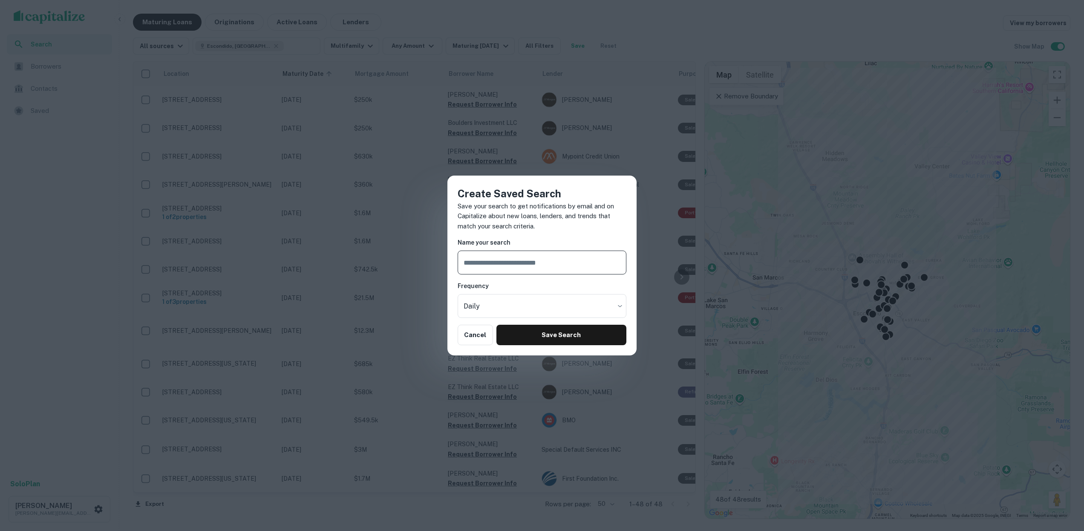
click at [488, 265] on input "text" at bounding box center [542, 263] width 169 height 24
type input "**********"
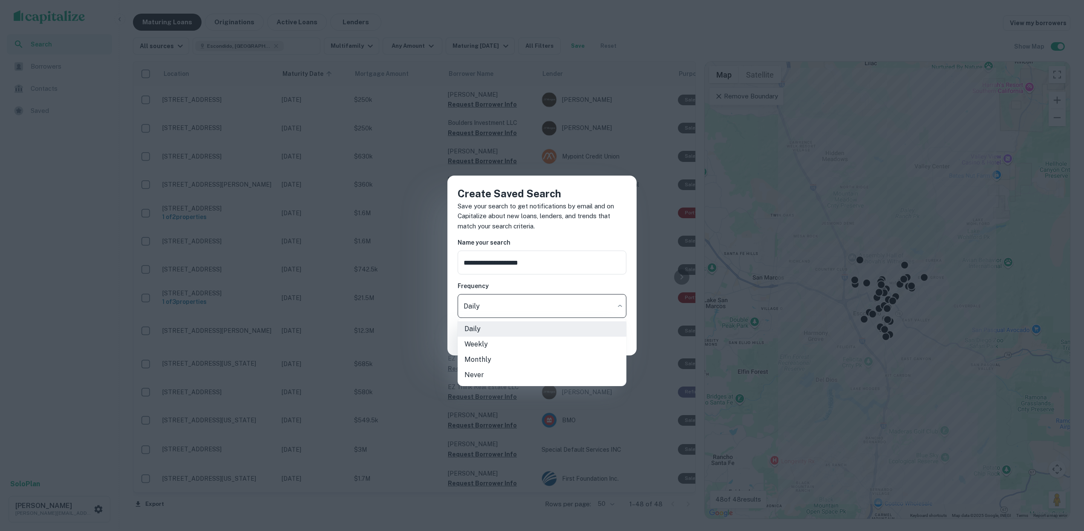
click at [615, 306] on body "Search Borrowers Contacts Saved Solo Plan Ashley Robotti ashley.robotti@anchorw…" at bounding box center [542, 265] width 1084 height 531
click at [475, 376] on li "Never" at bounding box center [542, 374] width 169 height 15
type input "*****"
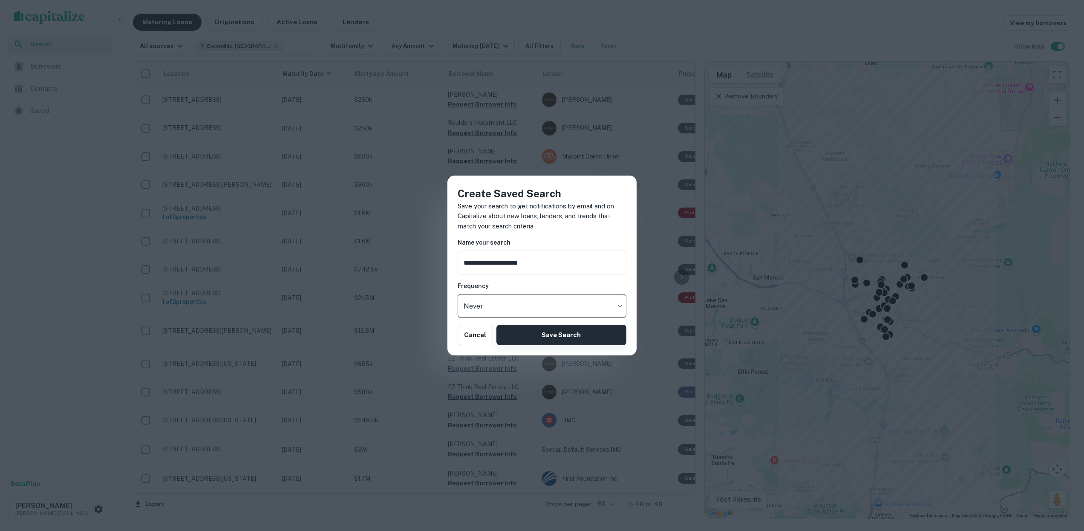
click at [551, 336] on button "Save Search" at bounding box center [562, 335] width 130 height 20
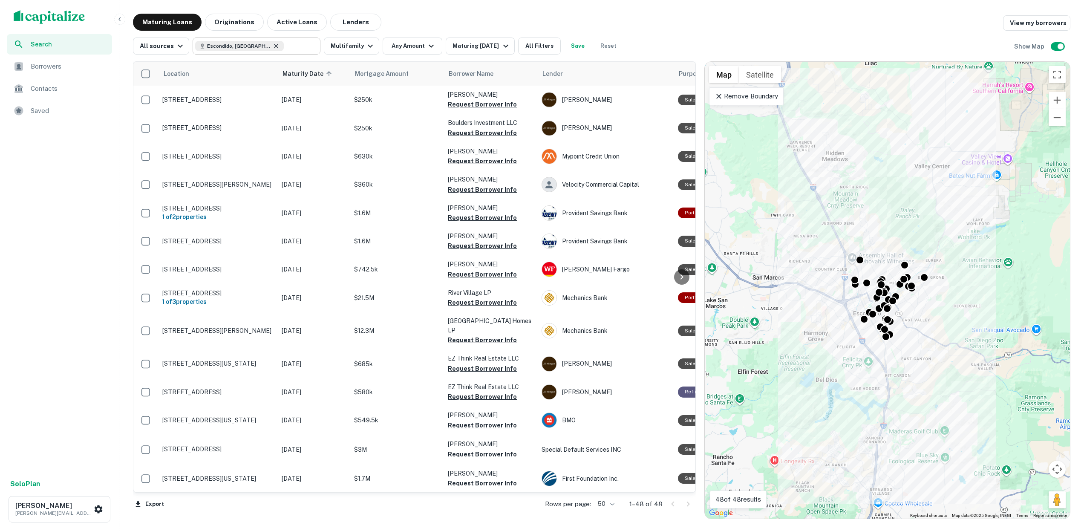
click at [273, 47] on icon at bounding box center [276, 46] width 7 height 7
type input "**********"
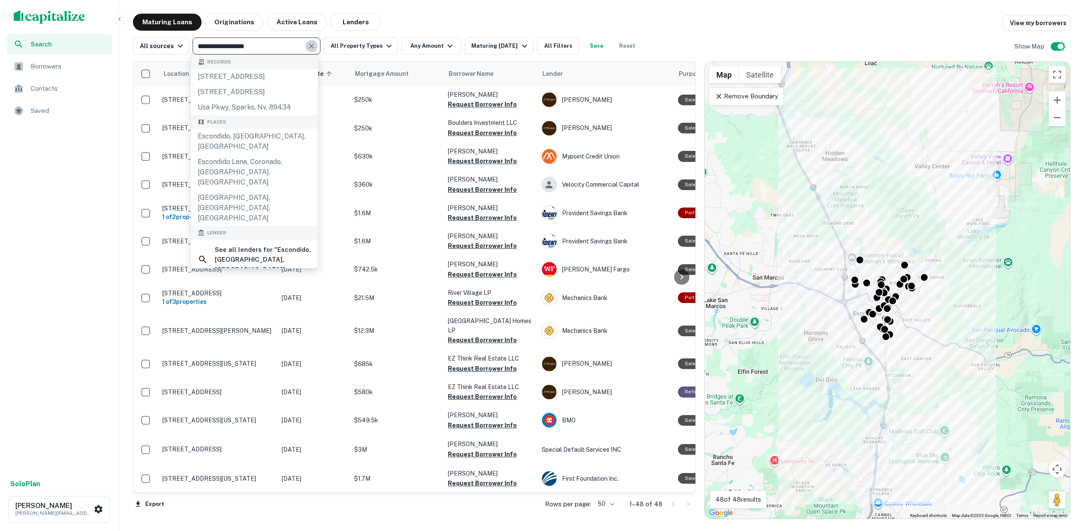
click at [308, 46] on icon "Clear" at bounding box center [311, 46] width 9 height 9
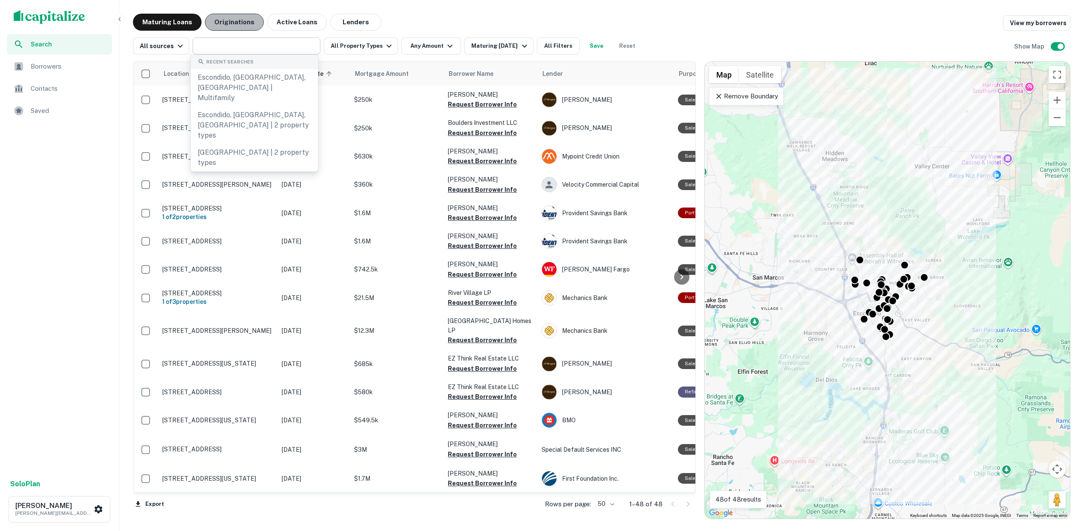
click at [239, 24] on button "Originations" at bounding box center [234, 22] width 59 height 17
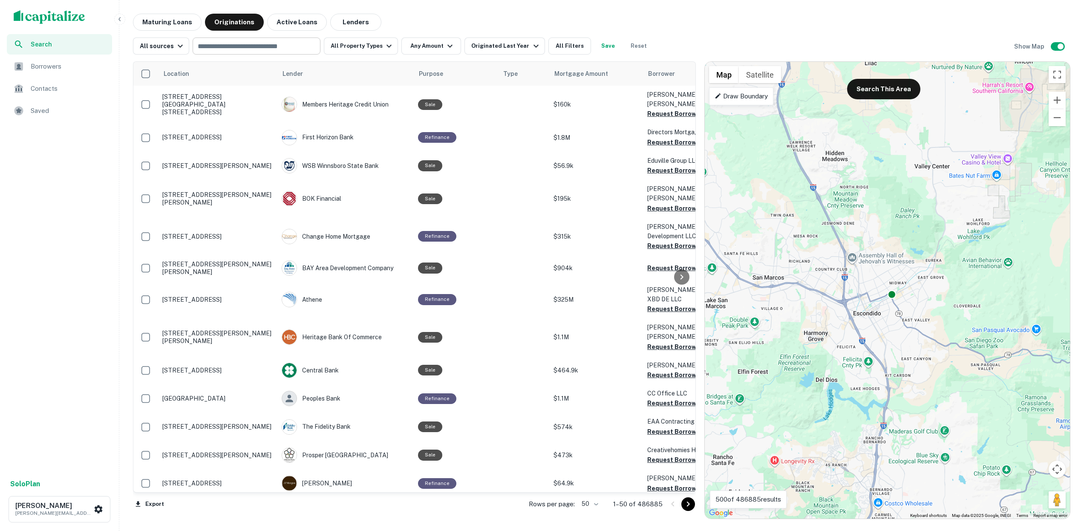
click at [279, 46] on input "text" at bounding box center [255, 46] width 121 height 12
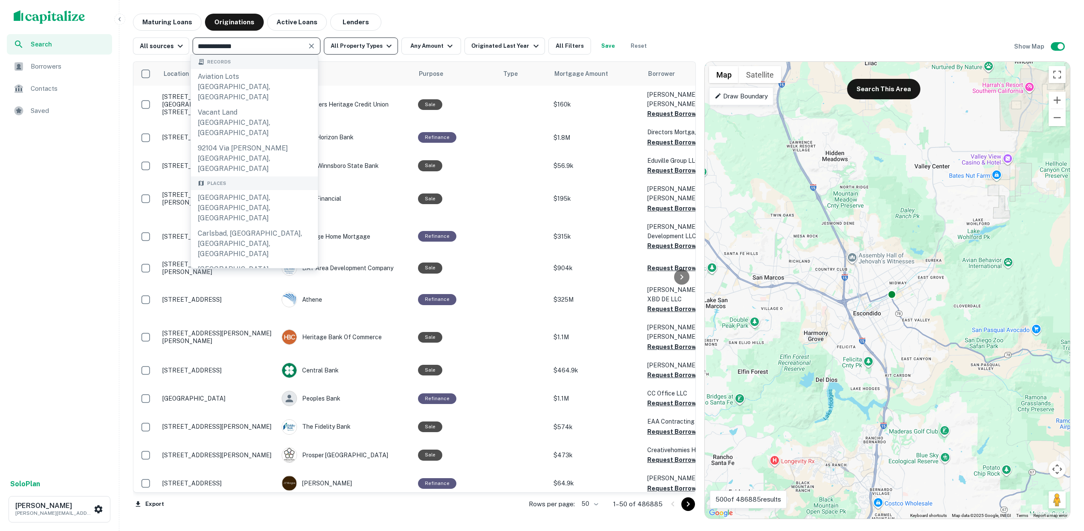
type input "**********"
click at [384, 44] on icon "button" at bounding box center [389, 46] width 10 height 10
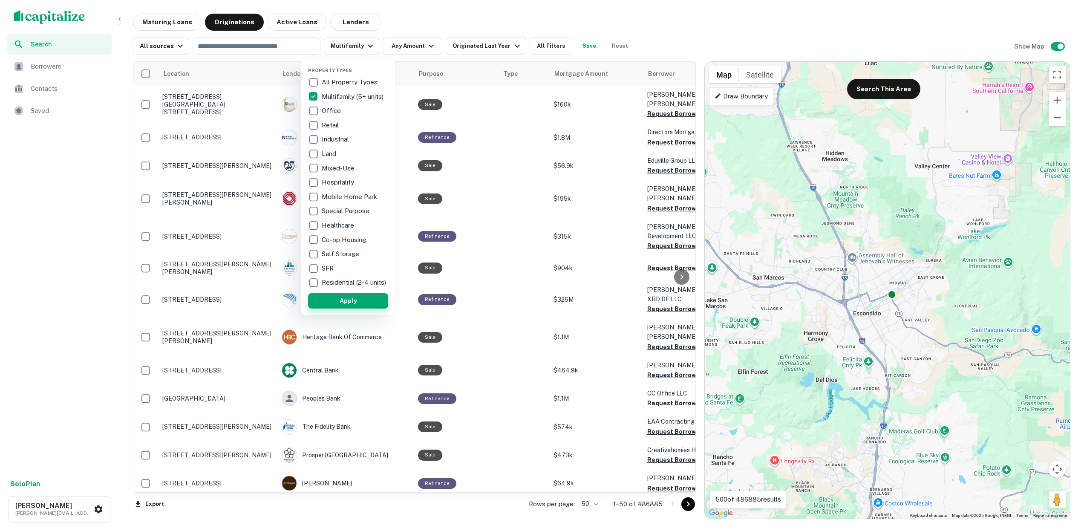
click at [338, 304] on button "Apply" at bounding box center [348, 300] width 80 height 15
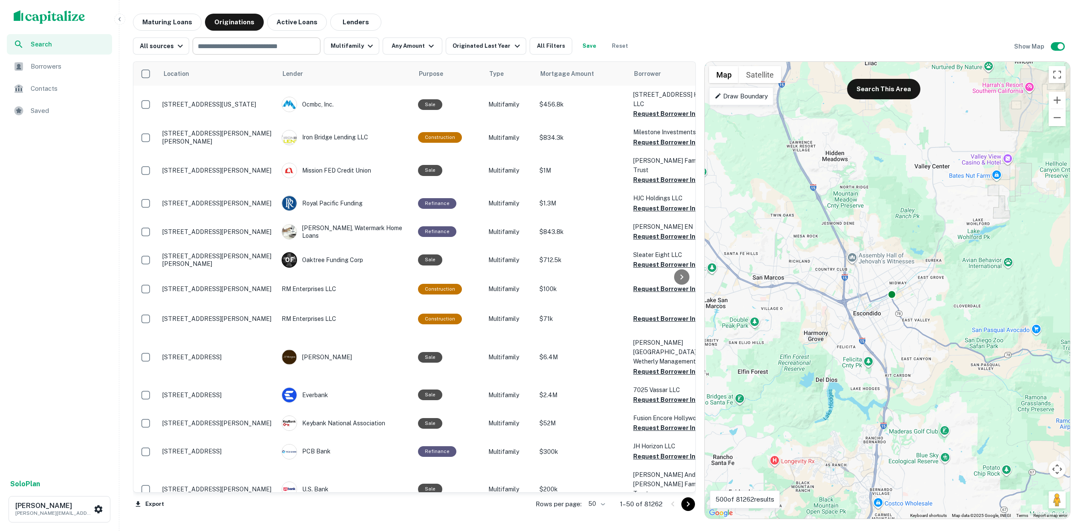
click at [266, 45] on input "text" at bounding box center [255, 46] width 121 height 12
type input "*********"
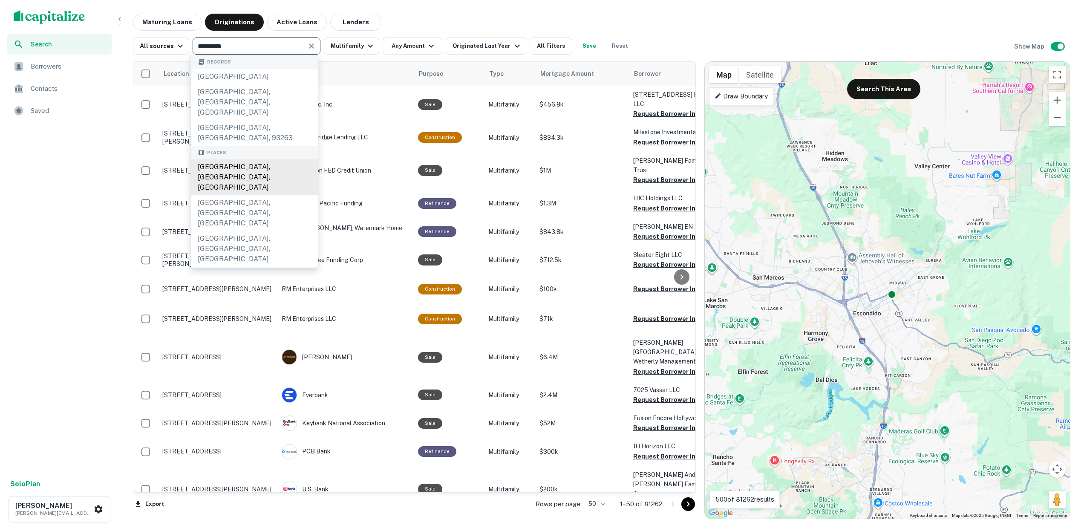
click at [238, 159] on div "San Diego, CA, USA" at bounding box center [254, 177] width 127 height 36
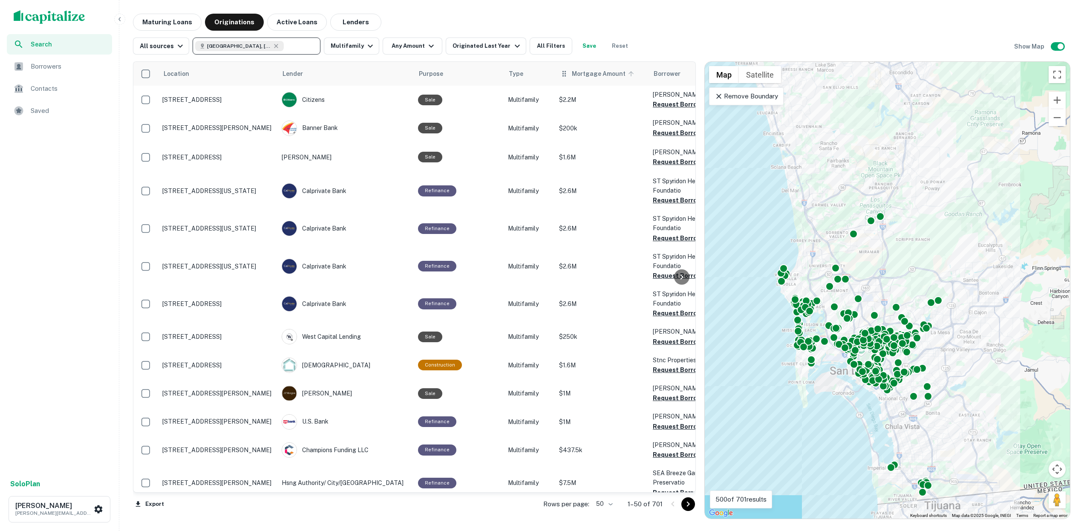
click at [627, 72] on icon at bounding box center [631, 74] width 8 height 8
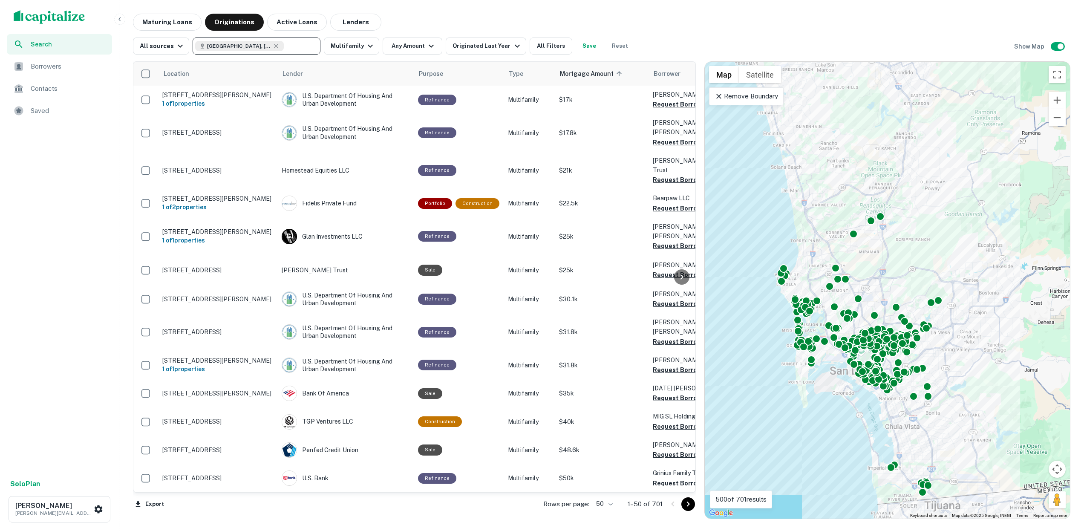
click at [623, 72] on div "Mortgage Amount sorted ascending" at bounding box center [602, 74] width 84 height 10
click at [627, 76] on icon at bounding box center [631, 74] width 8 height 8
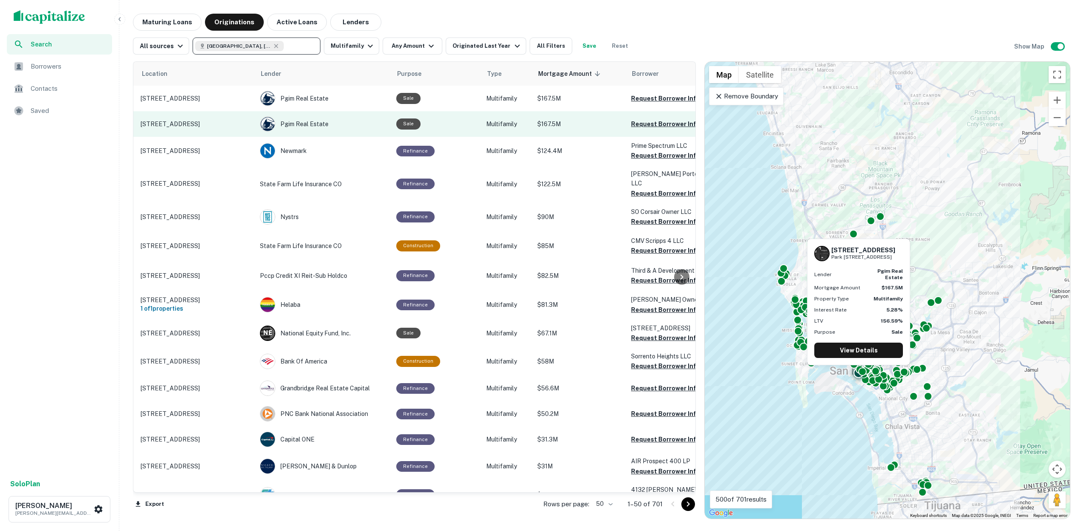
scroll to position [0, 22]
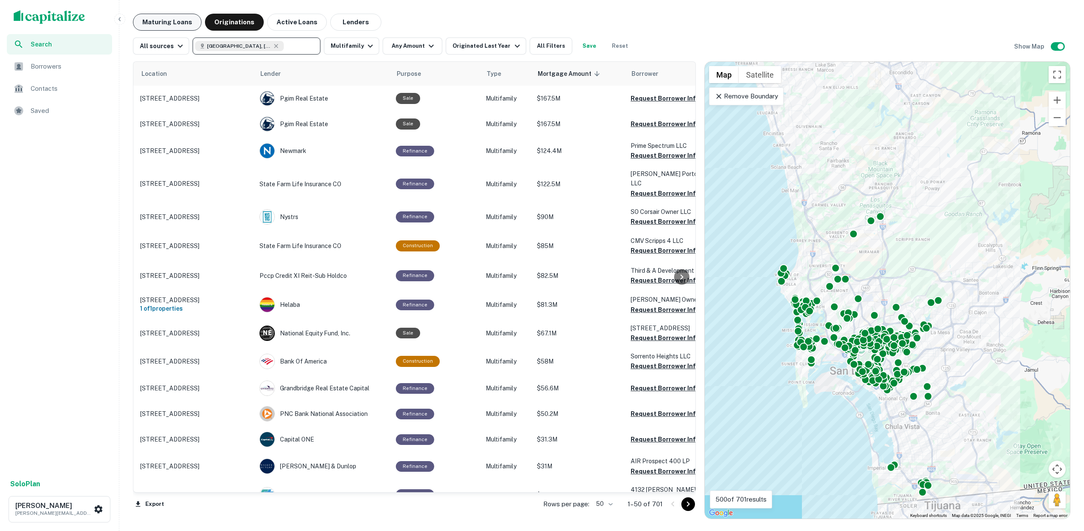
click at [176, 21] on button "Maturing Loans" at bounding box center [167, 22] width 69 height 17
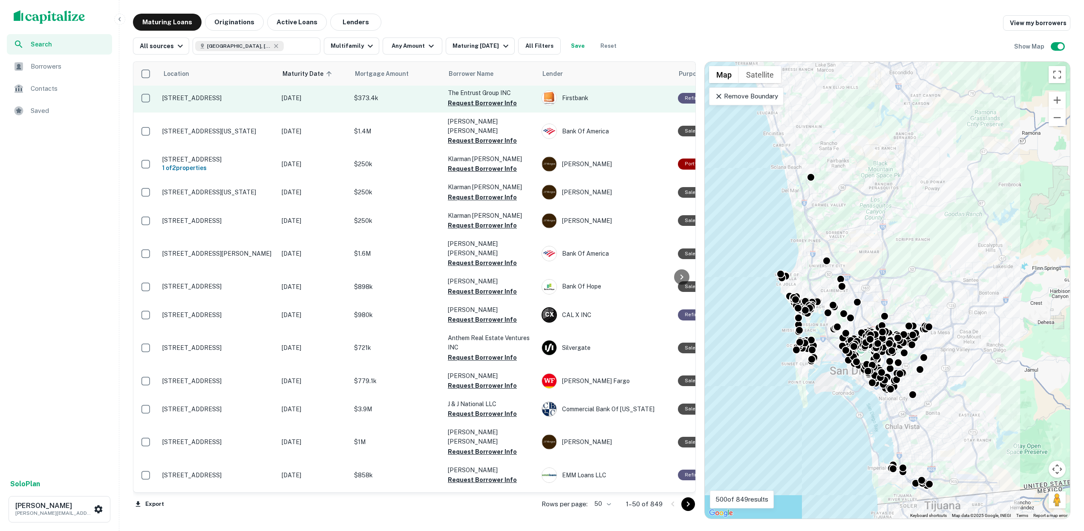
scroll to position [334, 0]
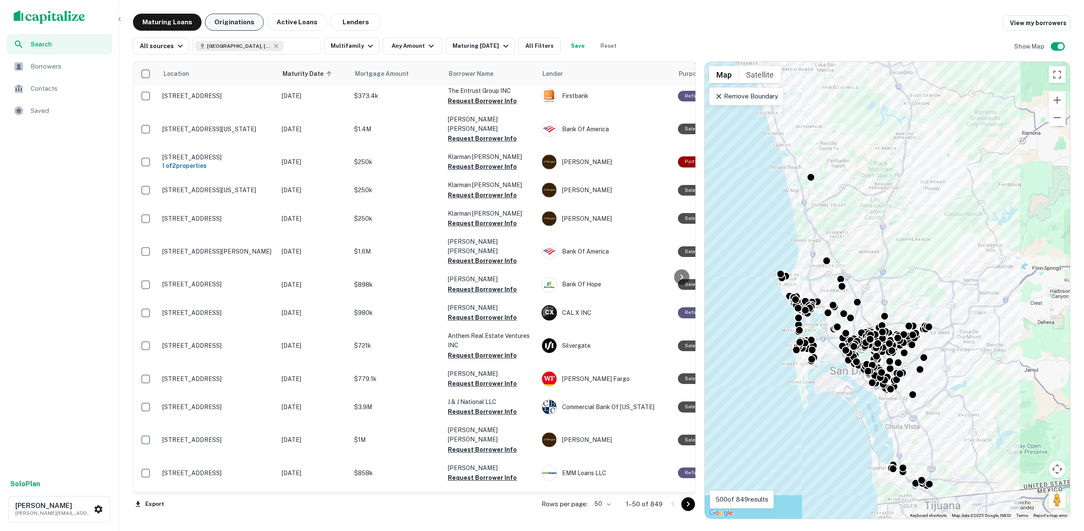
click at [237, 23] on button "Originations" at bounding box center [234, 22] width 59 height 17
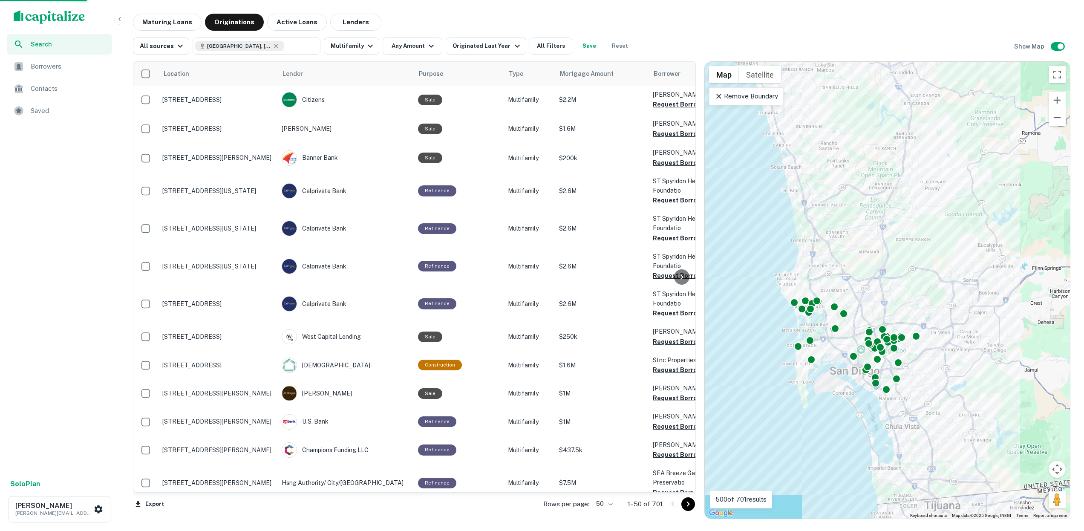
scroll to position [334, 0]
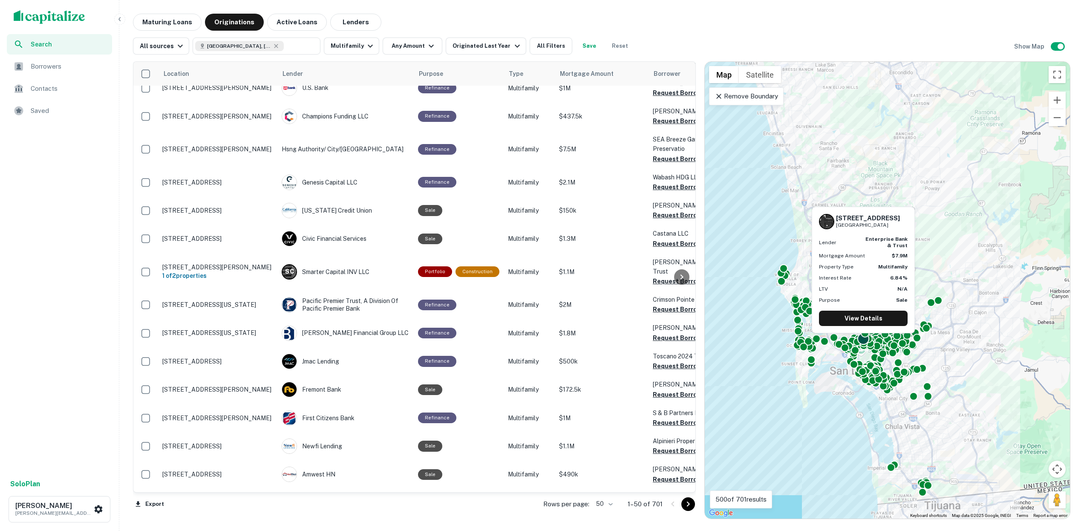
click at [867, 342] on div at bounding box center [863, 339] width 12 height 12
click at [867, 321] on link "View Details" at bounding box center [863, 318] width 89 height 15
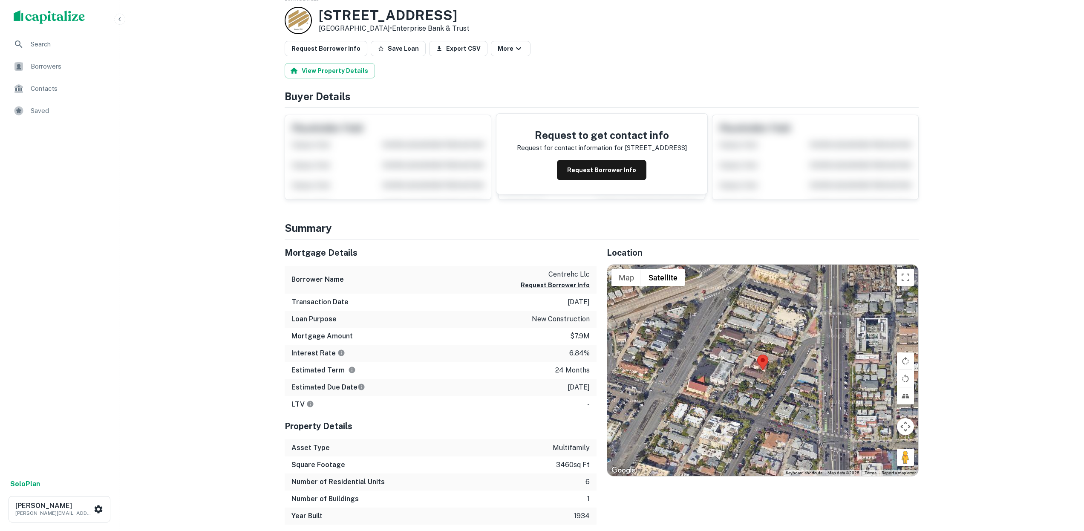
scroll to position [40, 0]
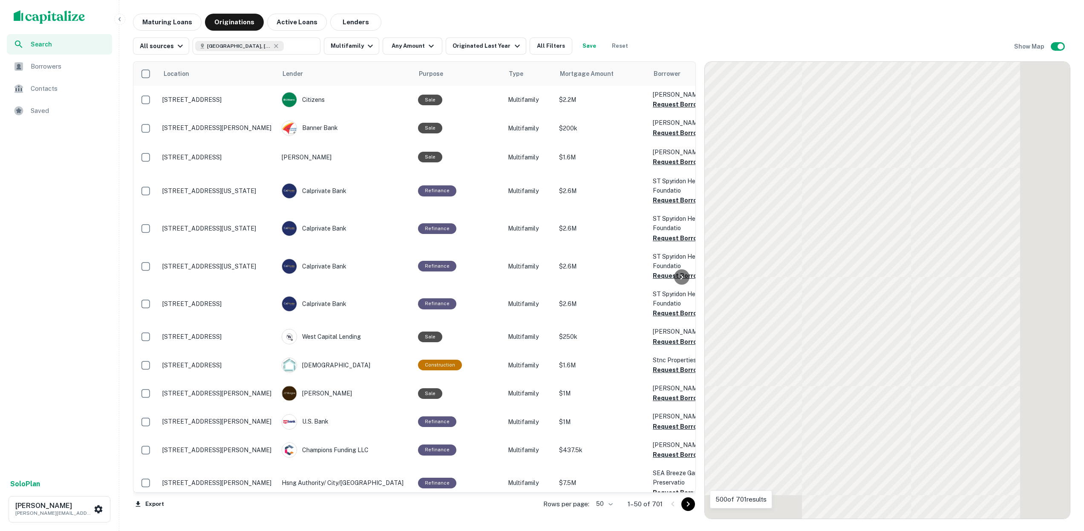
scroll to position [334, 0]
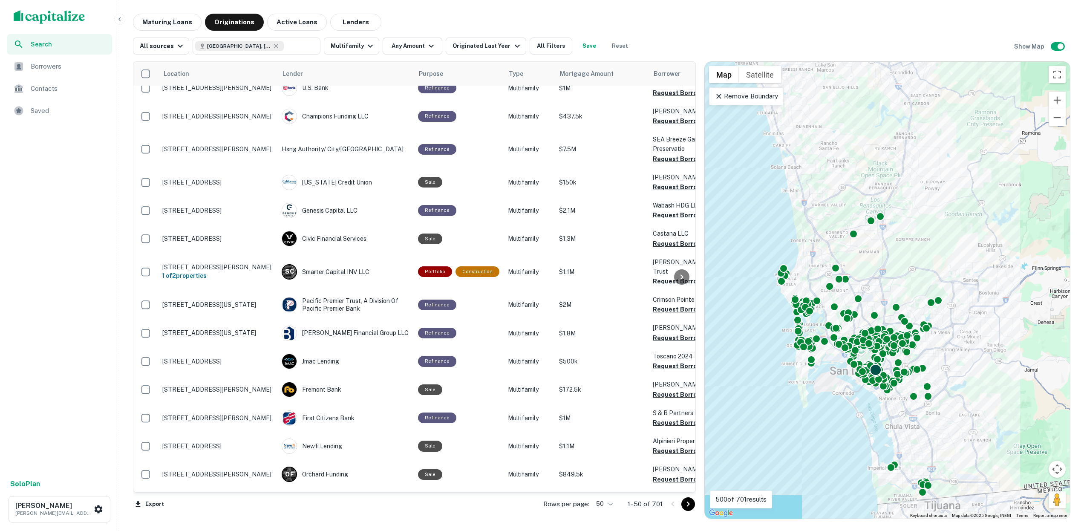
click at [875, 371] on div at bounding box center [876, 370] width 12 height 12
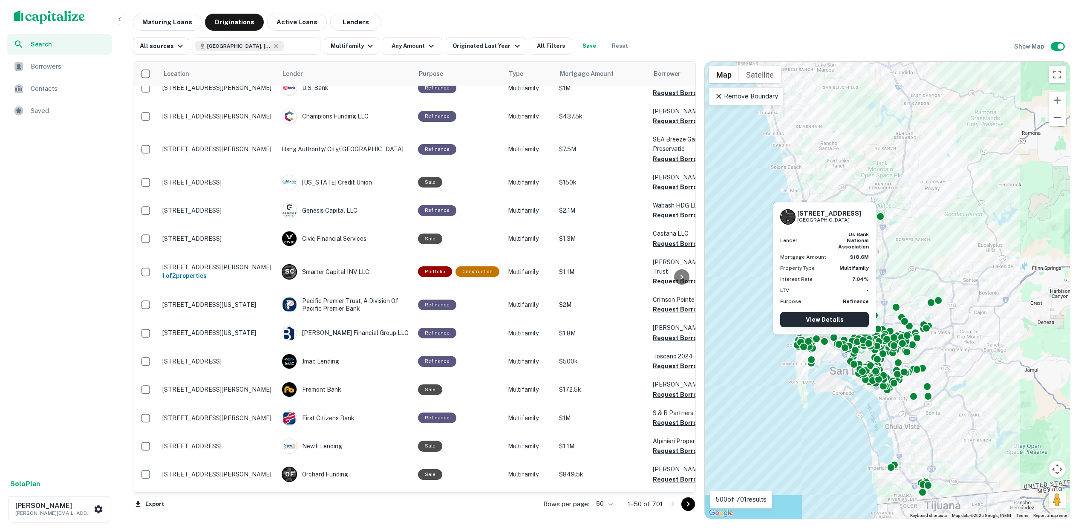
click at [837, 319] on link "View Details" at bounding box center [824, 319] width 89 height 15
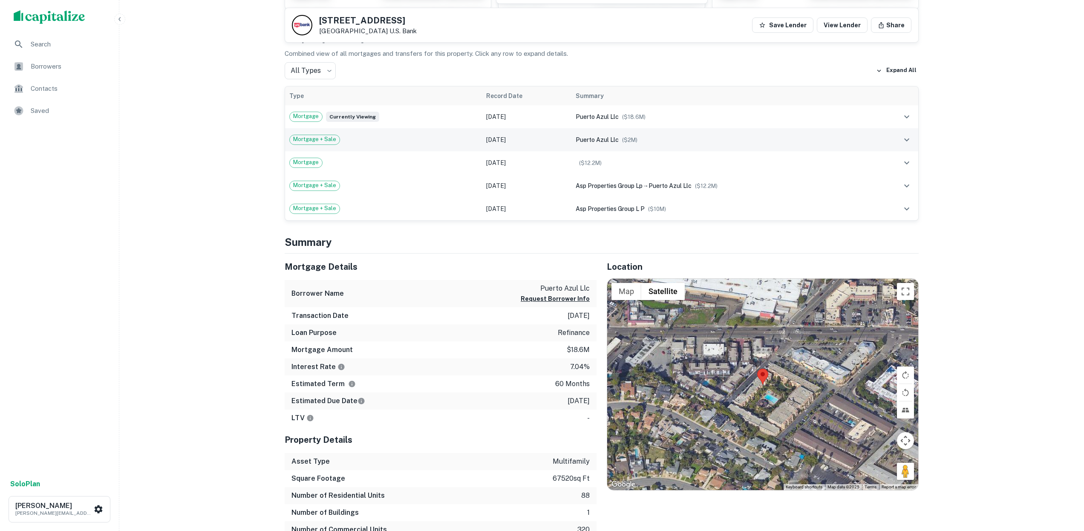
scroll to position [201, 0]
click at [883, 26] on icon "button" at bounding box center [881, 25] width 5 height 6
